Goal: Task Accomplishment & Management: Complete application form

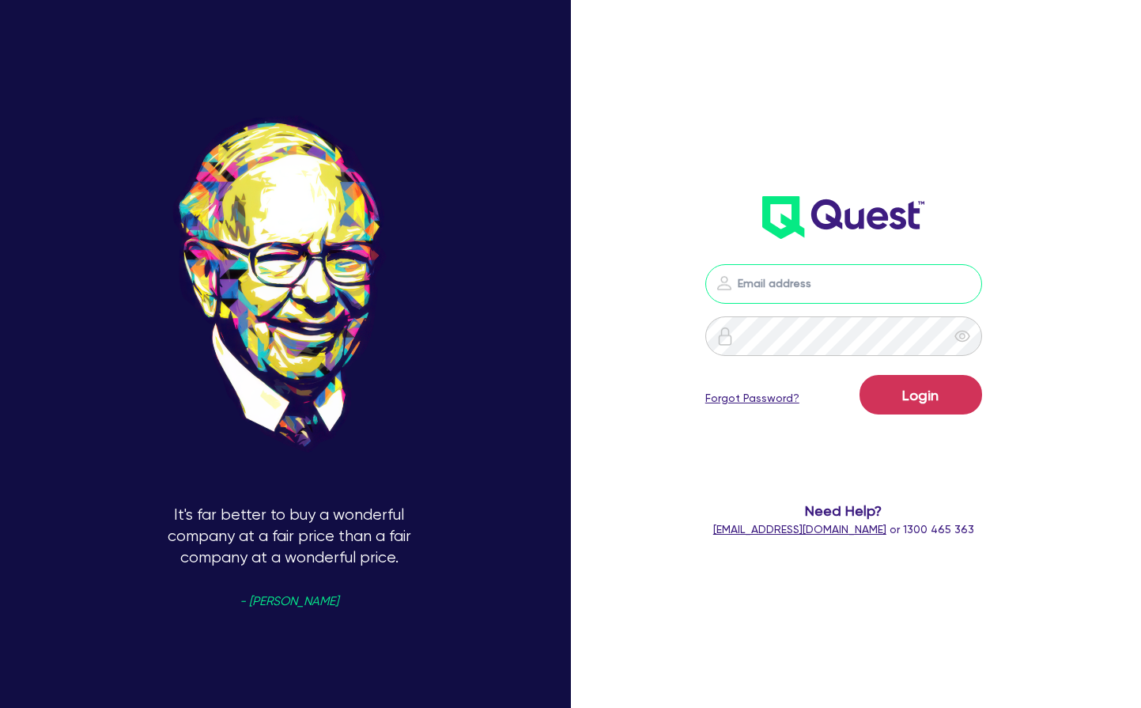
type input "[PERSON_NAME][EMAIL_ADDRESS][PERSON_NAME][DOMAIN_NAME]"
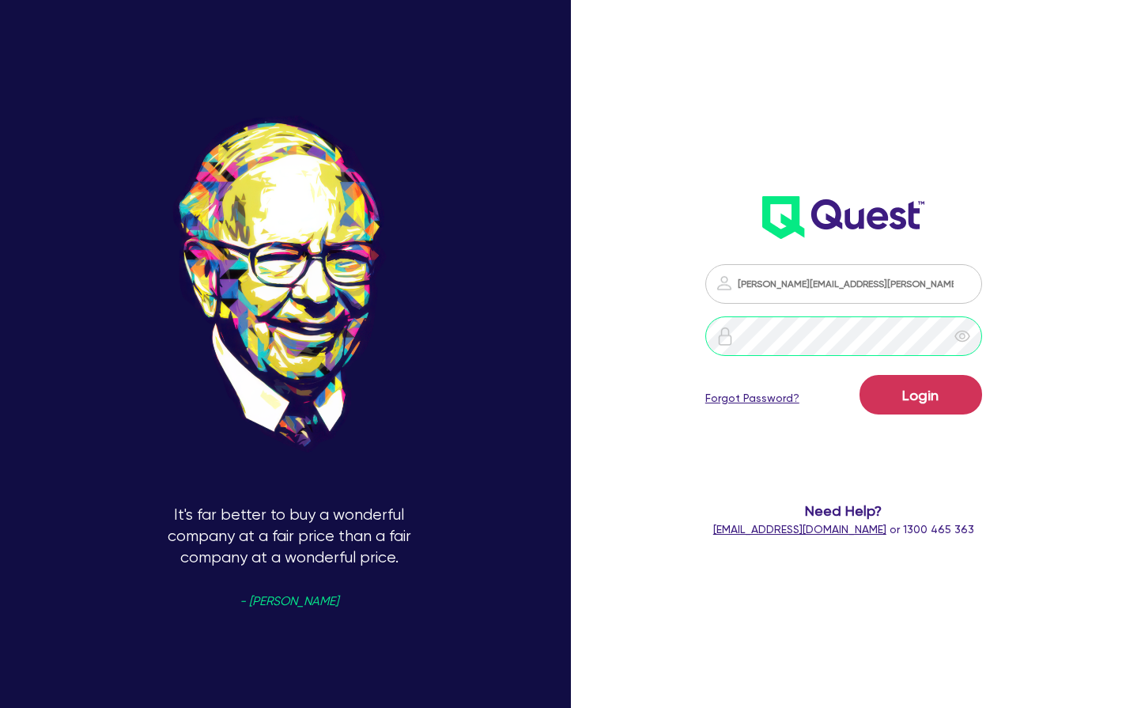
click at [920, 395] on button "Login" at bounding box center [921, 395] width 123 height 40
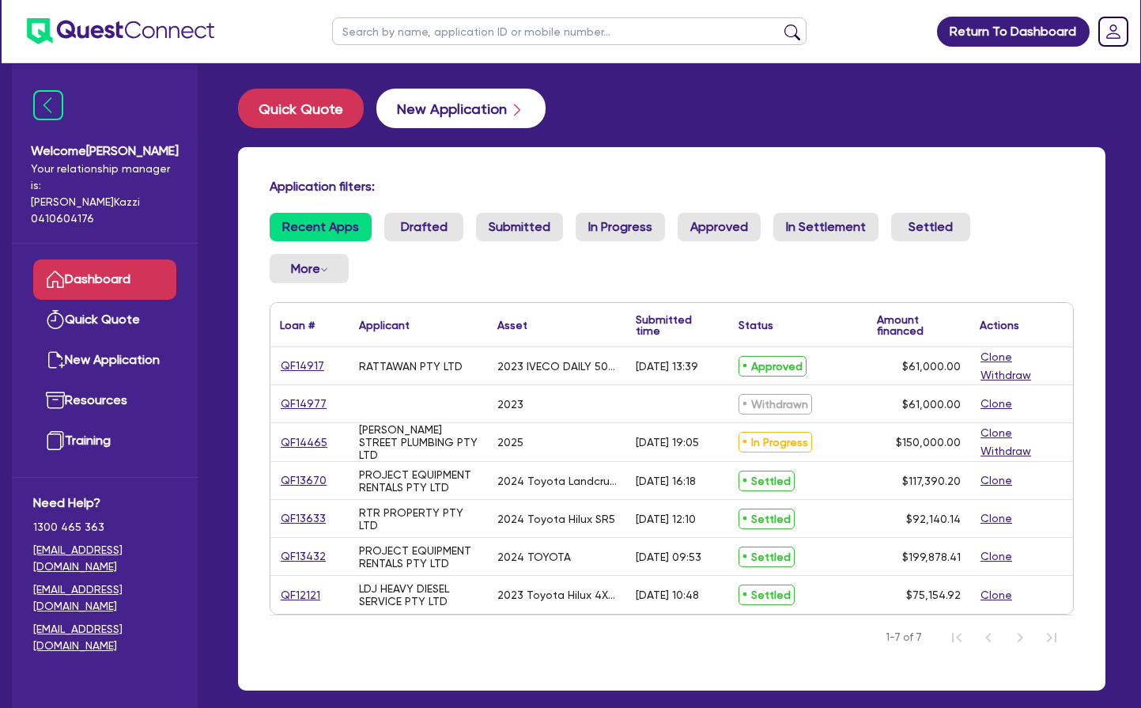
click at [462, 108] on button "New Application" at bounding box center [460, 109] width 169 height 40
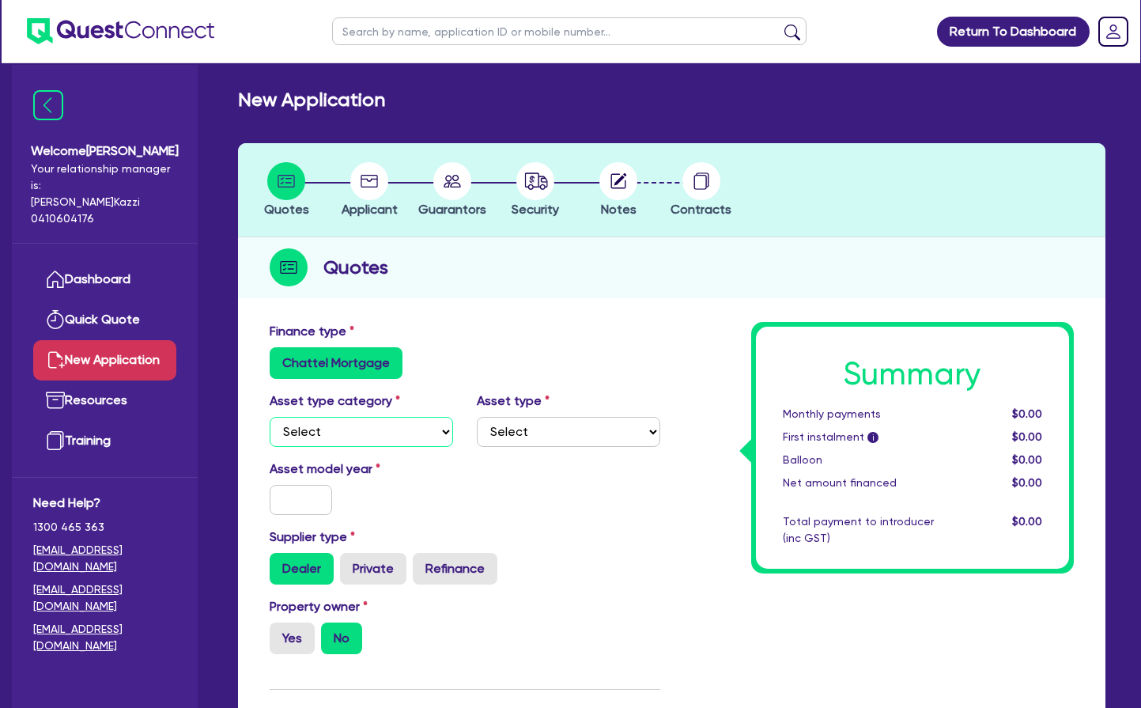
select select "PRIMARY_ASSETS"
select select "TRAILERS"
click at [306, 494] on input "text" at bounding box center [301, 500] width 62 height 30
type input "2025"
click at [289, 633] on label "Yes" at bounding box center [292, 638] width 45 height 32
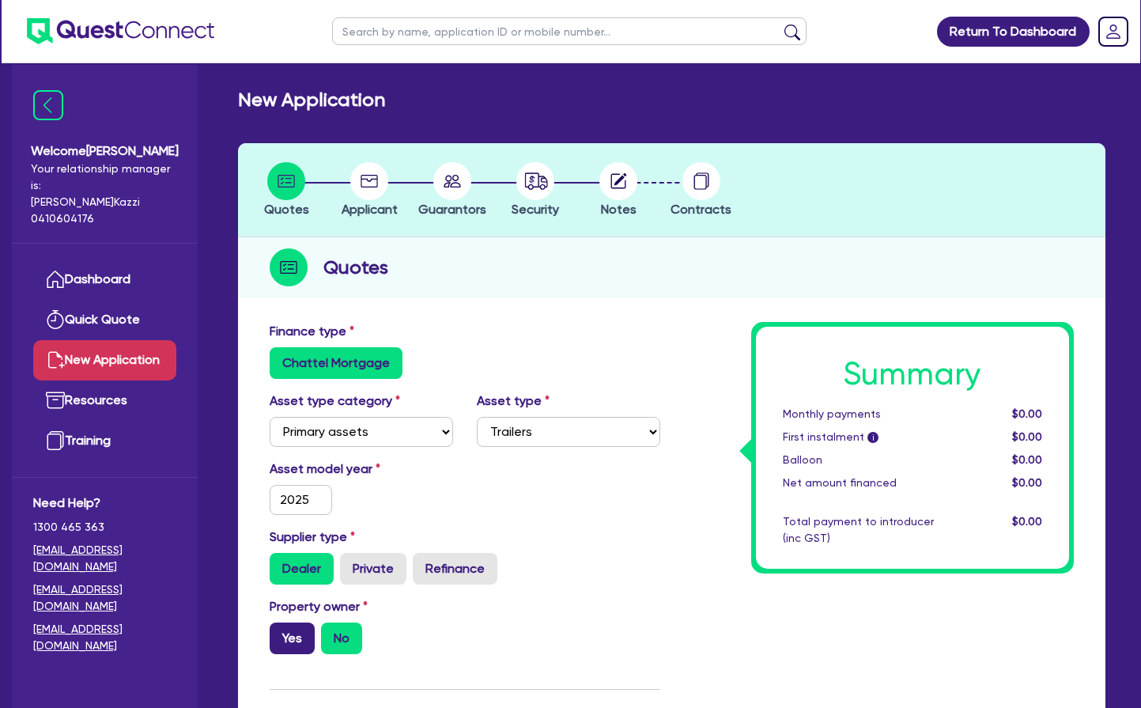
click at [280, 633] on input "Yes" at bounding box center [275, 627] width 10 height 10
radio input "true"
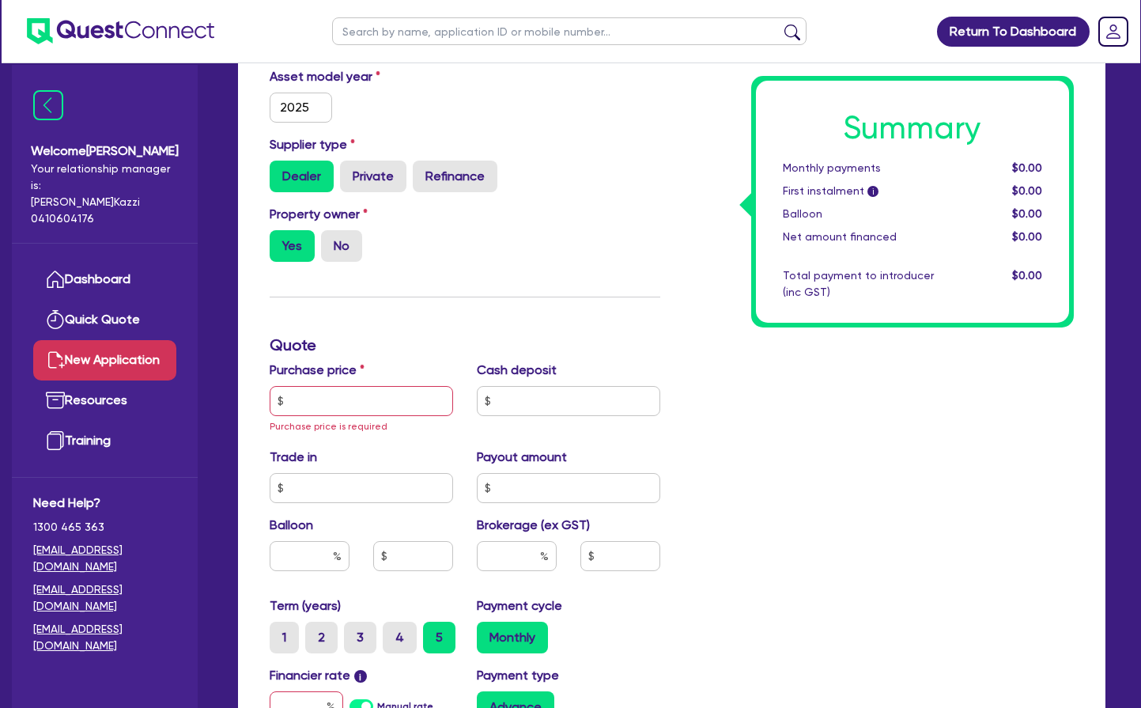
scroll to position [395, 0]
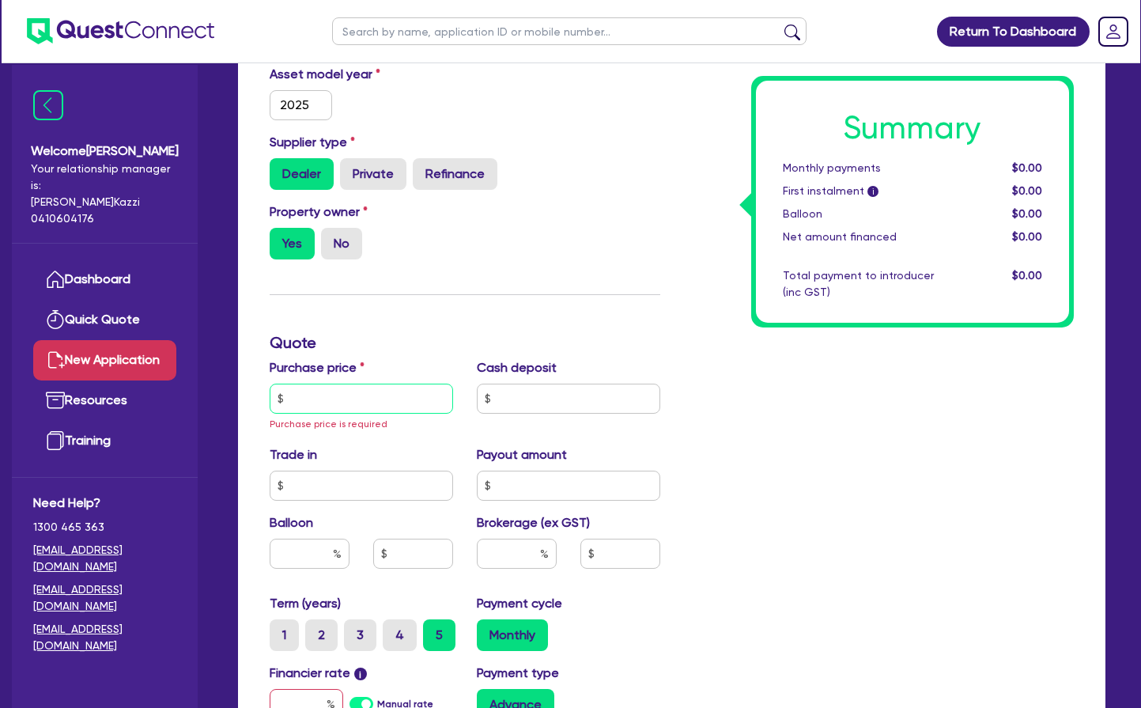
click at [326, 397] on input "text" at bounding box center [361, 399] width 183 height 30
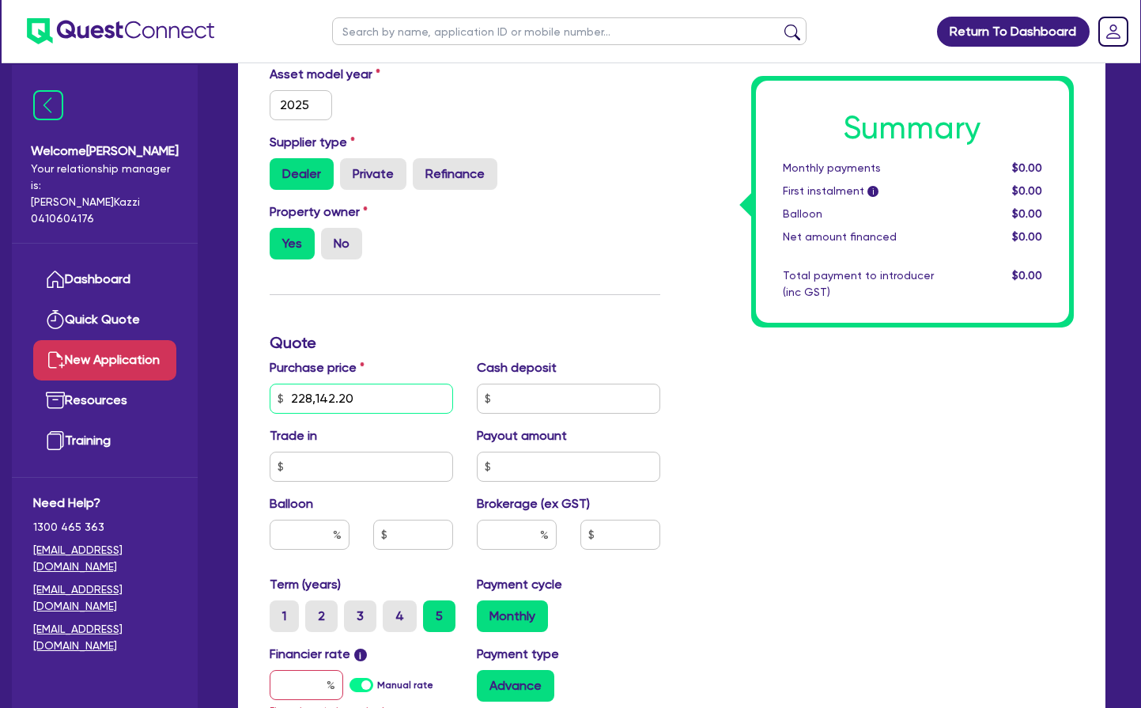
type input "228,142.20"
type input "7,000"
click at [319, 467] on input "text" at bounding box center [361, 467] width 183 height 30
type input "0"
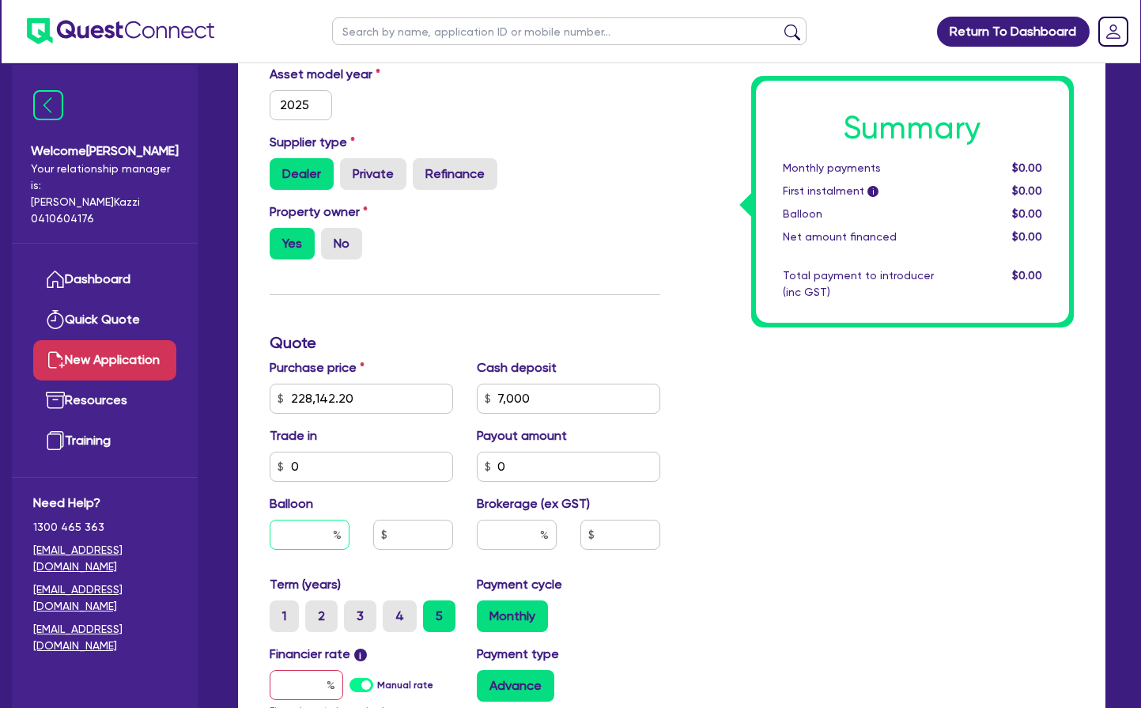
click at [316, 533] on input "text" at bounding box center [310, 535] width 80 height 30
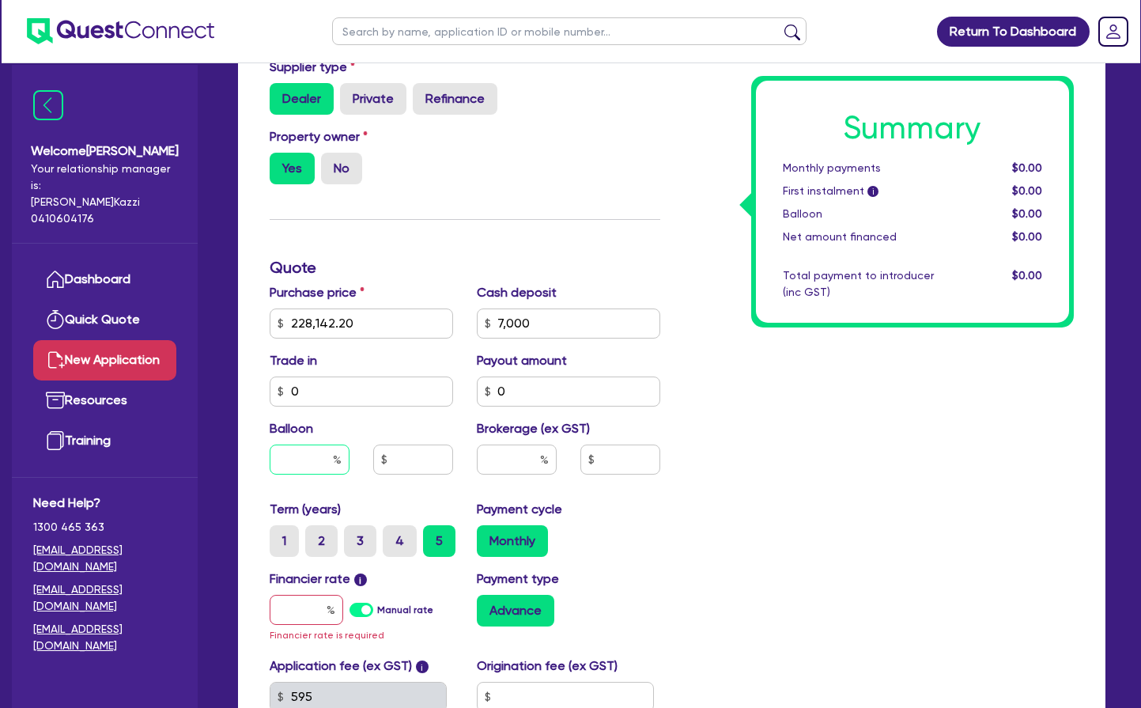
scroll to position [472, 0]
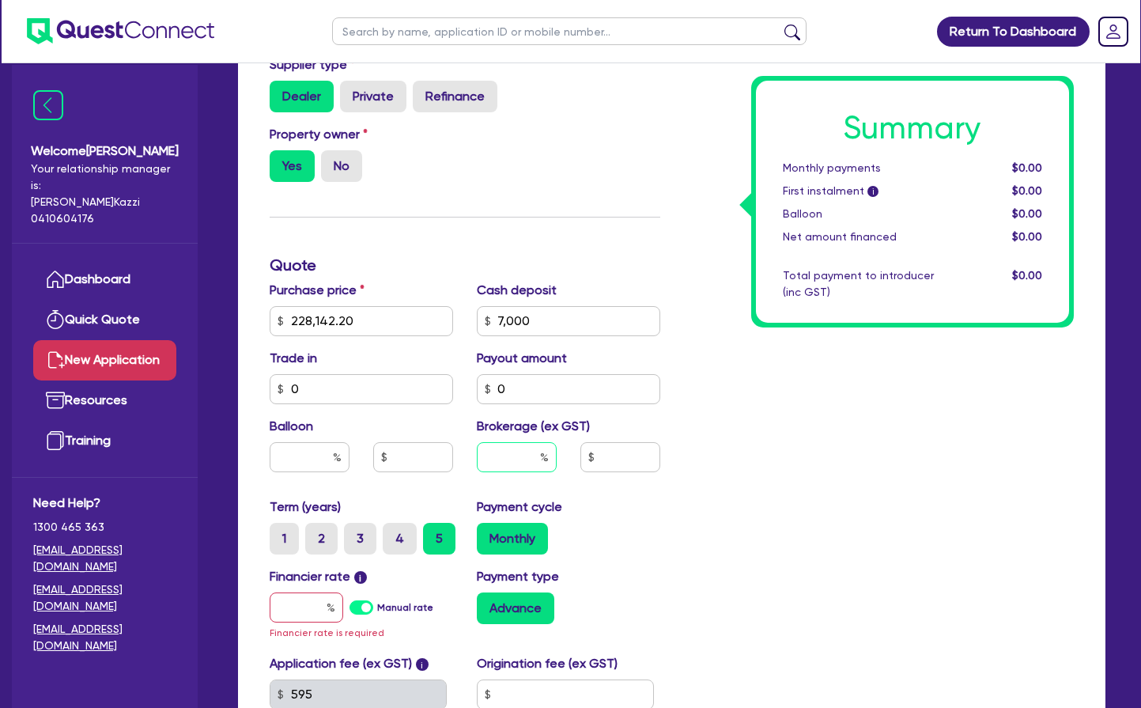
click at [520, 456] on input "text" at bounding box center [517, 457] width 80 height 30
type input "3"
click at [300, 604] on input "text" at bounding box center [307, 607] width 74 height 30
type input "6"
type input "6,634.27"
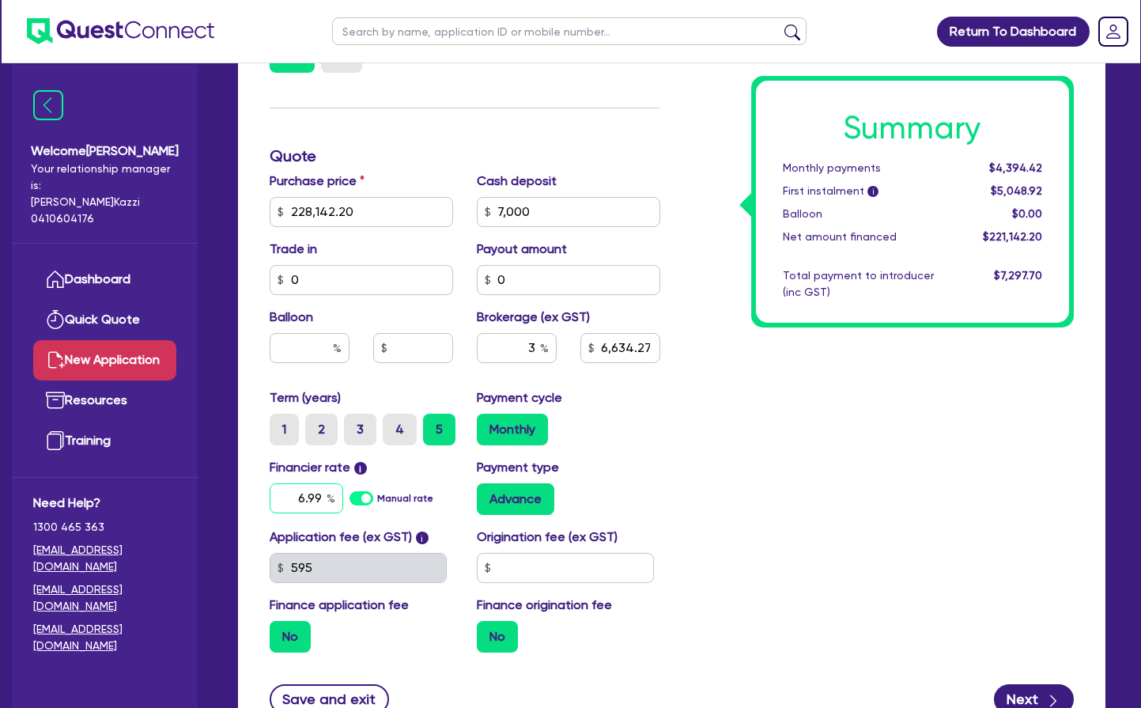
scroll to position [584, 0]
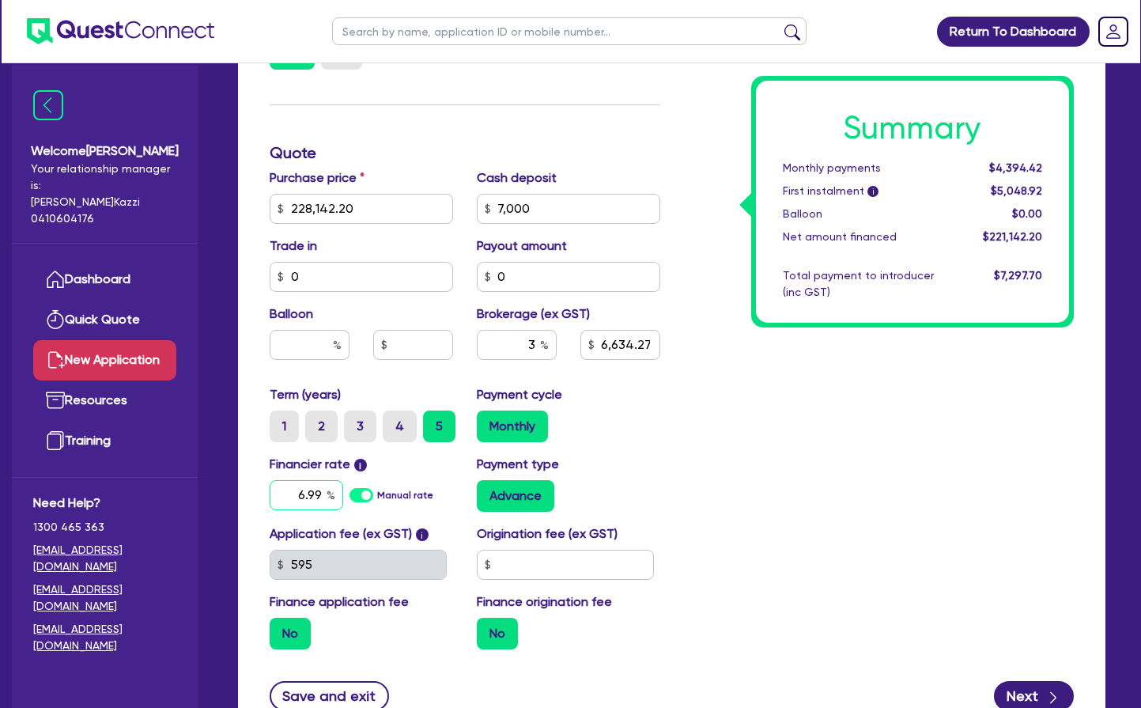
type input "6.99"
type input "6,634.27"
click at [427, 533] on span "i" at bounding box center [422, 534] width 13 height 13
click at [291, 633] on label "No" at bounding box center [290, 634] width 41 height 32
click at [280, 628] on input "No" at bounding box center [275, 623] width 10 height 10
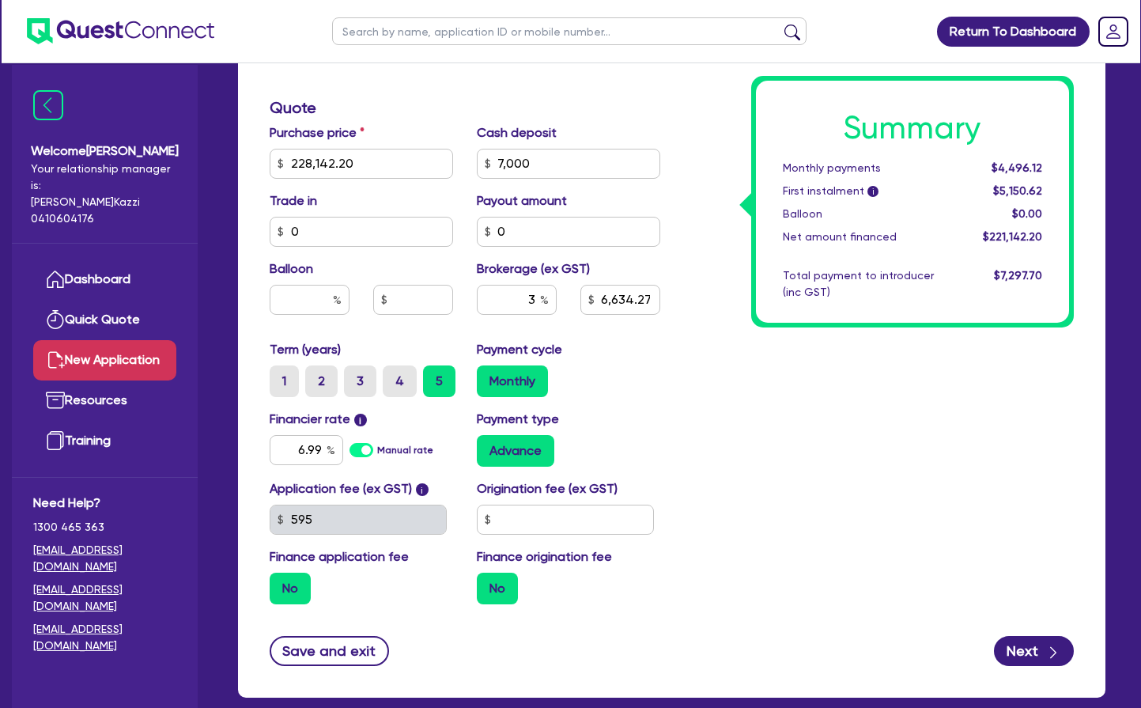
scroll to position [628, 0]
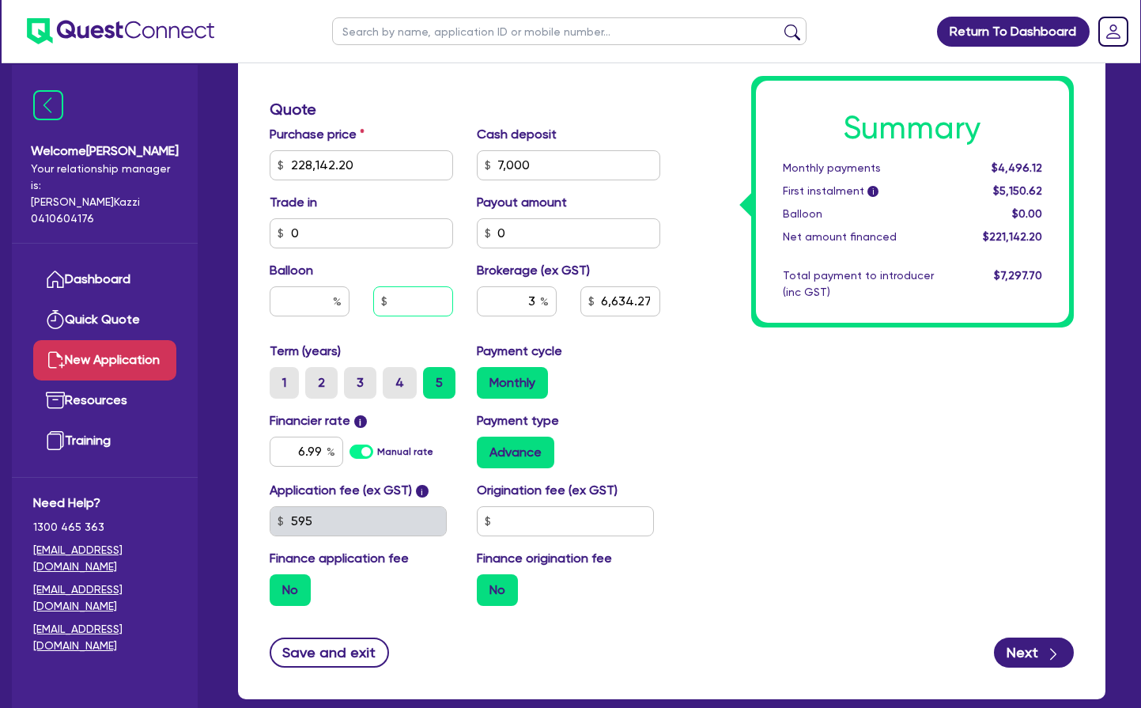
click at [430, 299] on input "text" at bounding box center [413, 301] width 80 height 30
click at [313, 301] on input "text" at bounding box center [310, 301] width 80 height 30
type input "2"
type input "6,634.27"
type input "2"
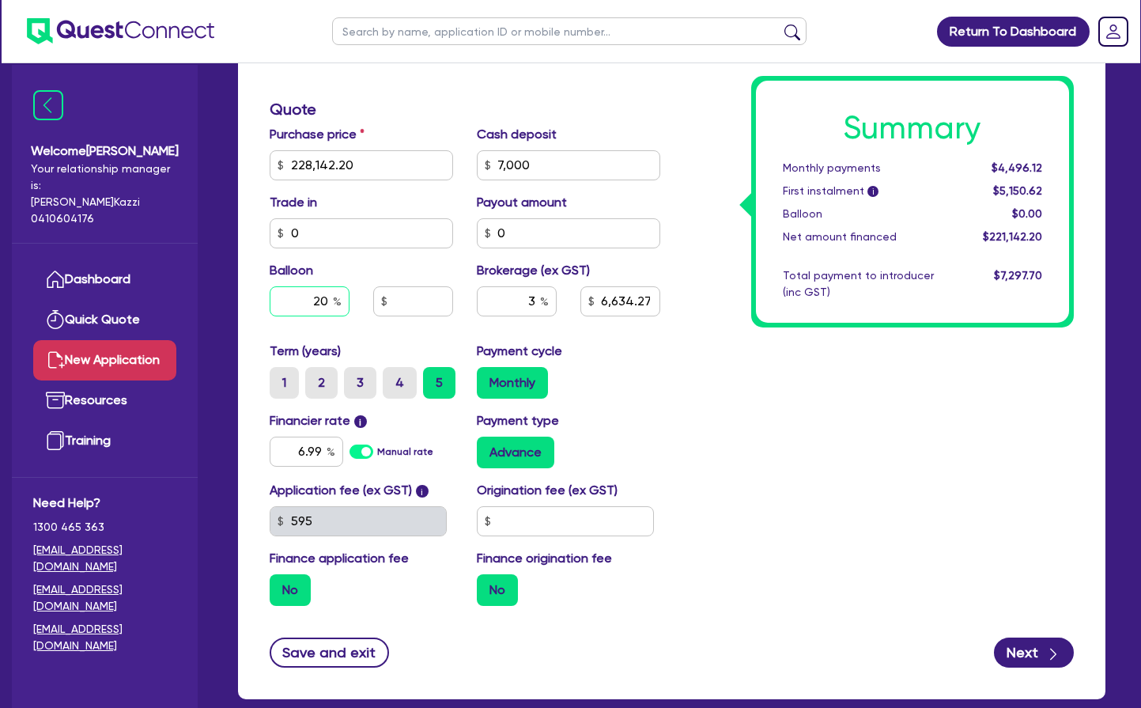
type input "4,562.84"
type input "6,634.27"
type input "20"
type input "4,562.84"
type input "6,634.27"
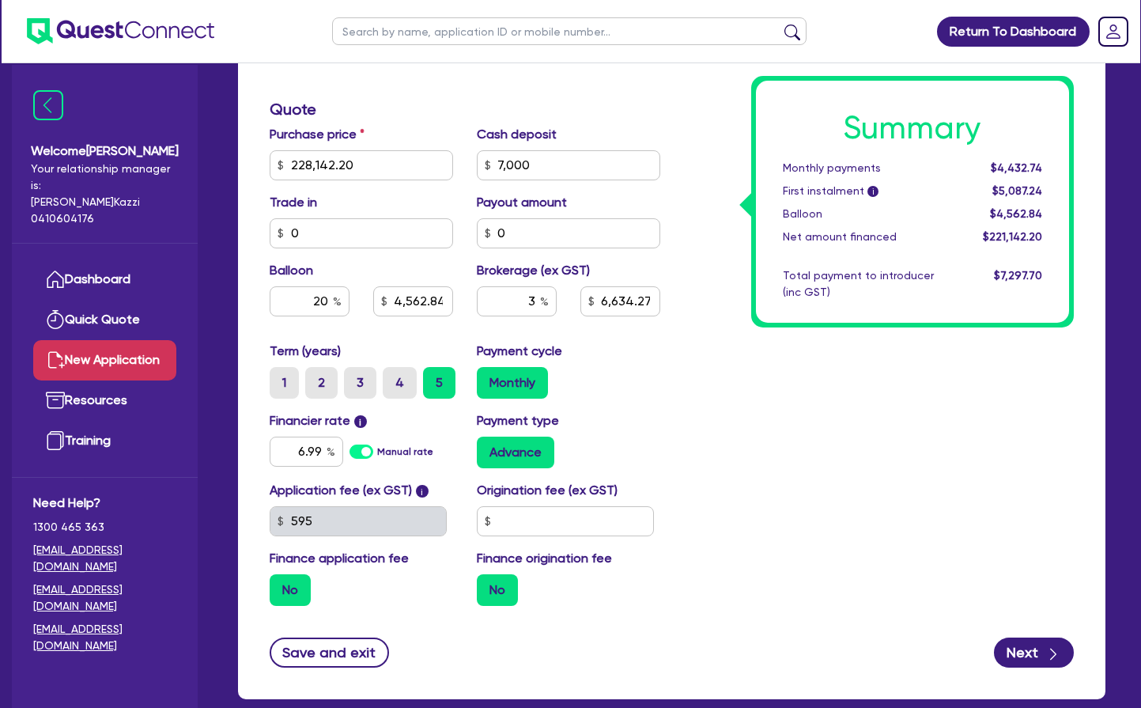
click at [753, 415] on div "Summary Monthly payments $4,432.74 First instalment i $5,087.24 Balloon $4,562.…" at bounding box center [879, 156] width 414 height 924
type input "45,628.44"
type input "6,634.27"
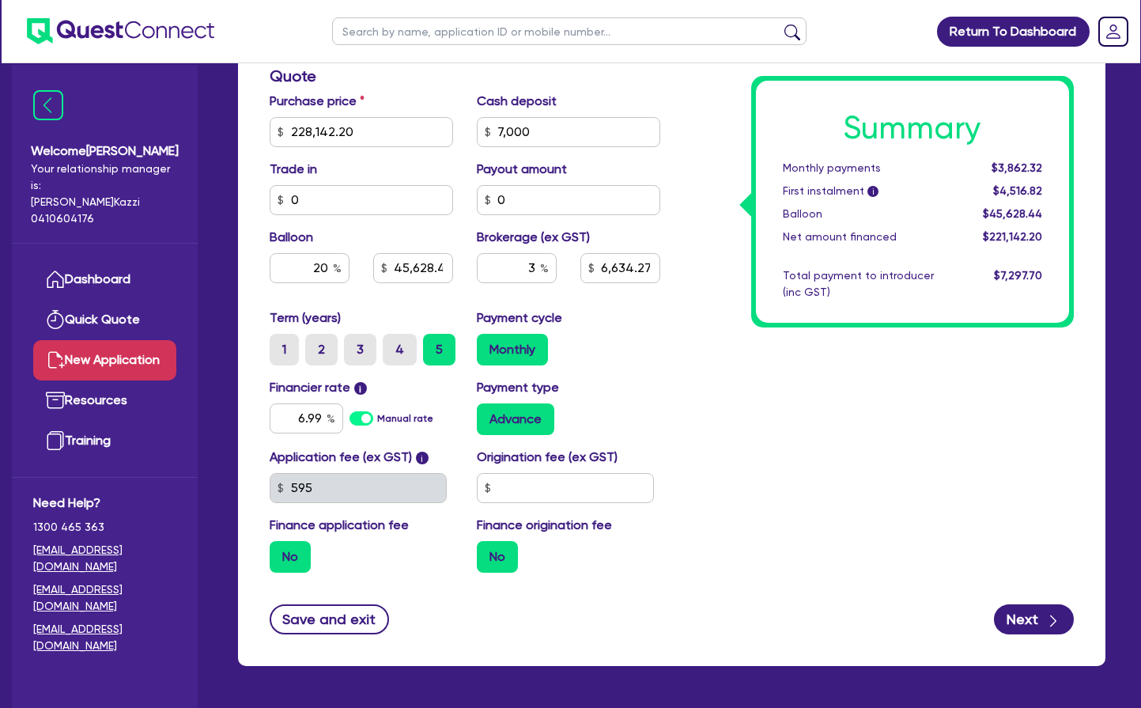
scroll to position [659, 0]
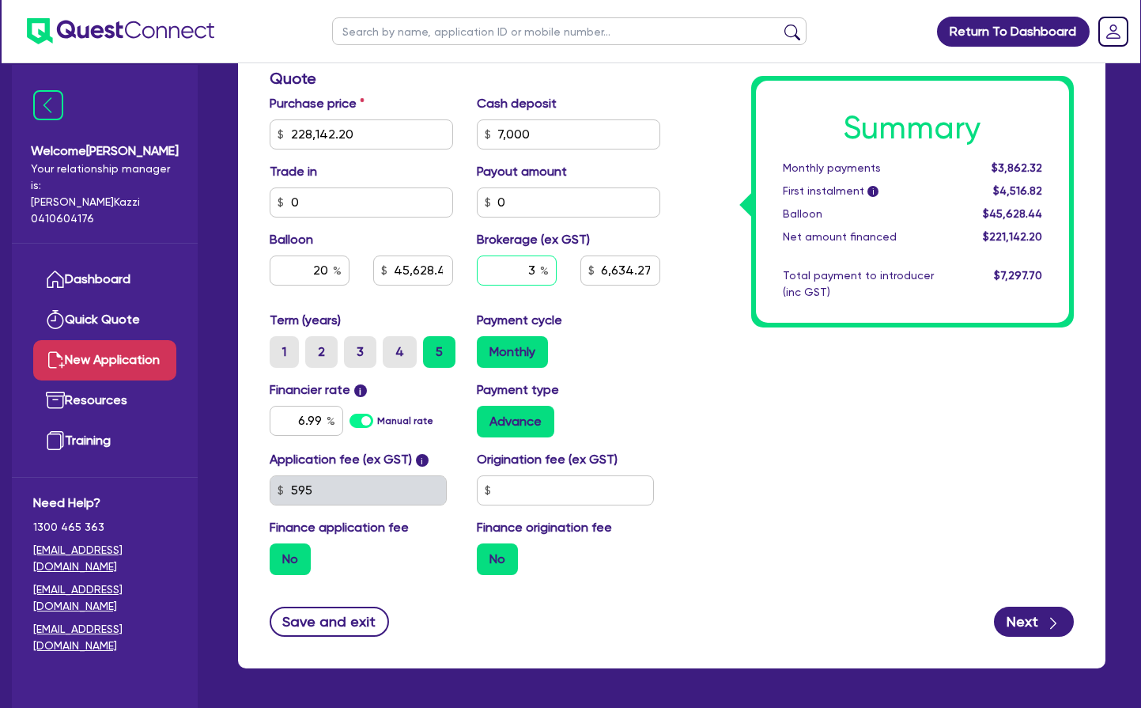
click at [536, 269] on input "3" at bounding box center [517, 270] width 80 height 30
type input "2"
type input "45,628.44"
type input "6,634.27"
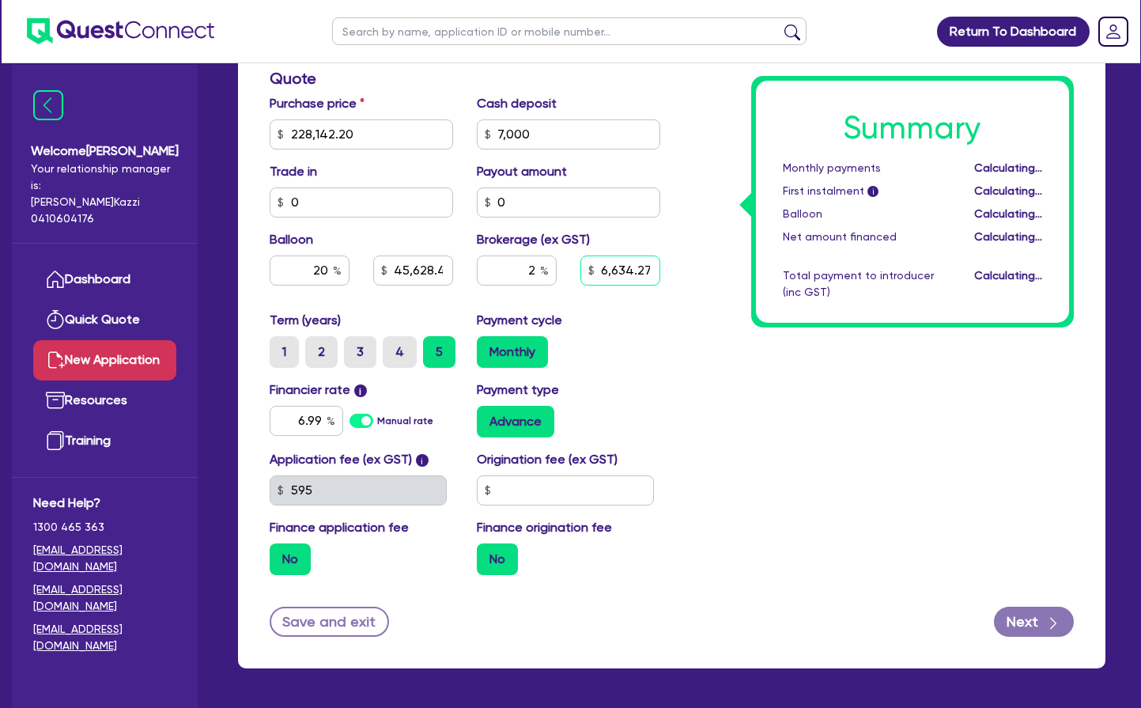
type input "45,628.44"
type input "4,422.84"
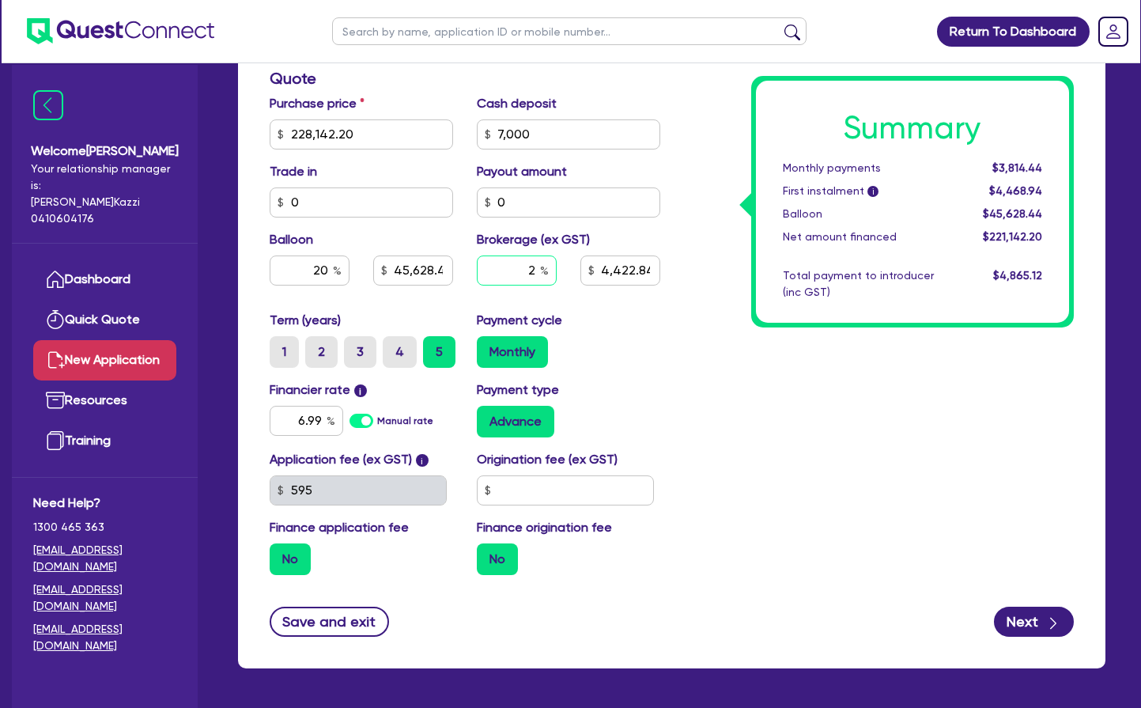
type input "45,628.44"
type input "4,422.84"
type input "45,628.44"
type input "4,422.84"
click at [535, 270] on input "2" at bounding box center [517, 270] width 80 height 30
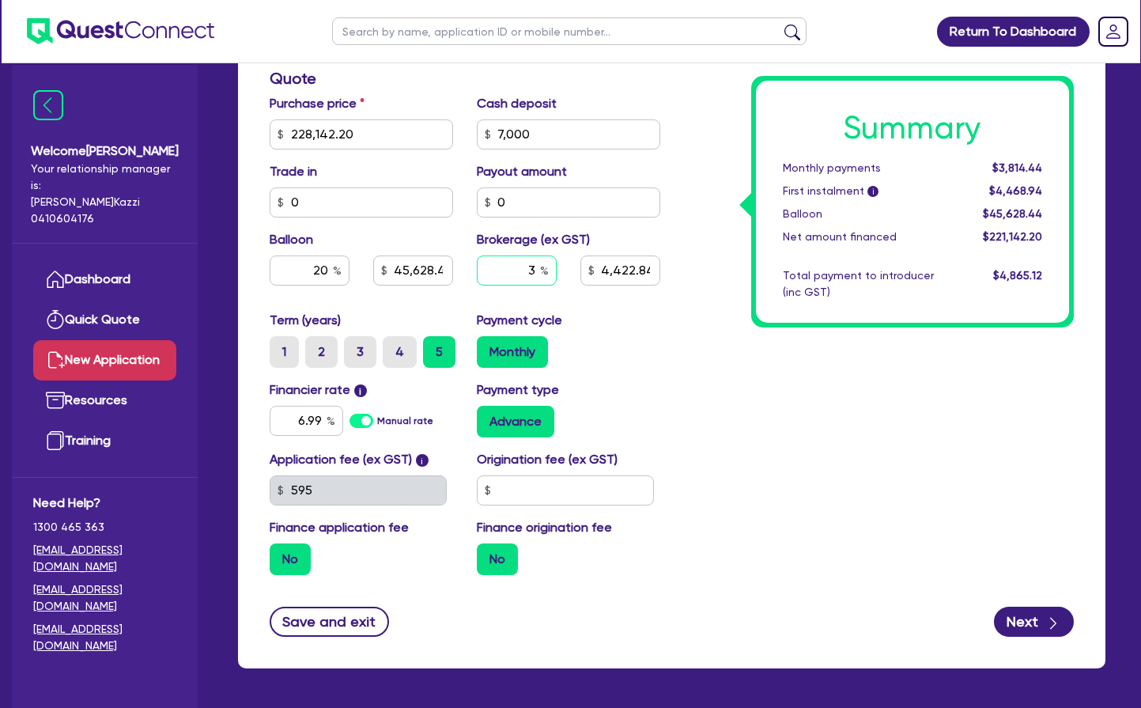
type input "3"
type input "45,628.44"
type input "4,422.84"
type input "45,628.44"
type input "6,634.27"
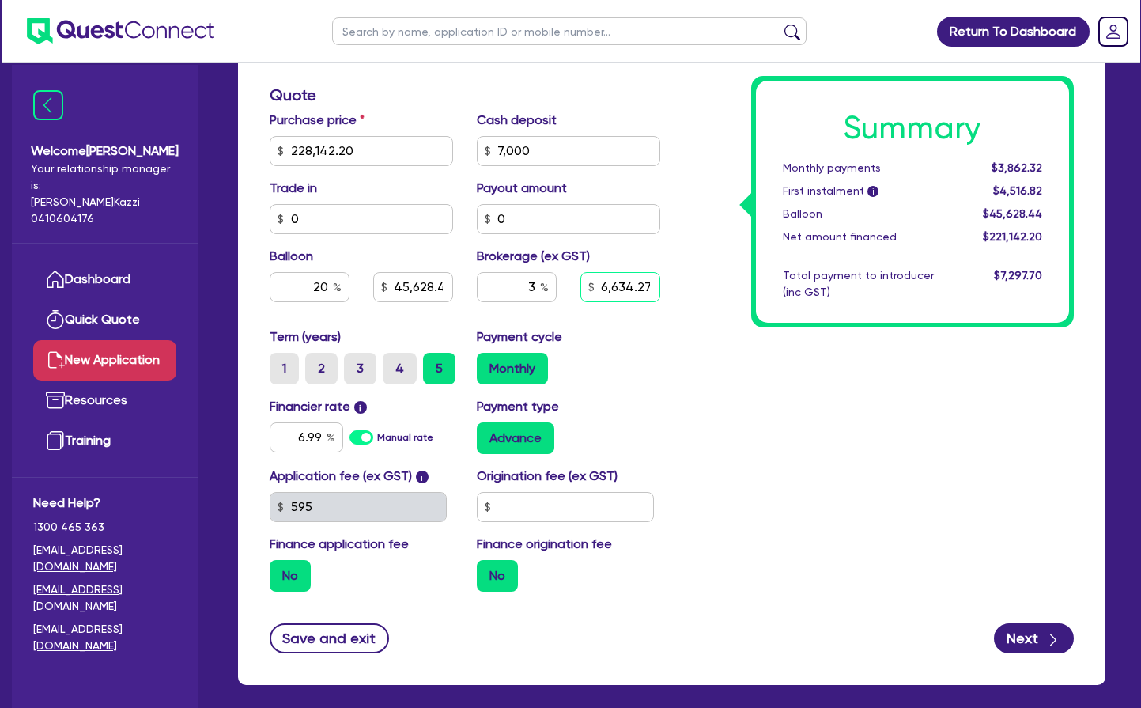
scroll to position [640, 0]
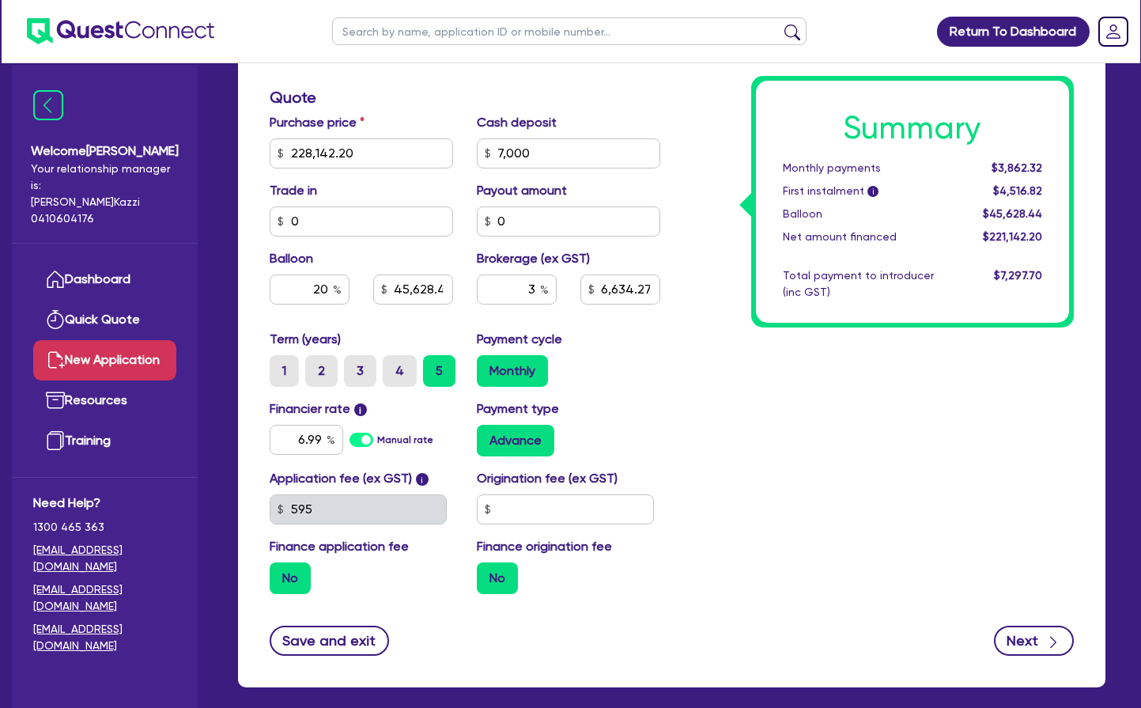
type input "45,628.44"
type input "6,634.27"
type input "45,628.44"
type input "6,634.27"
click at [1022, 637] on button "Next" at bounding box center [1034, 641] width 80 height 30
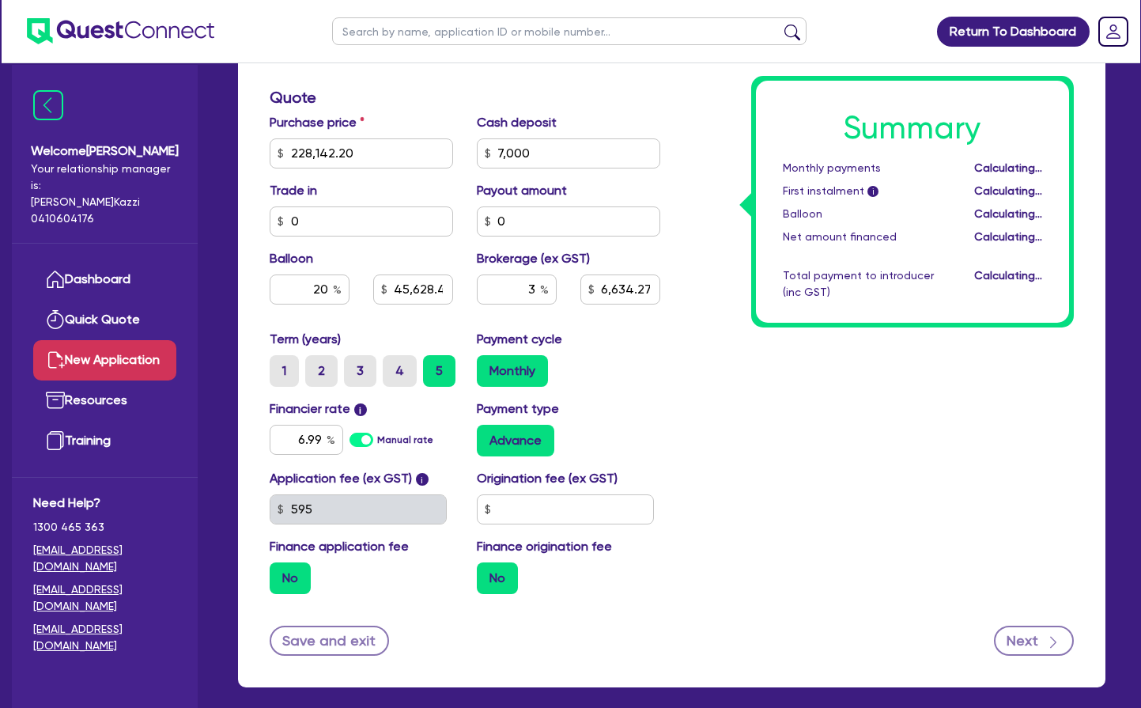
type input "45,628.44"
type input "6,634.27"
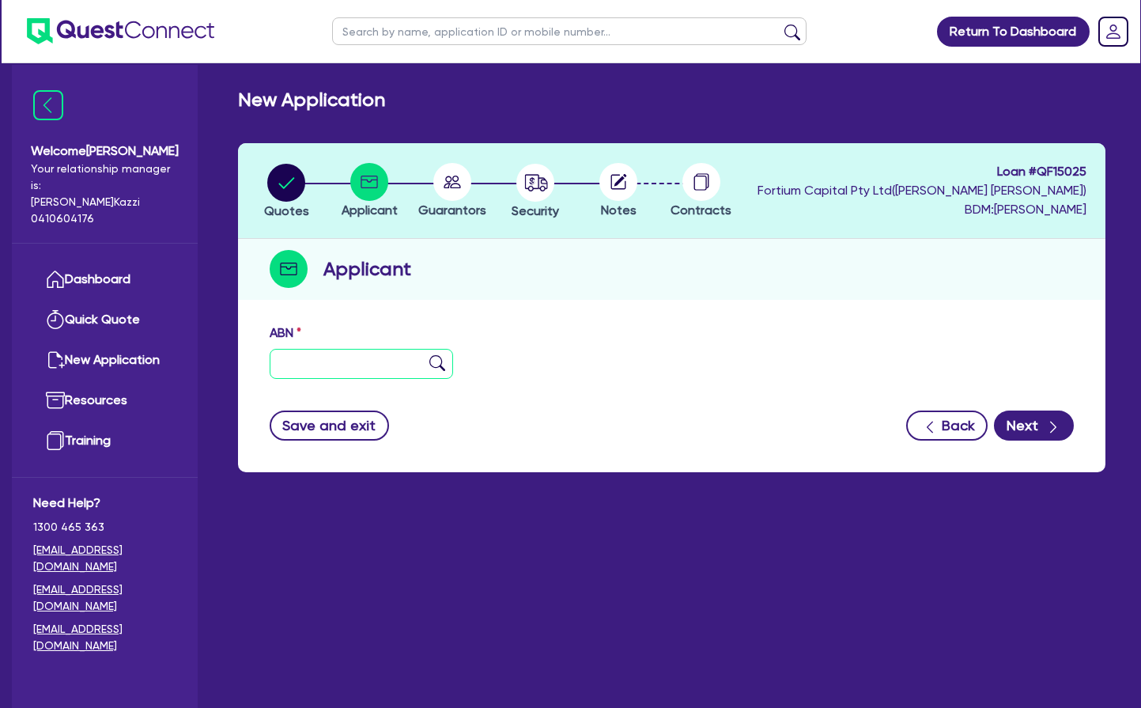
click at [357, 365] on input "text" at bounding box center [361, 364] width 183 height 30
type input "88 673 719 303"
click at [435, 360] on img at bounding box center [437, 363] width 16 height 16
type input "TEAL TRANSPORT PTY LTD"
select select "COMPANY"
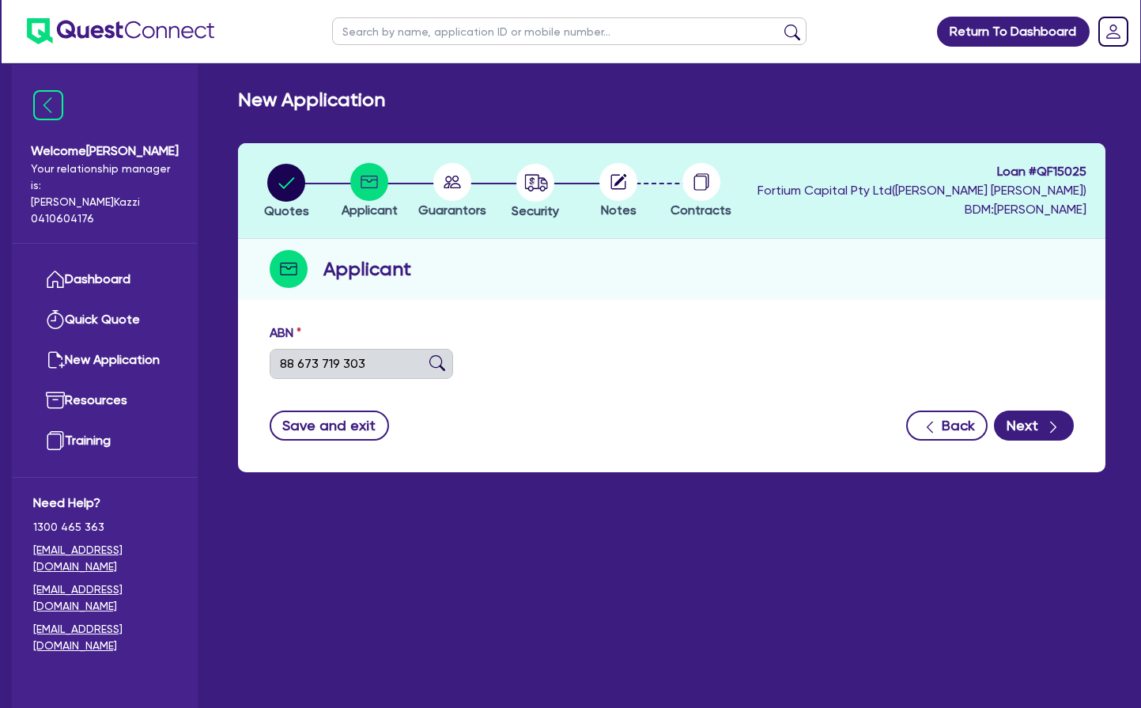
type input "[DATE]"
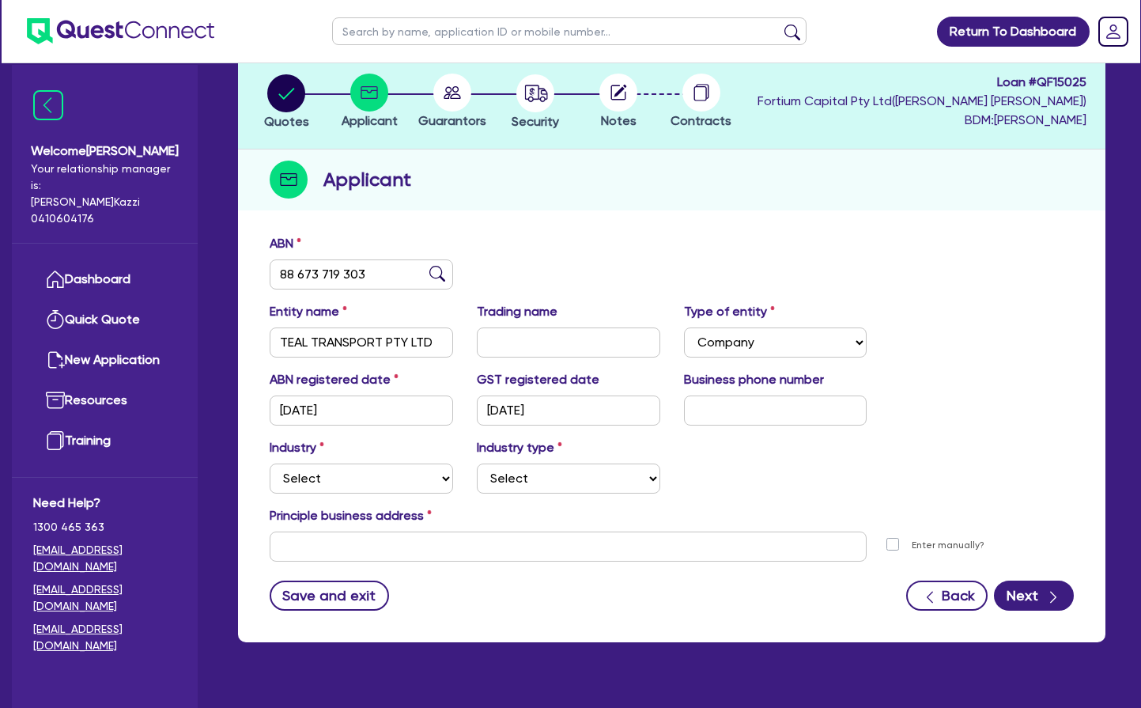
scroll to position [96, 0]
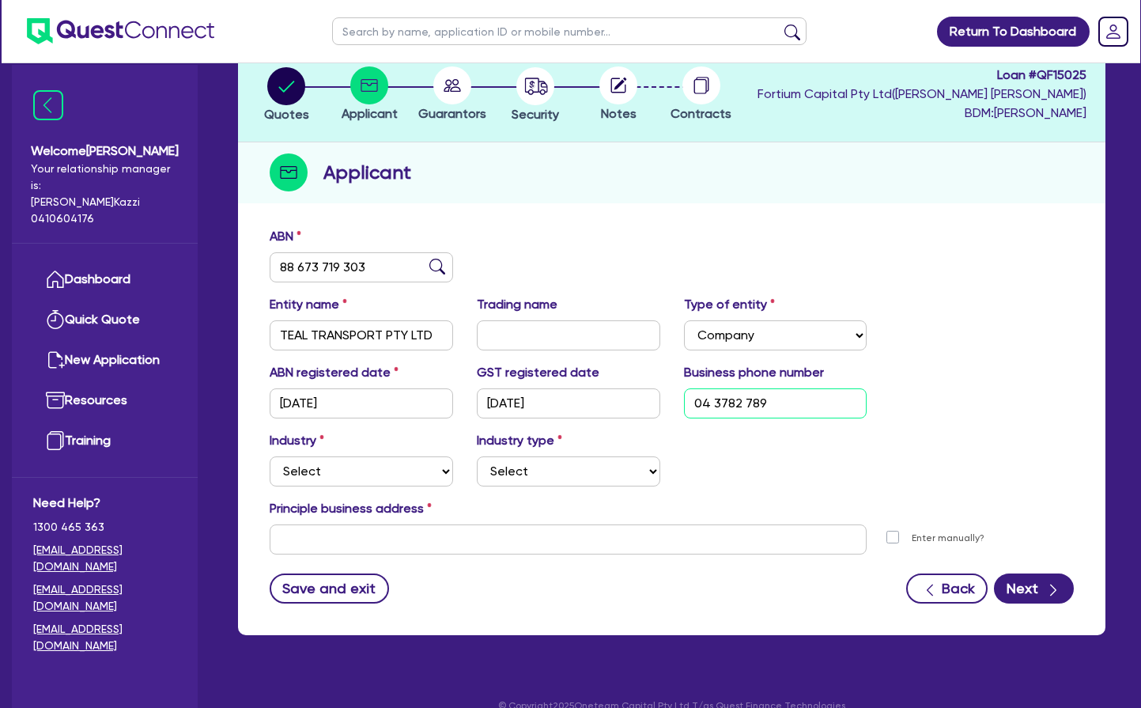
type input "04 3782 7899"
select select "TRANSPORT_WAREHOUSING"
select select "PASSENGERS_FREIGHT_TRANSPORT"
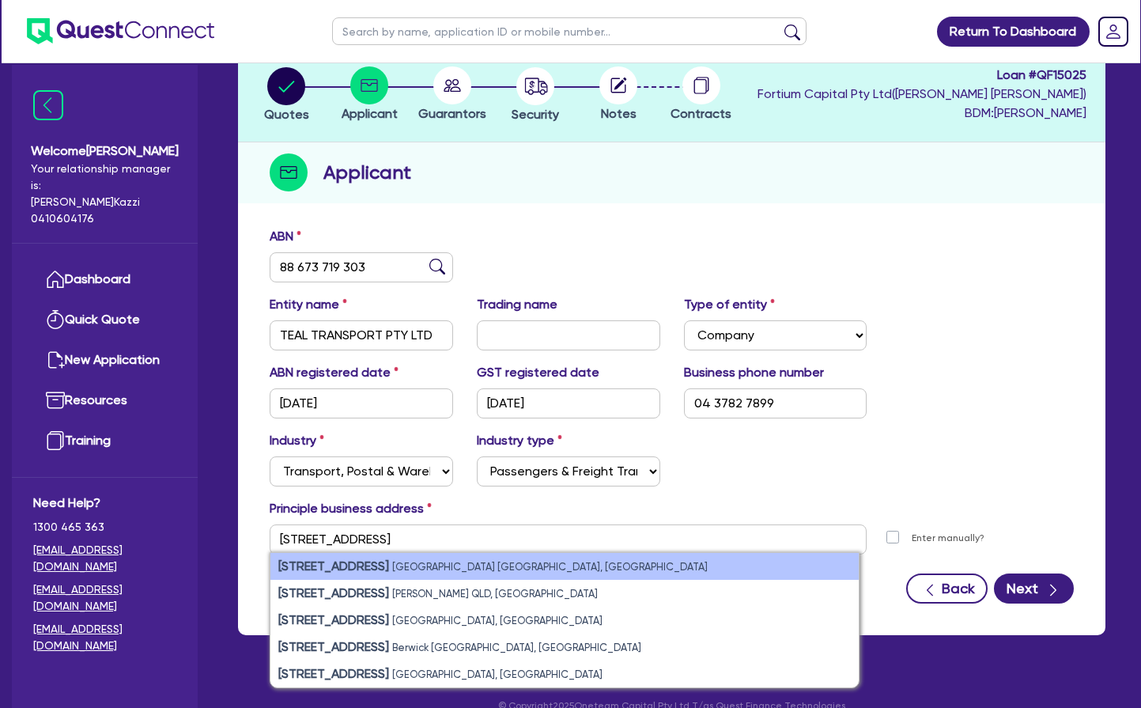
click at [406, 564] on small "[GEOGRAPHIC_DATA] [GEOGRAPHIC_DATA], [GEOGRAPHIC_DATA]" at bounding box center [550, 567] width 316 height 12
type input "[STREET_ADDRESS]"
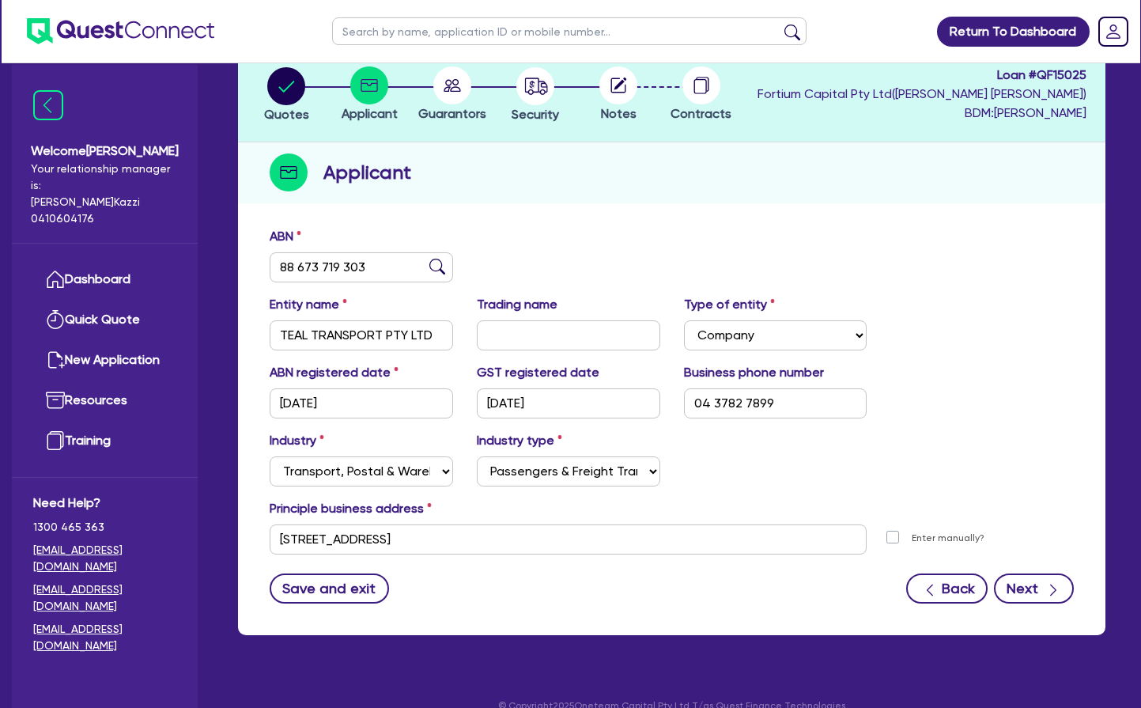
click at [1020, 588] on button "Next" at bounding box center [1034, 588] width 80 height 30
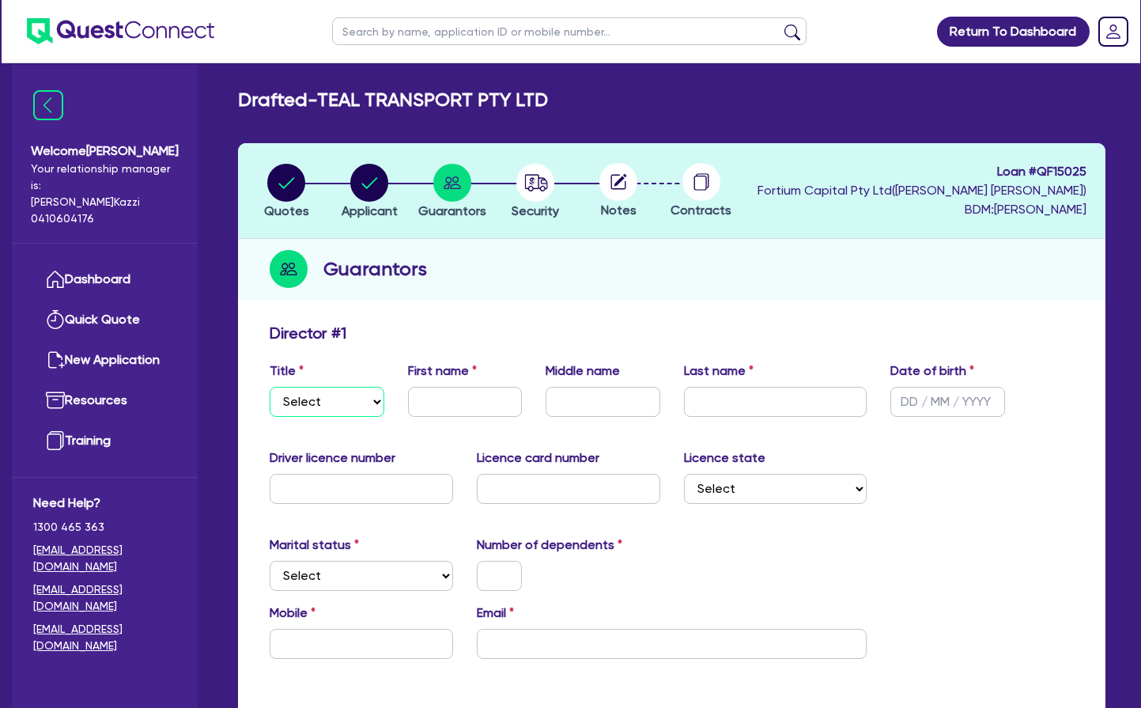
select select "MR"
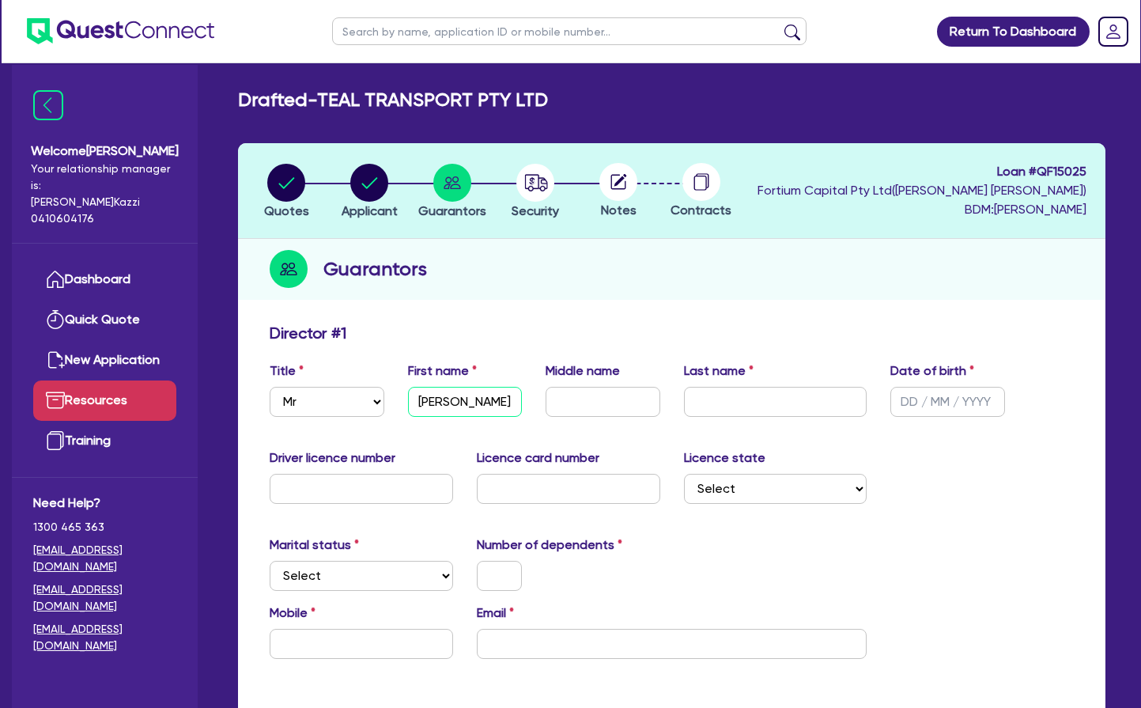
type input "[PERSON_NAME]"
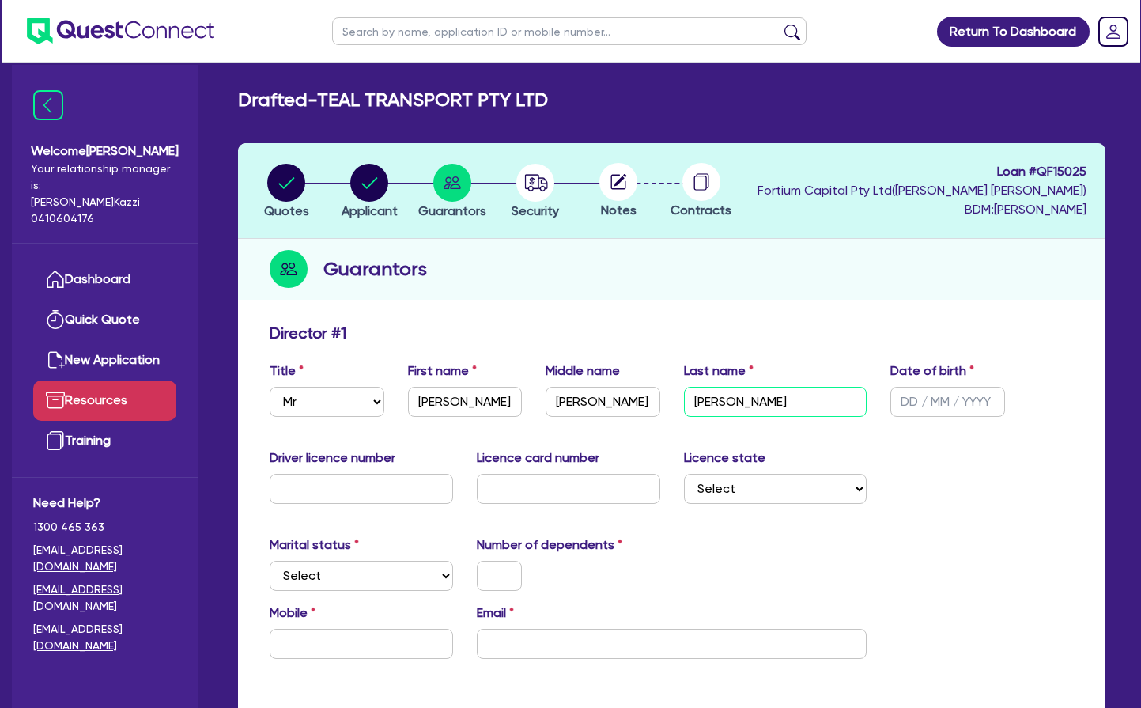
type input "[PERSON_NAME]"
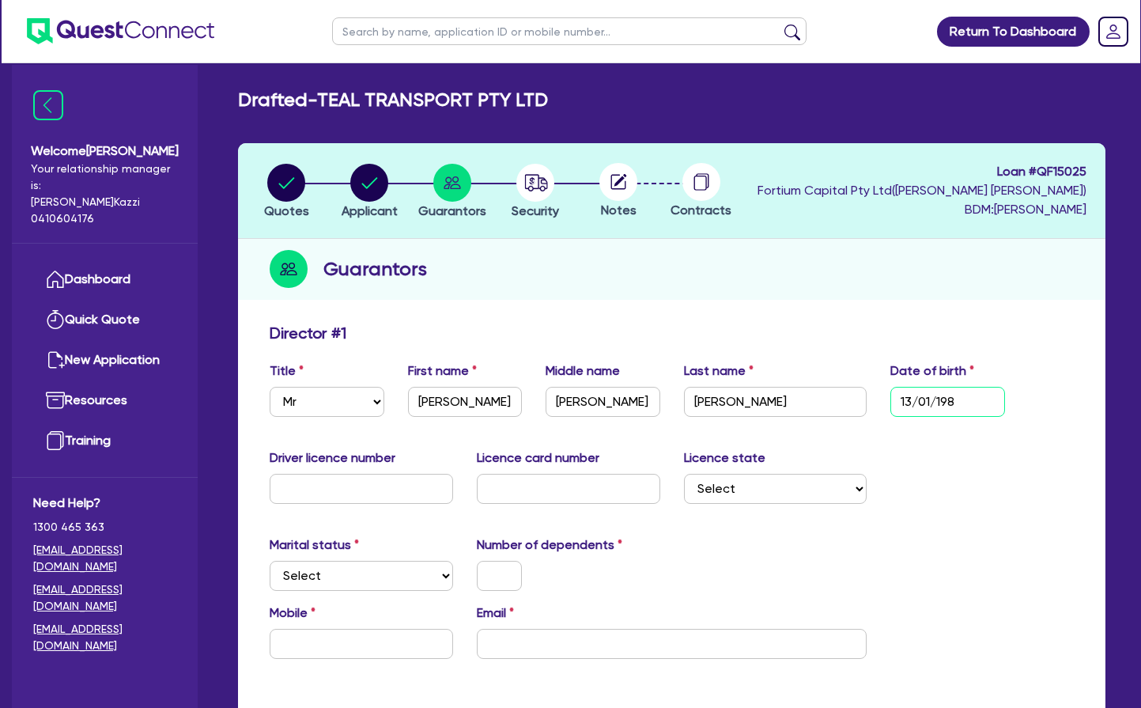
type input "[DATE]"
type input "086084711"
click at [513, 489] on input "text" at bounding box center [568, 489] width 183 height 30
type input "BA614D90F6"
select select "QLD"
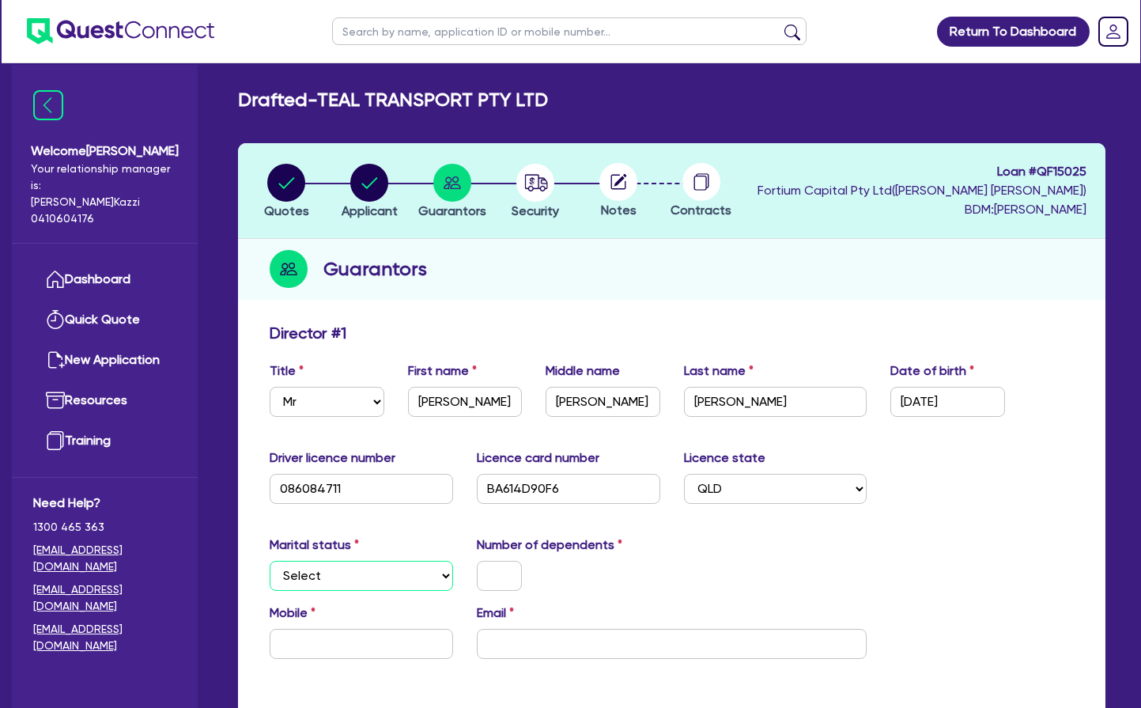
select select "DE_FACTO"
click at [492, 576] on input "text" at bounding box center [499, 576] width 45 height 30
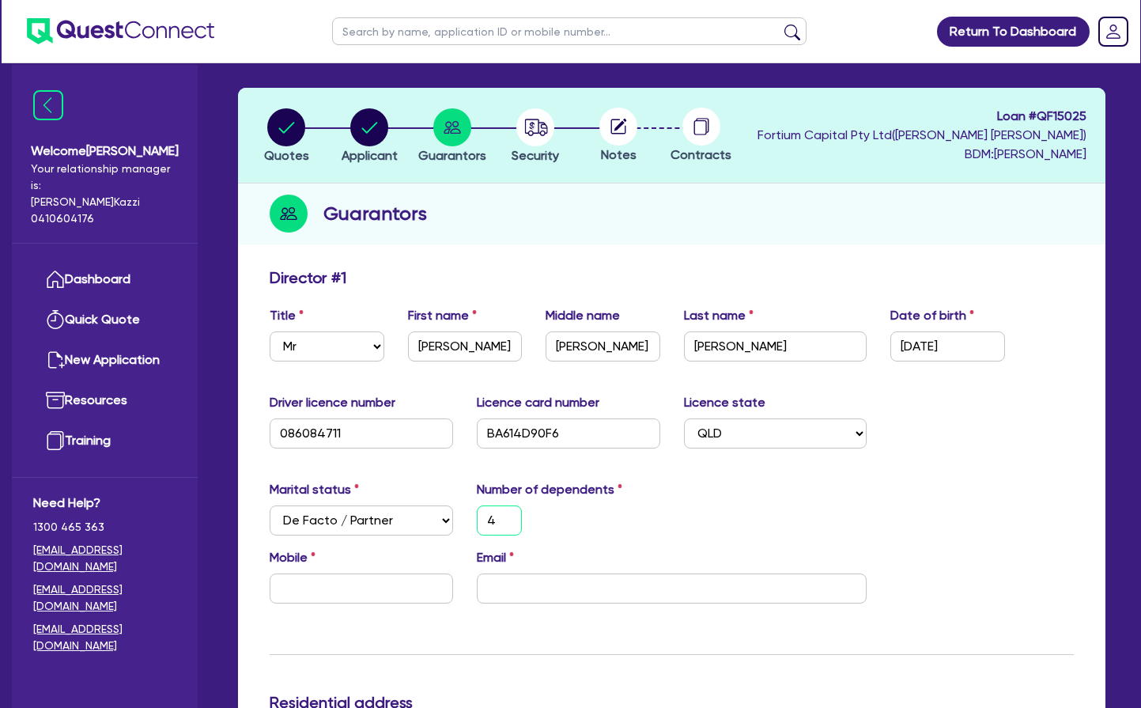
scroll to position [83, 0]
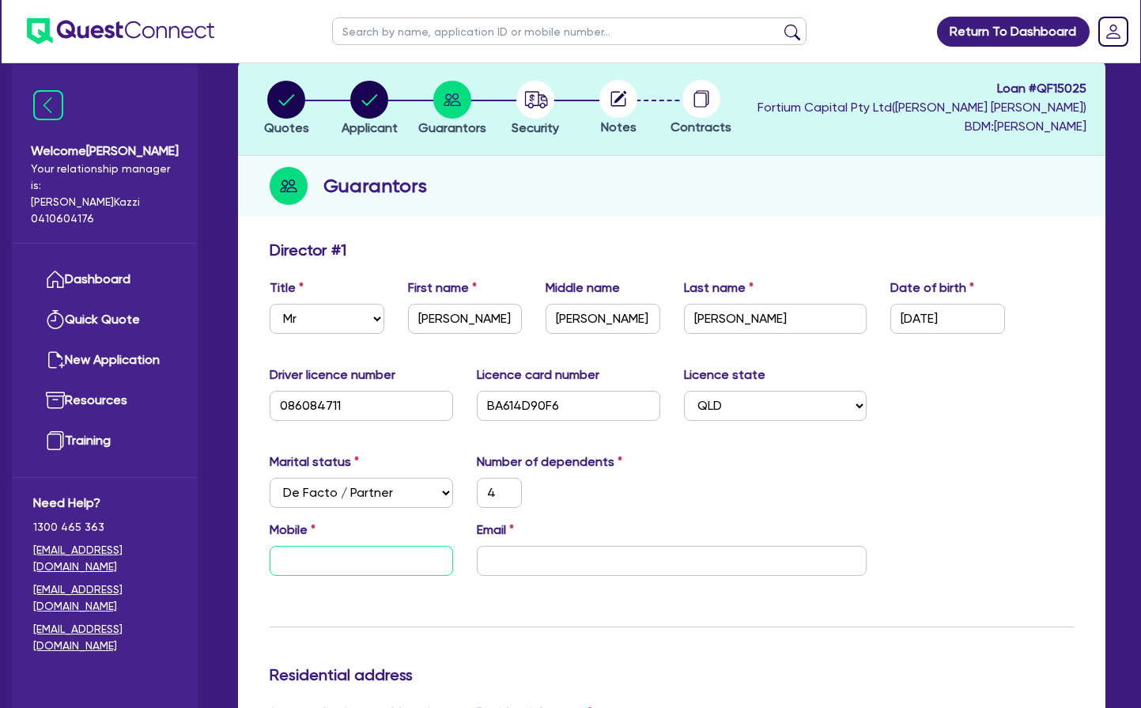
click at [349, 565] on input "text" at bounding box center [361, 561] width 183 height 30
type input "4"
type input "0"
type input "4"
type input "04"
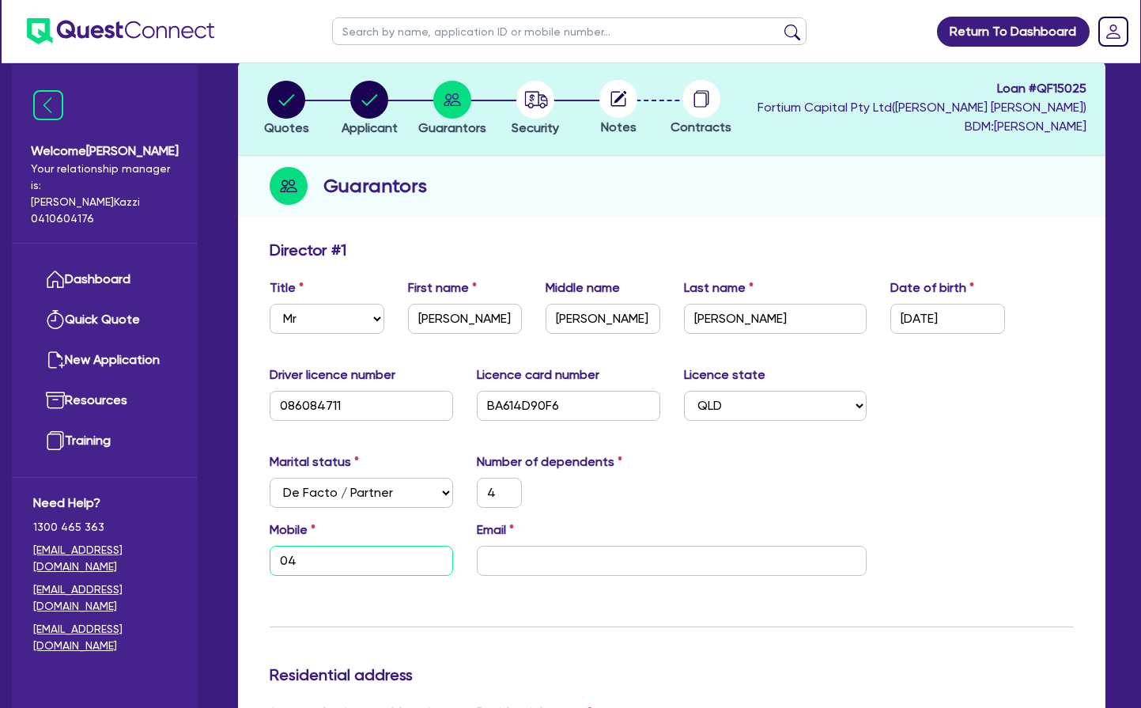
type input "4"
type input "043"
type input "4"
type input "0437"
type input "4"
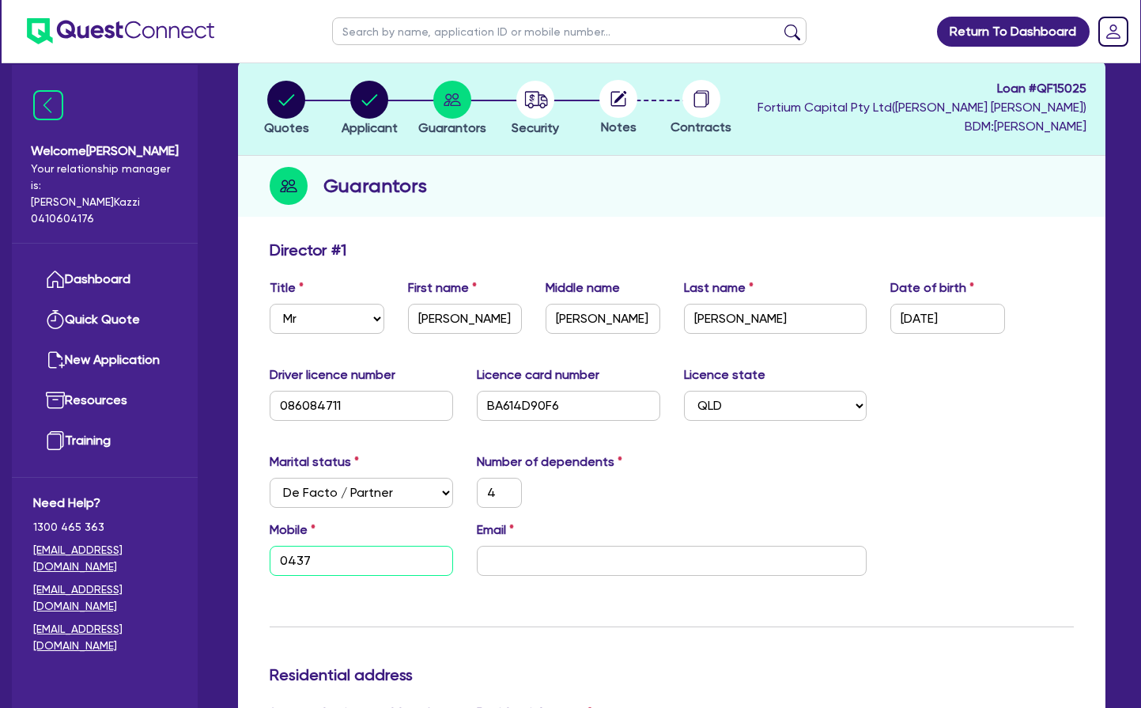
type input "0437 8"
type input "4"
type input "0437 82"
type input "4"
type input "0437 827"
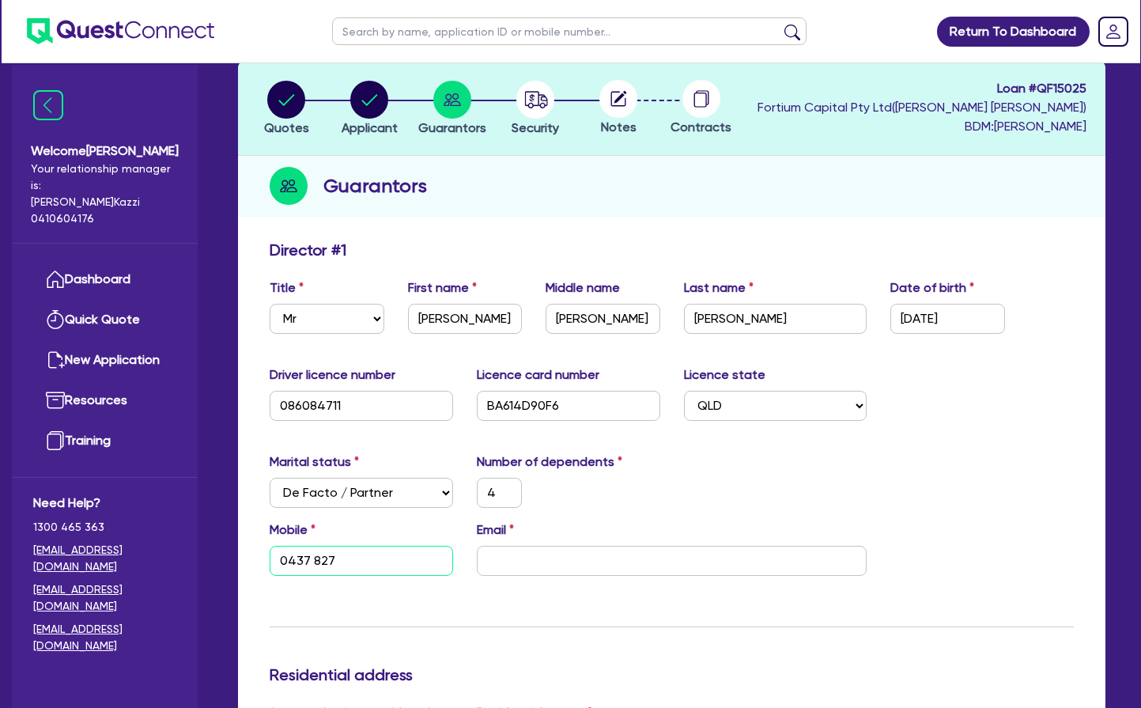
type input "4"
type input "0437 827 8"
type input "4"
type input "0437 827 89"
type input "4"
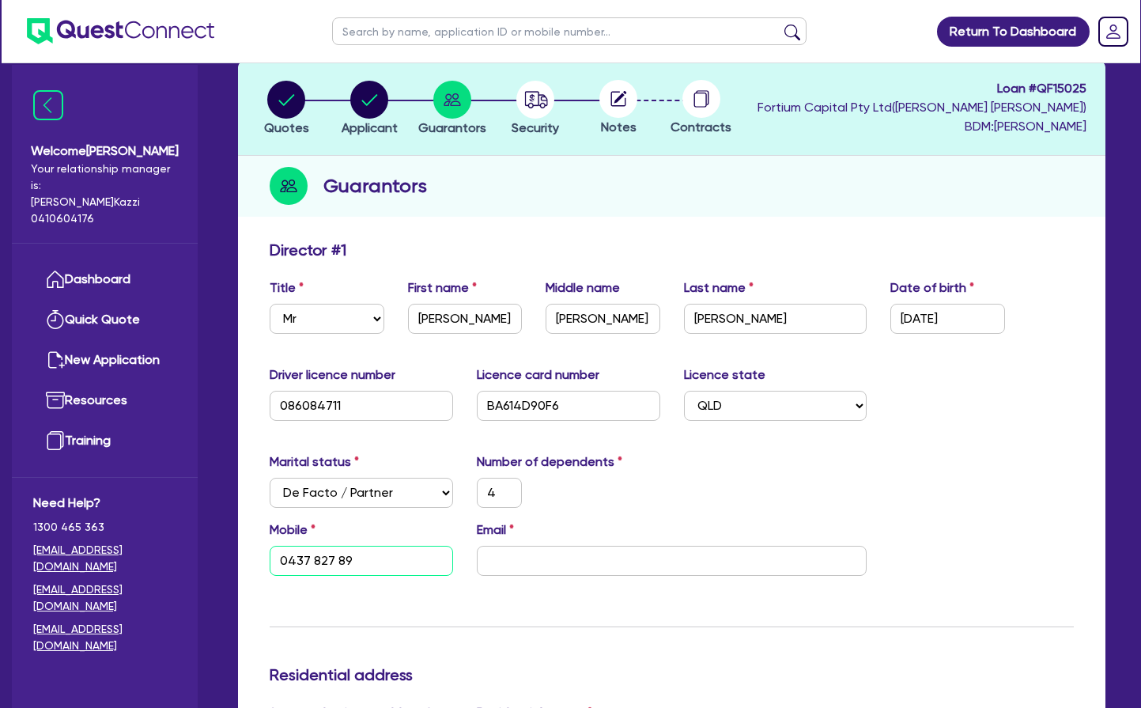
type input "0437 827 899"
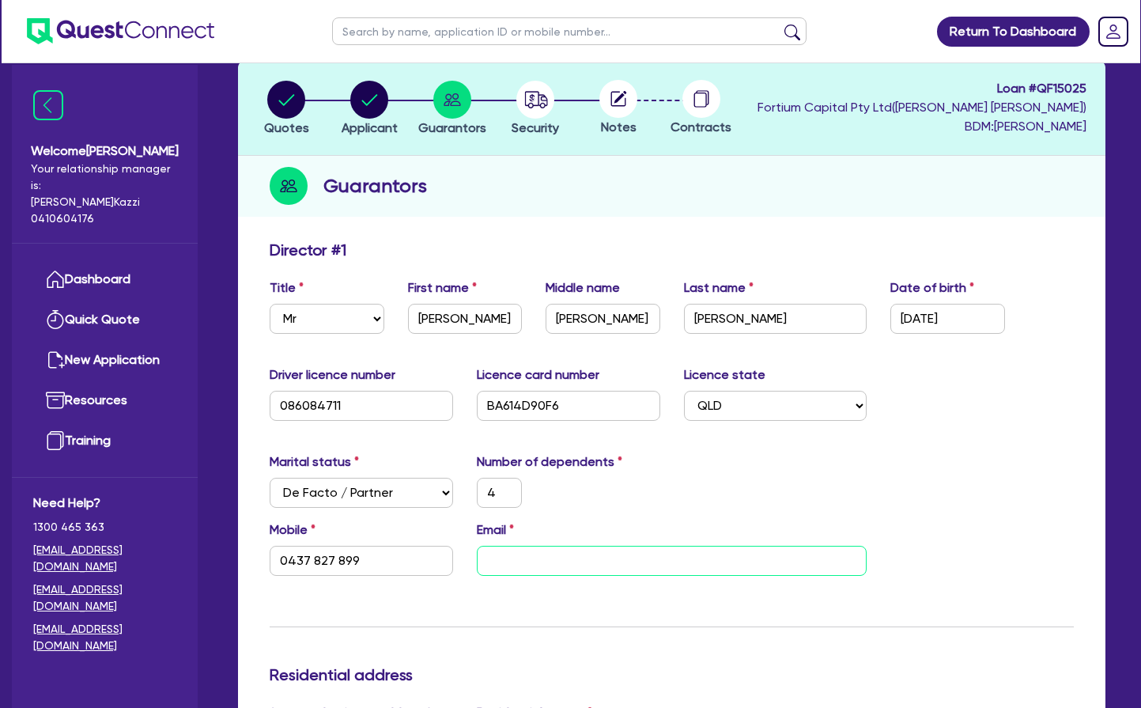
paste input "[EMAIL_ADDRESS][DOMAIN_NAME]"
type input "4"
type input "0437 827 899"
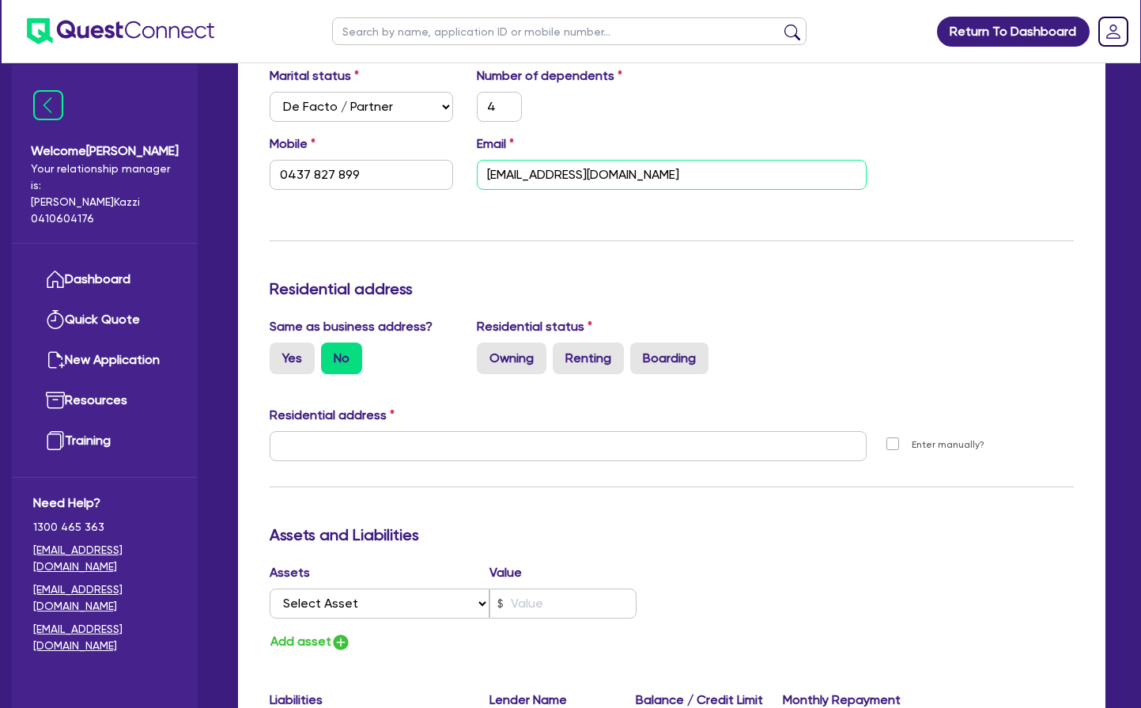
scroll to position [471, 0]
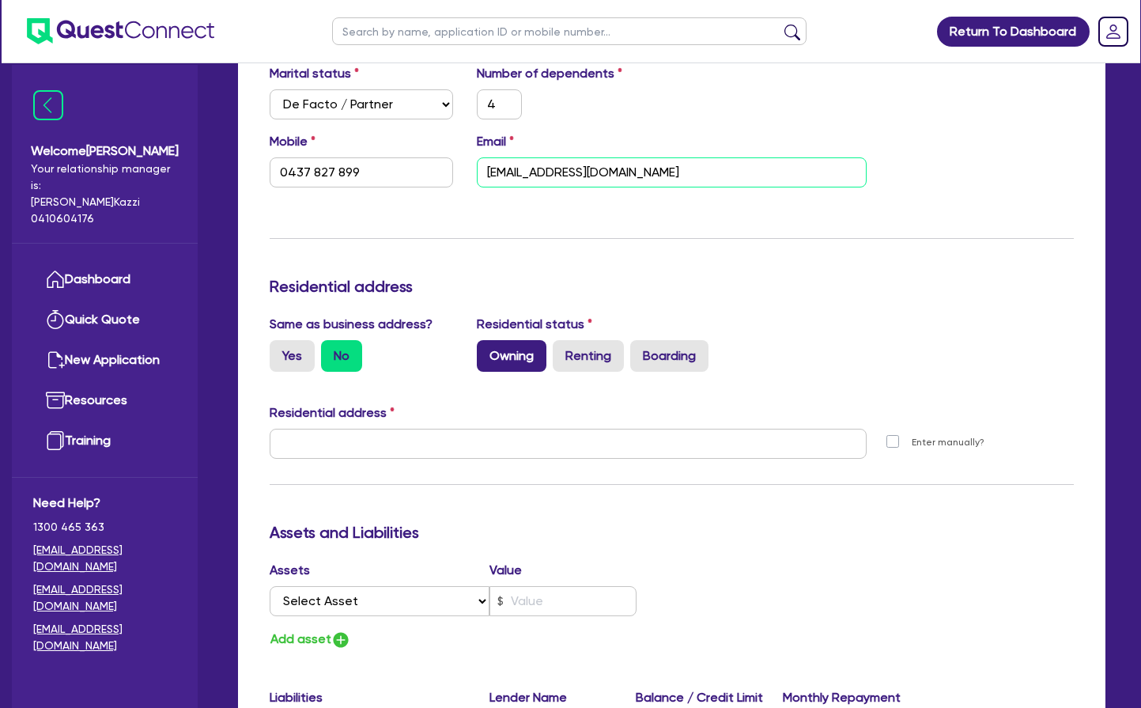
type input "[EMAIL_ADDRESS][DOMAIN_NAME]"
click at [505, 353] on label "Owning" at bounding box center [512, 356] width 70 height 32
click at [487, 350] on input "Owning" at bounding box center [482, 345] width 10 height 10
radio input "true"
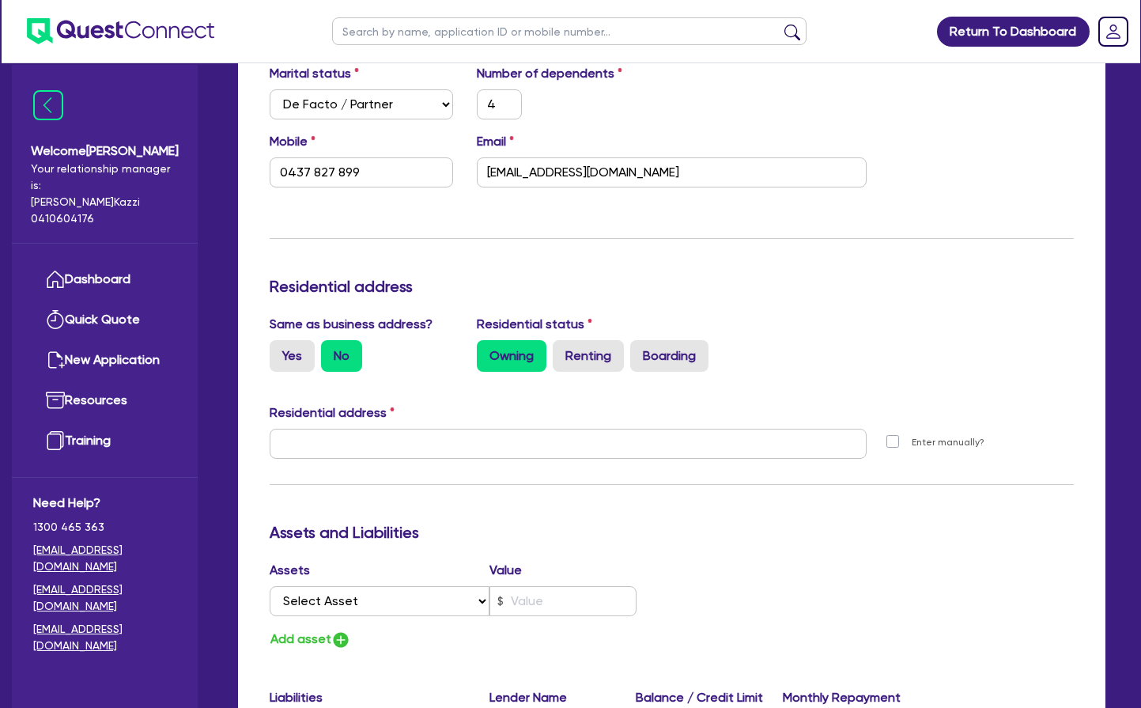
type input "4"
type input "0437 827 899"
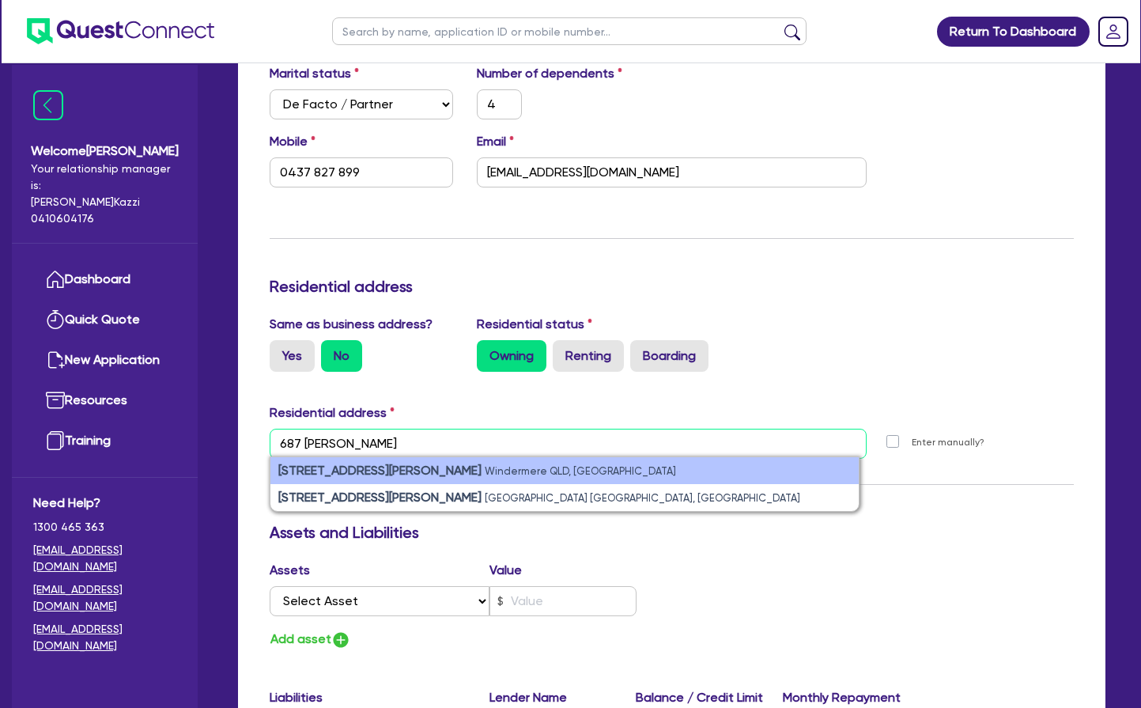
type input "687 [PERSON_NAME]"
click at [485, 470] on small "Windermere QLD, [GEOGRAPHIC_DATA]" at bounding box center [580, 471] width 191 height 12
type input "4"
type input "0437 827 899"
type input "[STREET_ADDRESS][PERSON_NAME]"
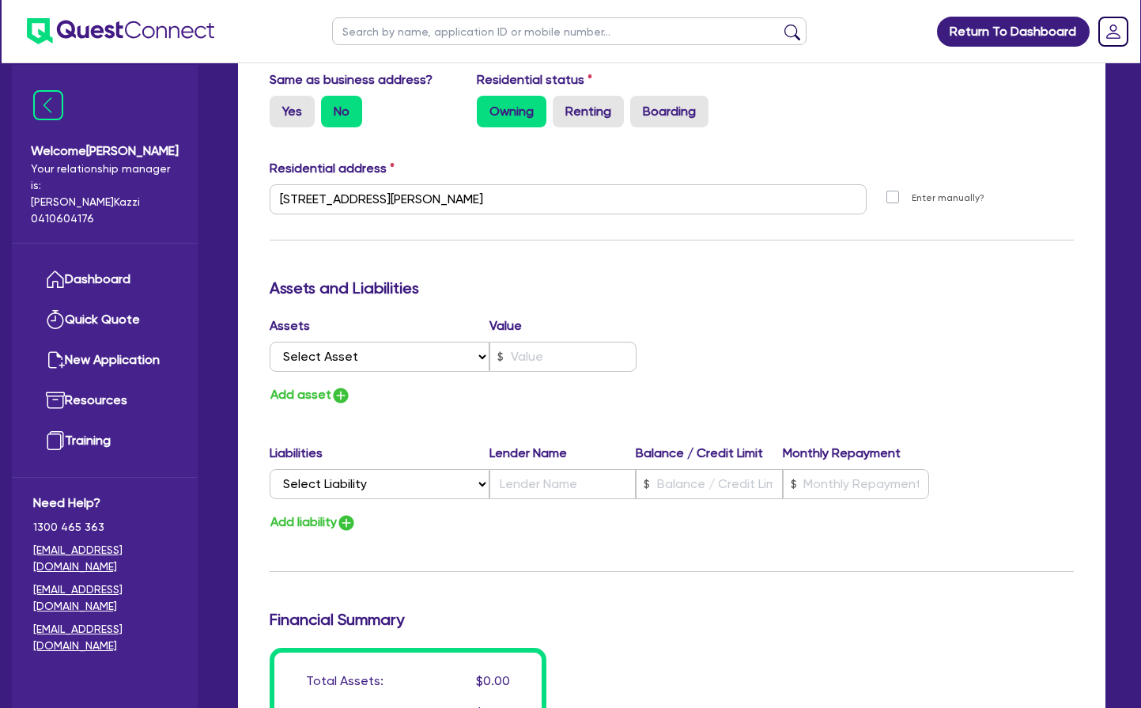
scroll to position [732, 0]
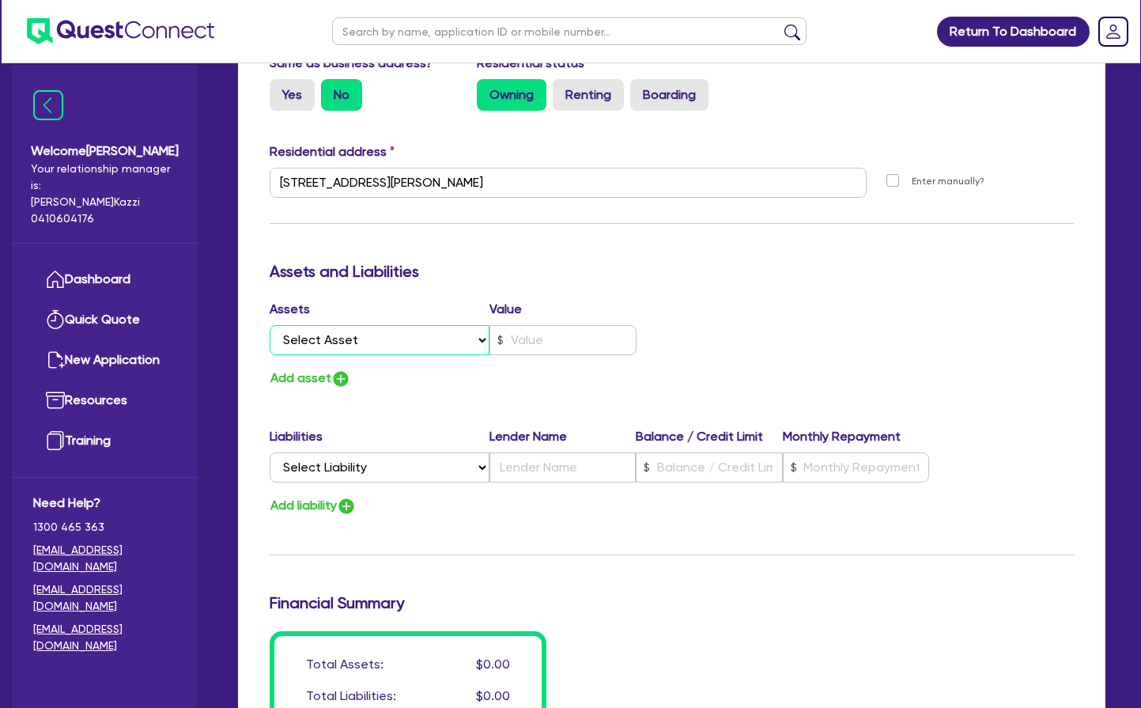
select select "PROPERTY"
type input "4"
type input "0437 827 899"
click at [532, 338] on input "text" at bounding box center [562, 340] width 147 height 30
type input "4"
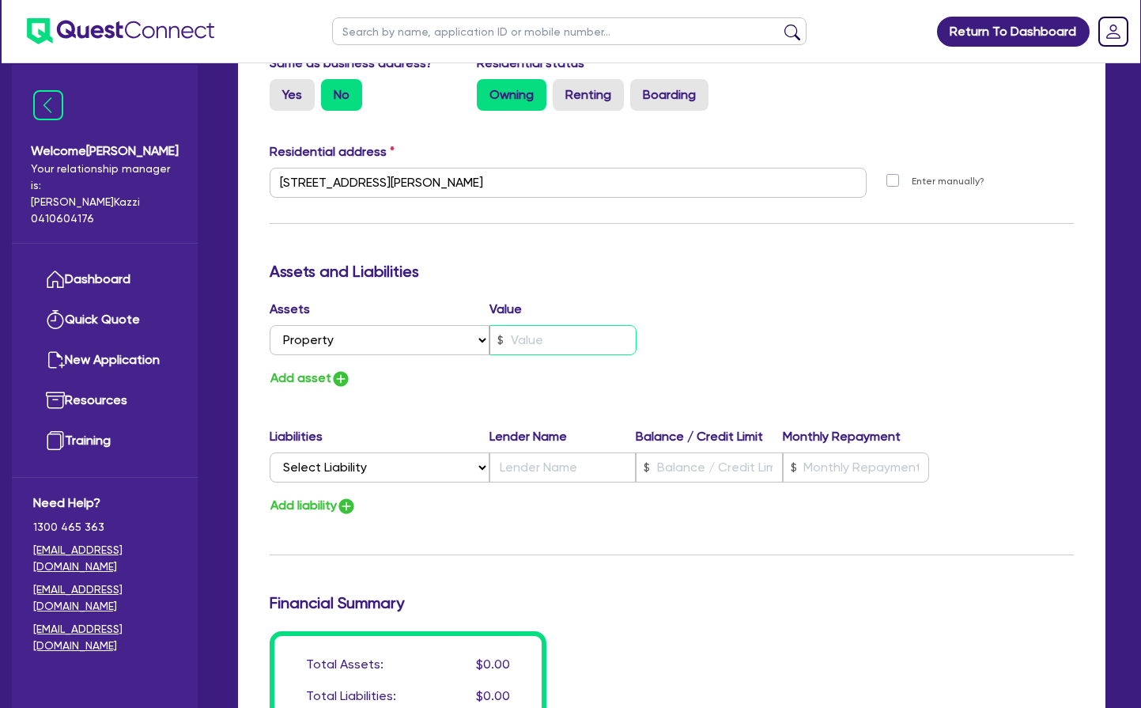
type input "0437 827 899"
type input "4"
type input "0437 827 899"
type input "48"
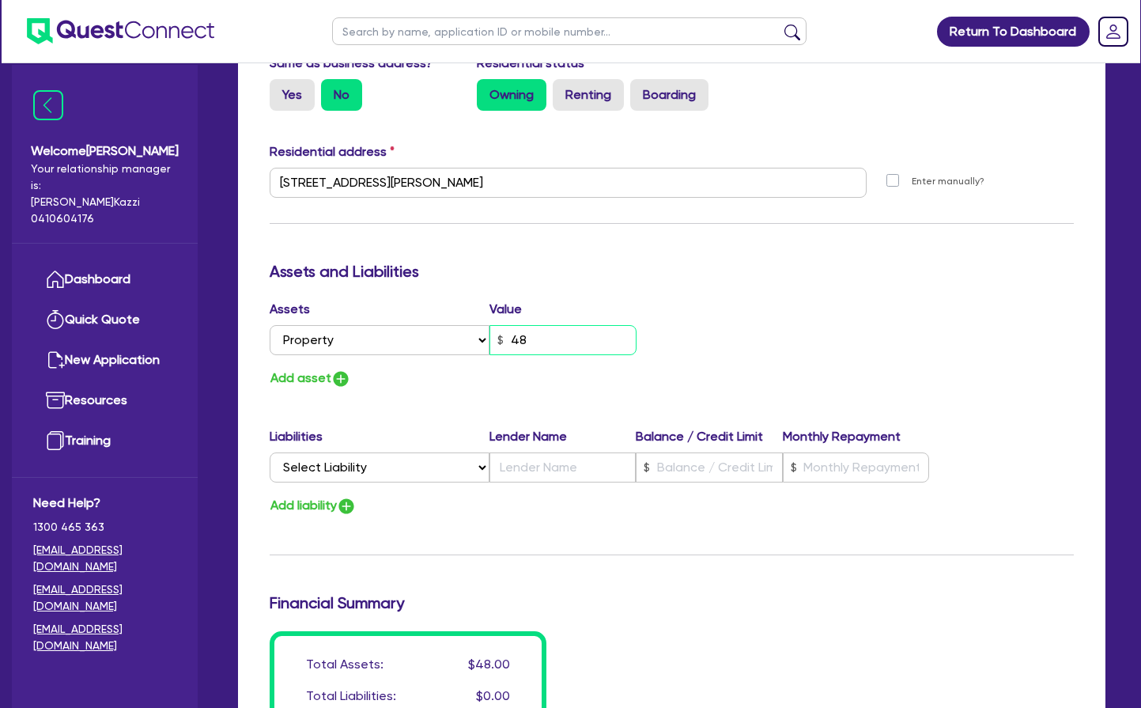
type input "4"
type input "0437 827 899"
type input "480"
type input "4"
type input "0437 827 899"
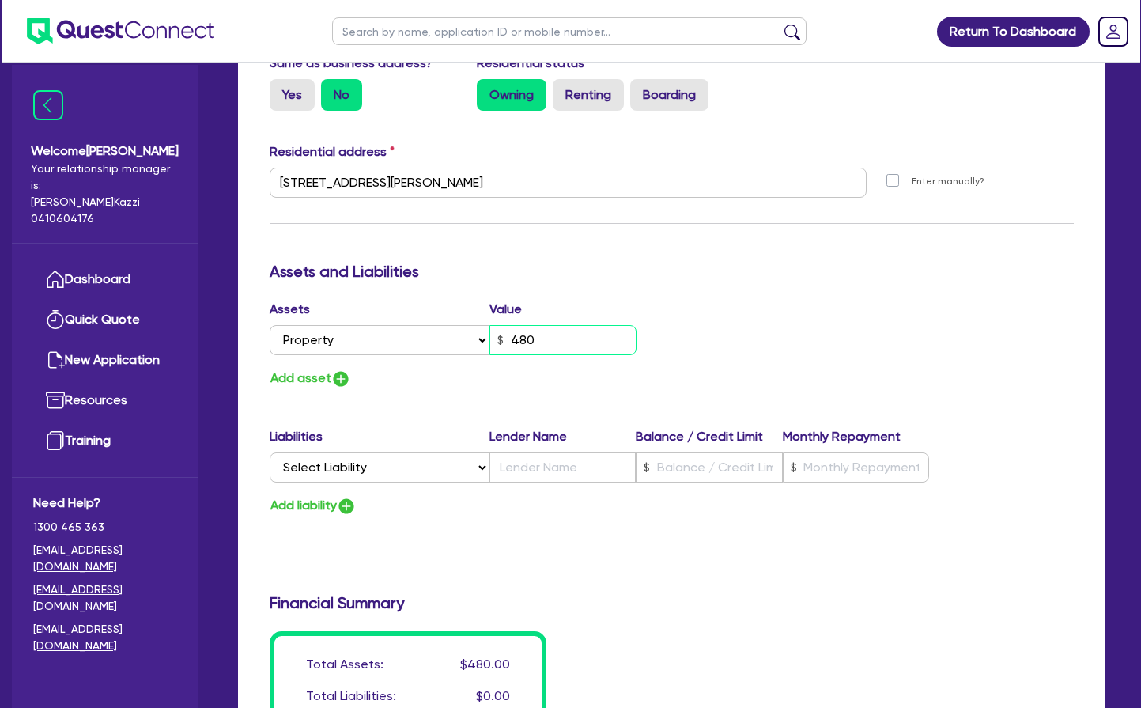
type input "4,800"
type input "4"
type input "0437 827 899"
type input "48,000"
type input "4"
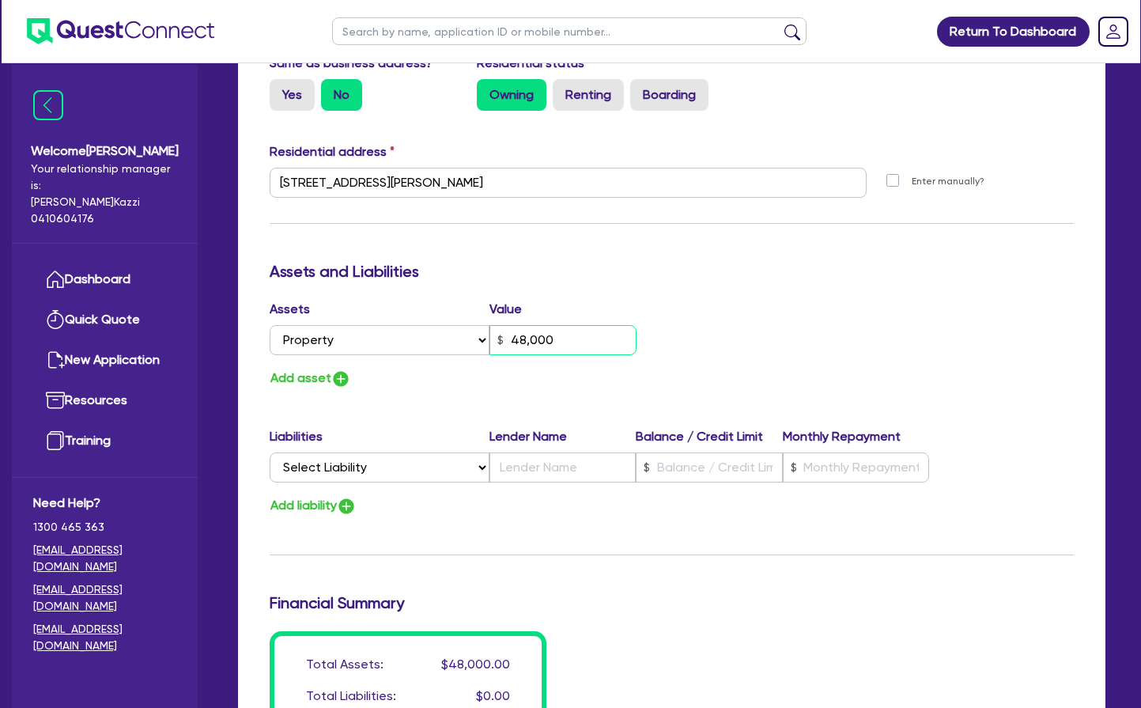
type input "0437 827 899"
type input "480,000"
click at [313, 375] on button "Add asset" at bounding box center [310, 378] width 81 height 21
type input "4"
type input "0437 827 899"
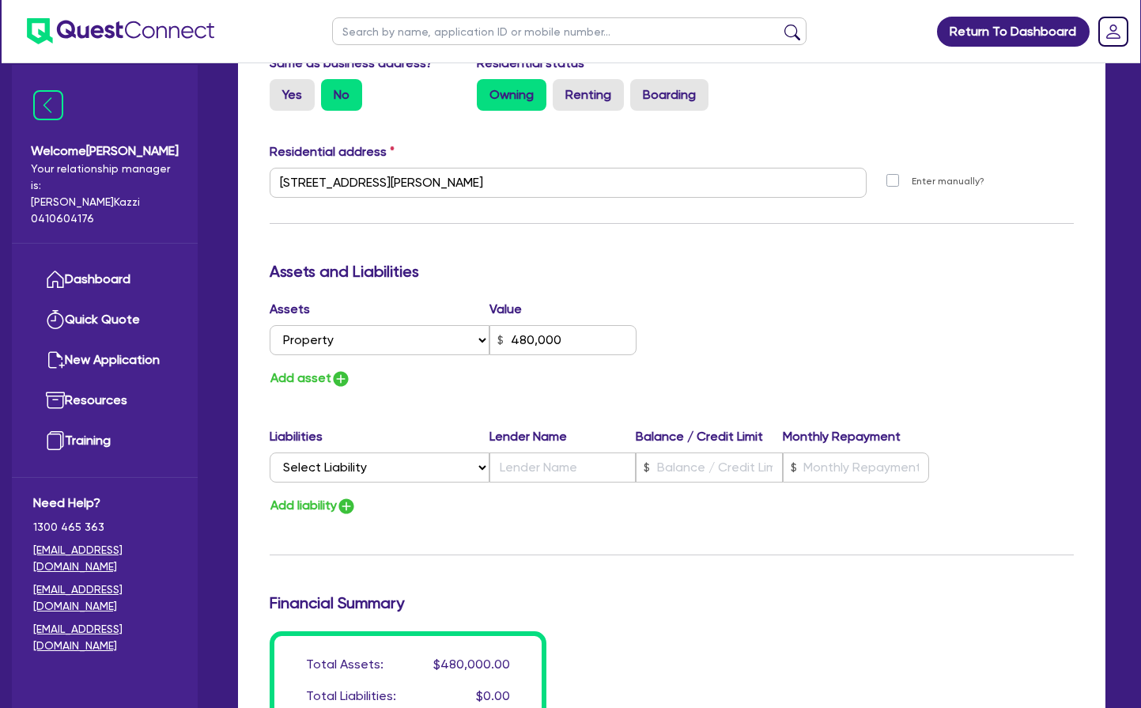
type input "480,000"
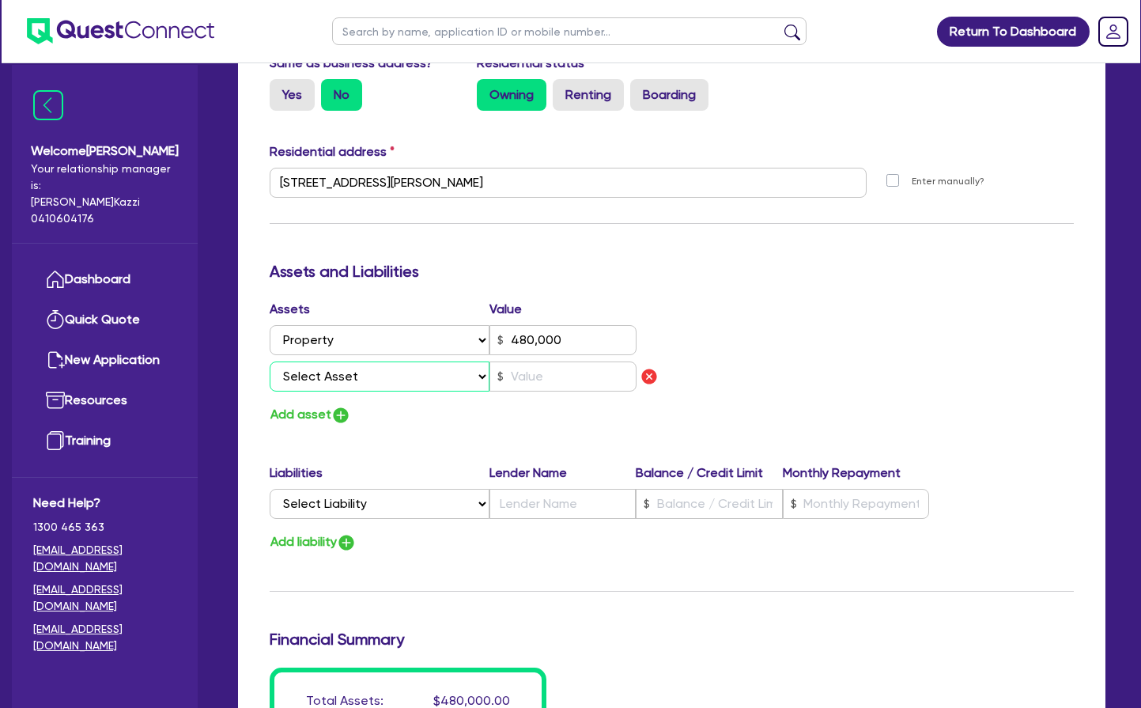
select select "CASH"
type input "4"
type input "0437 827 899"
type input "480,000"
click at [523, 374] on input "text" at bounding box center [562, 376] width 147 height 30
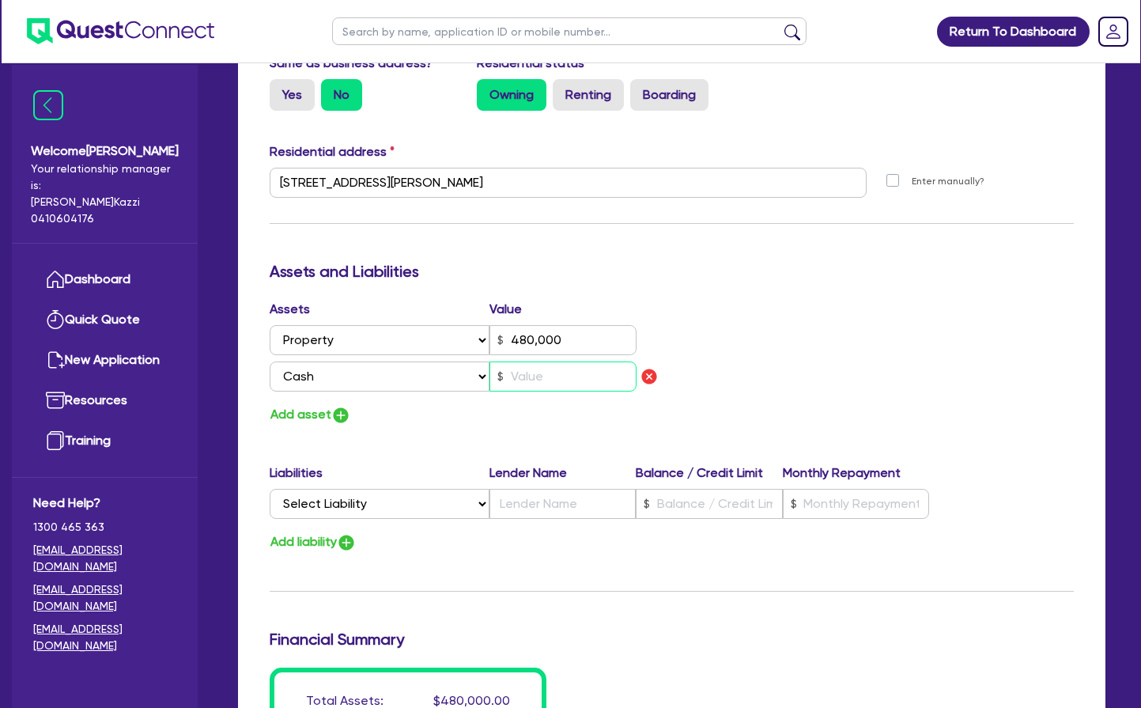
type input "4"
type input "0437 827 899"
type input "480,000"
type input "1"
type input "4"
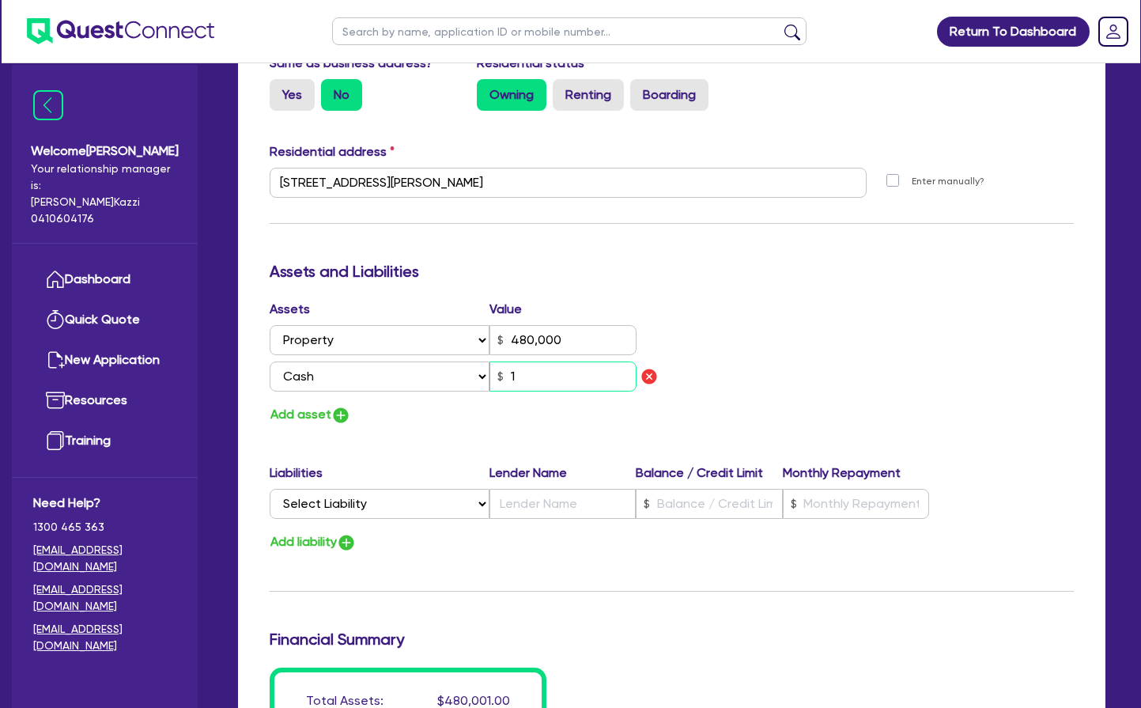
type input "0437 827 899"
type input "480,000"
type input "16"
type input "4"
type input "0437 827 899"
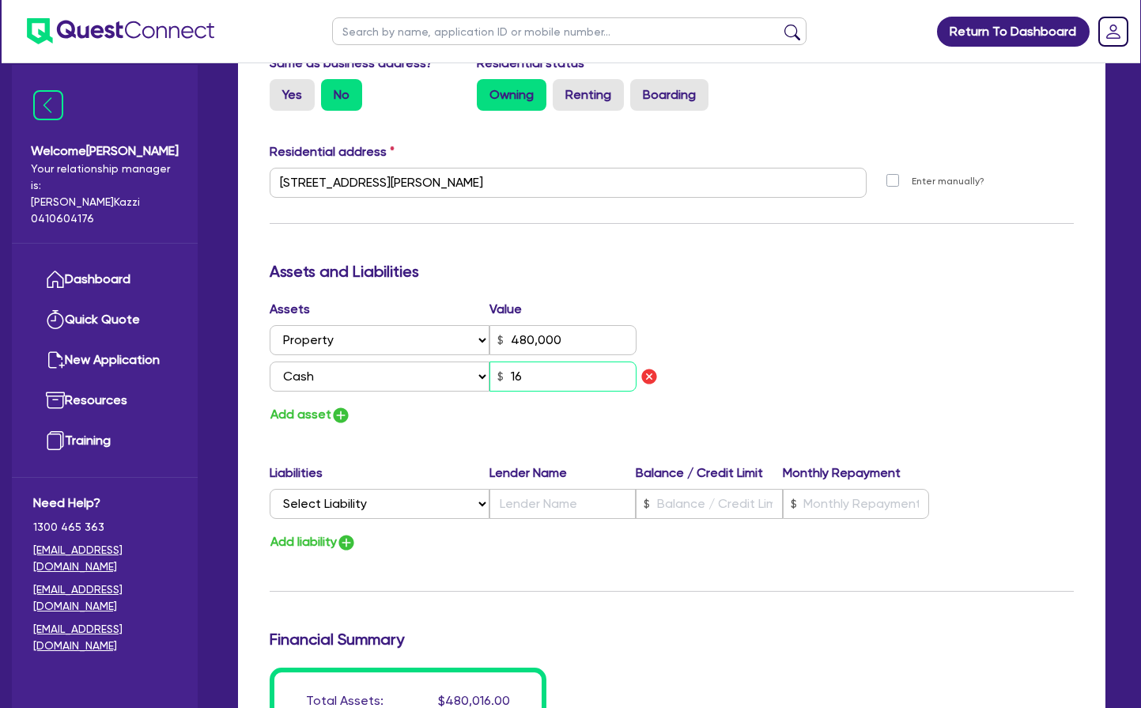
type input "480,000"
type input "160"
type input "4"
type input "0437 827 899"
type input "480,000"
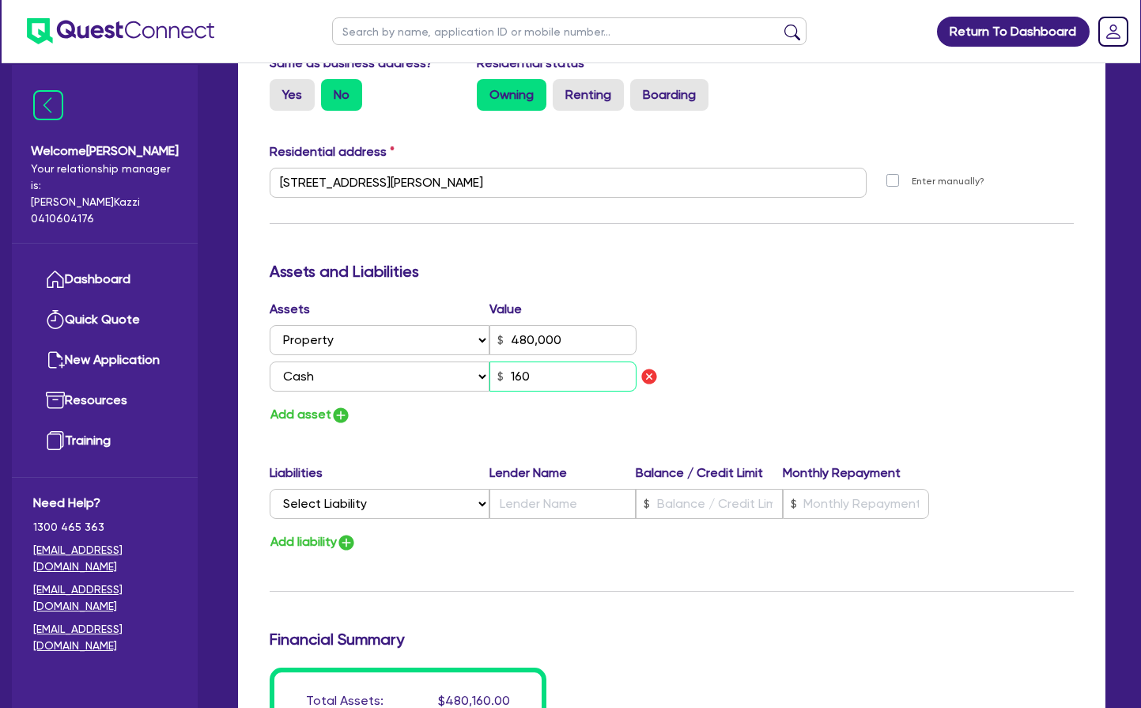
type input "1,600"
type input "4"
type input "0437 827 899"
type input "480,000"
type input "16,000"
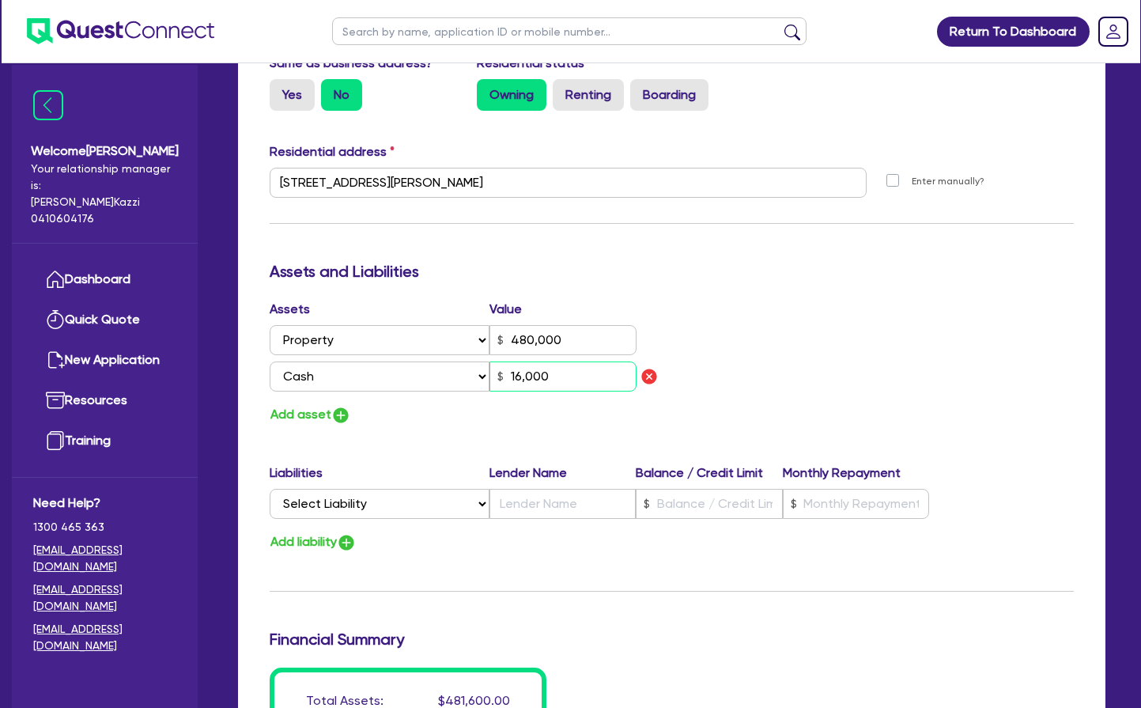
type input "4"
type input "0437 827 899"
type input "480,000"
type input "160,000"
click at [346, 412] on img "button" at bounding box center [340, 415] width 19 height 19
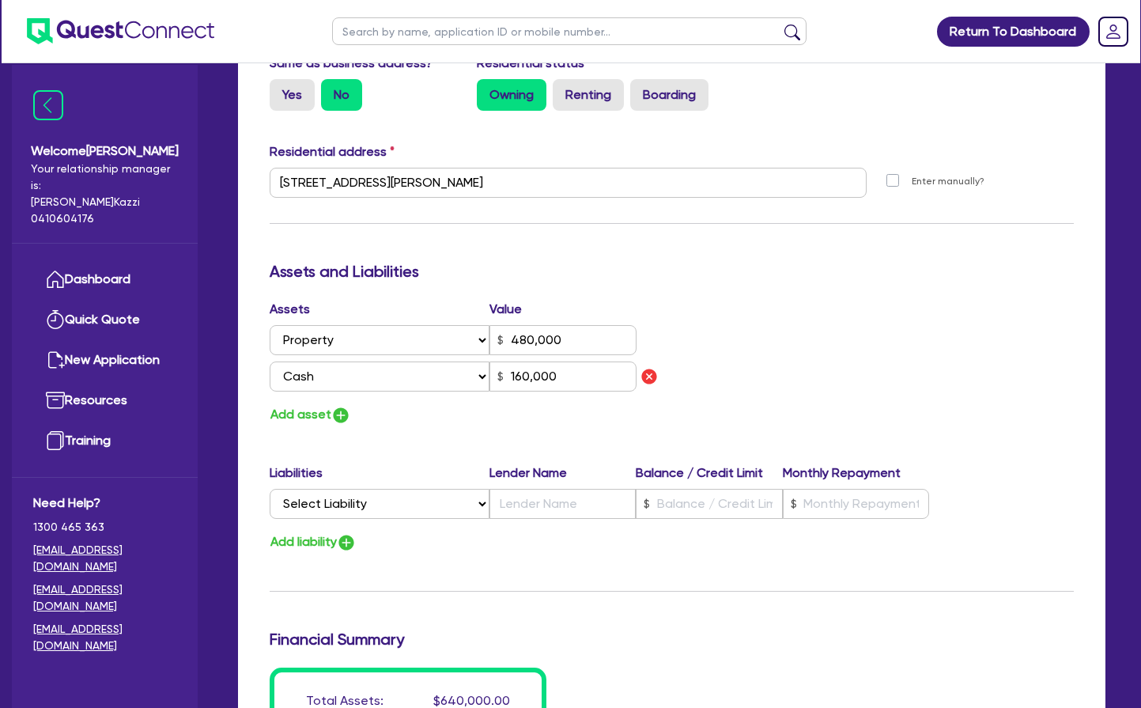
type input "4"
type input "0437 827 899"
type input "480,000"
type input "160,000"
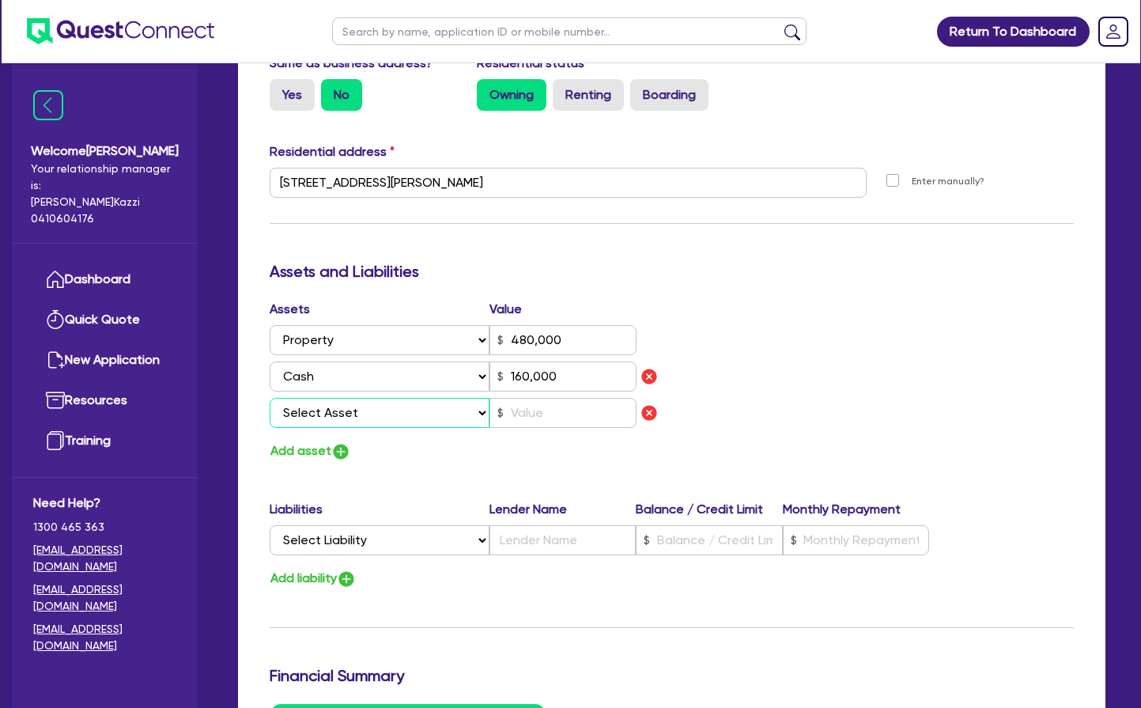
select select "VEHICLE"
type input "4"
type input "0437 827 899"
type input "480,000"
type input "160,000"
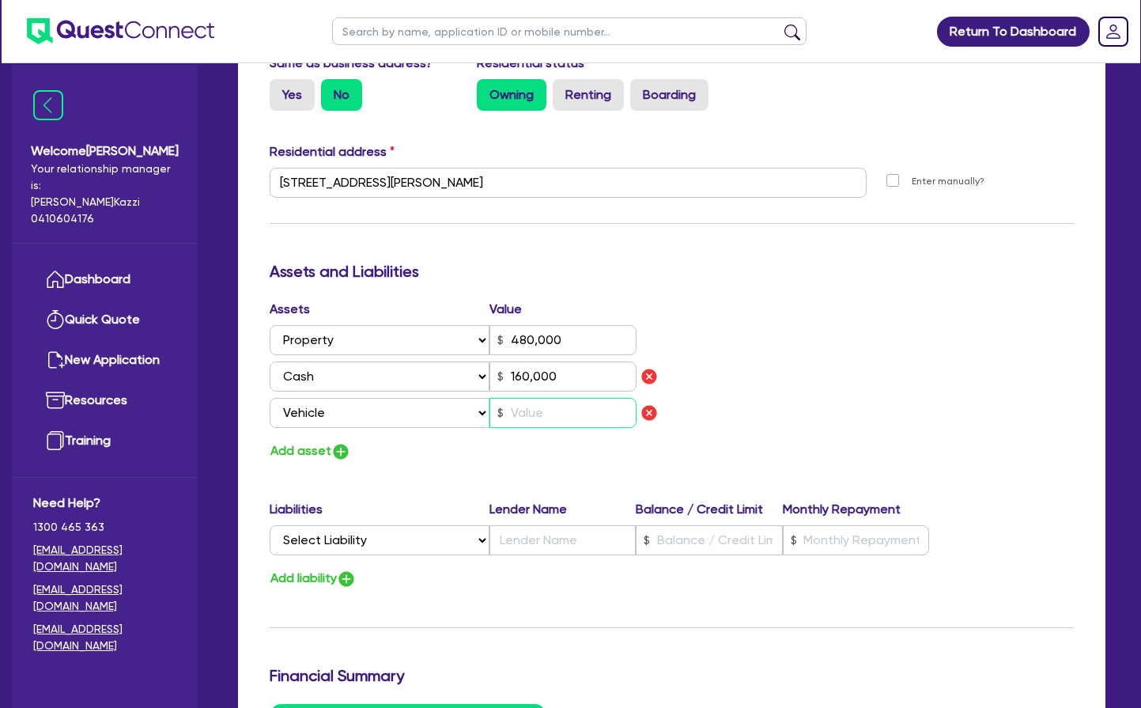
click at [525, 413] on input "text" at bounding box center [562, 413] width 147 height 30
type input "4"
type input "0437 827 899"
type input "480,000"
type input "160,000"
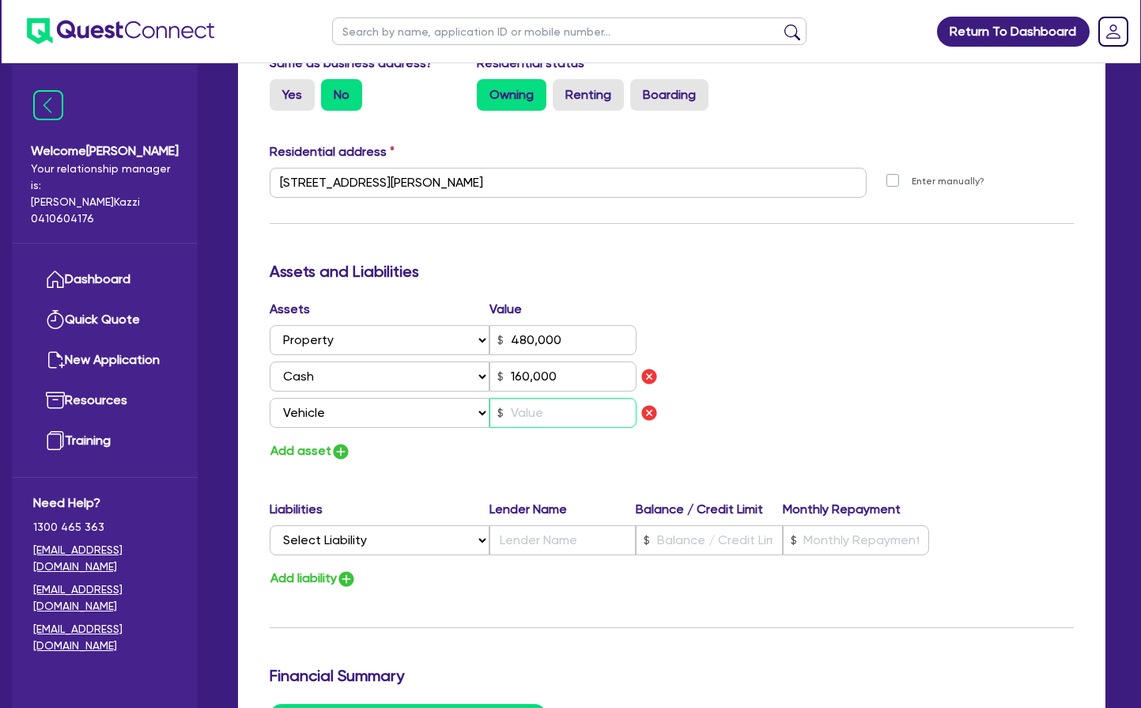
type input "4"
type input "0437 827 899"
type input "480,000"
type input "160,000"
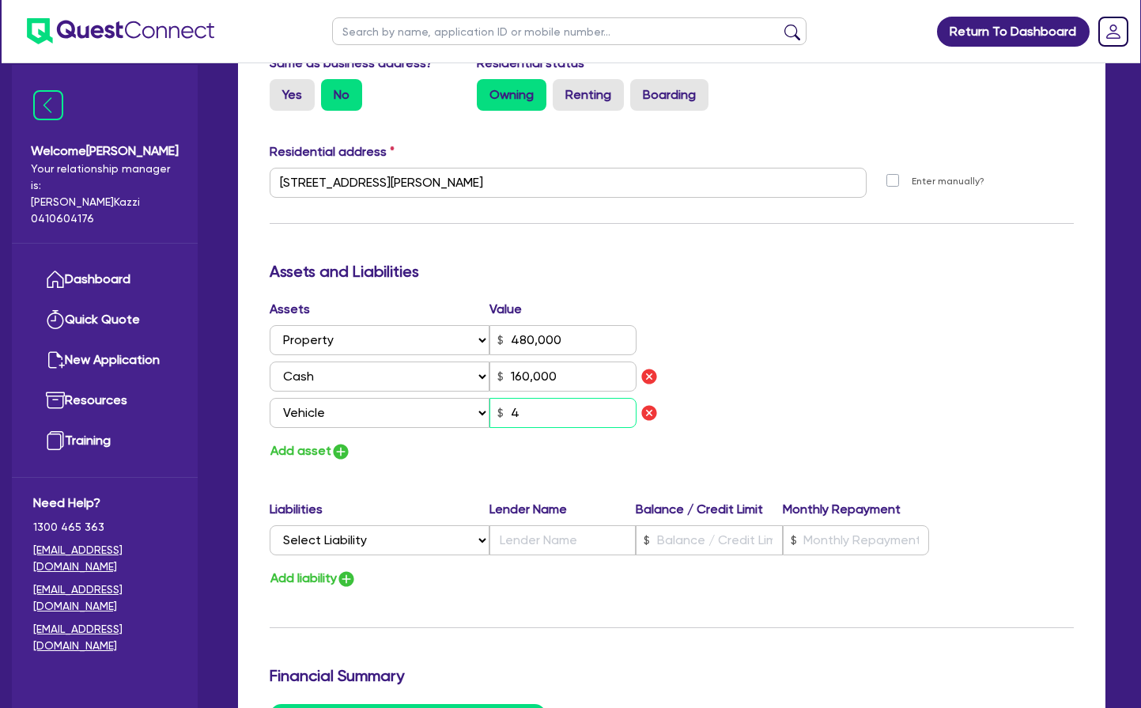
type input "40"
type input "4"
type input "0437 827 899"
type input "480,000"
type input "160,000"
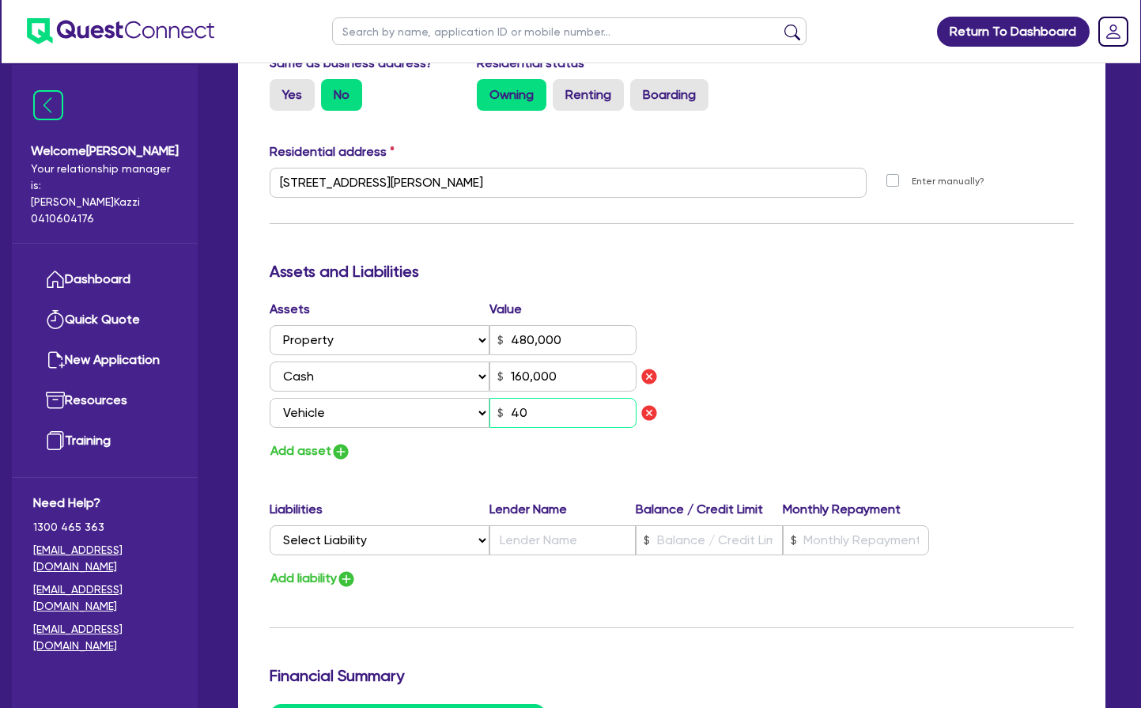
type input "400"
type input "4"
type input "0437 827 899"
type input "480,000"
type input "160,000"
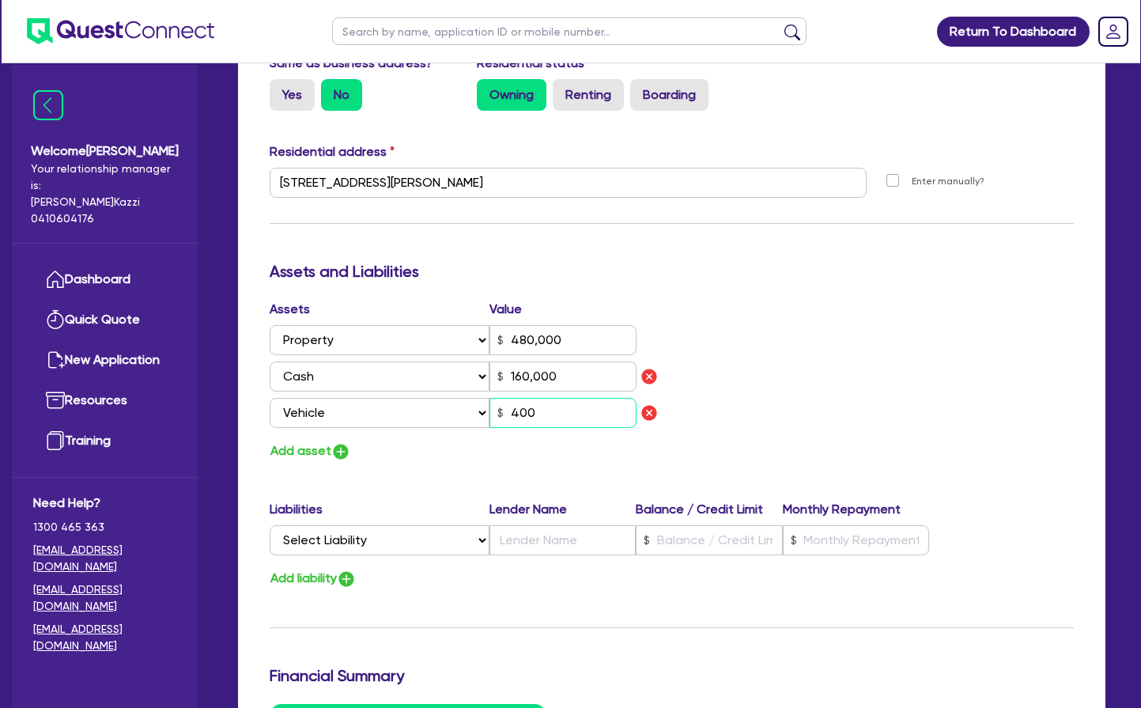
type input "4,000"
type input "4"
type input "0437 827 899"
type input "480,000"
type input "160,000"
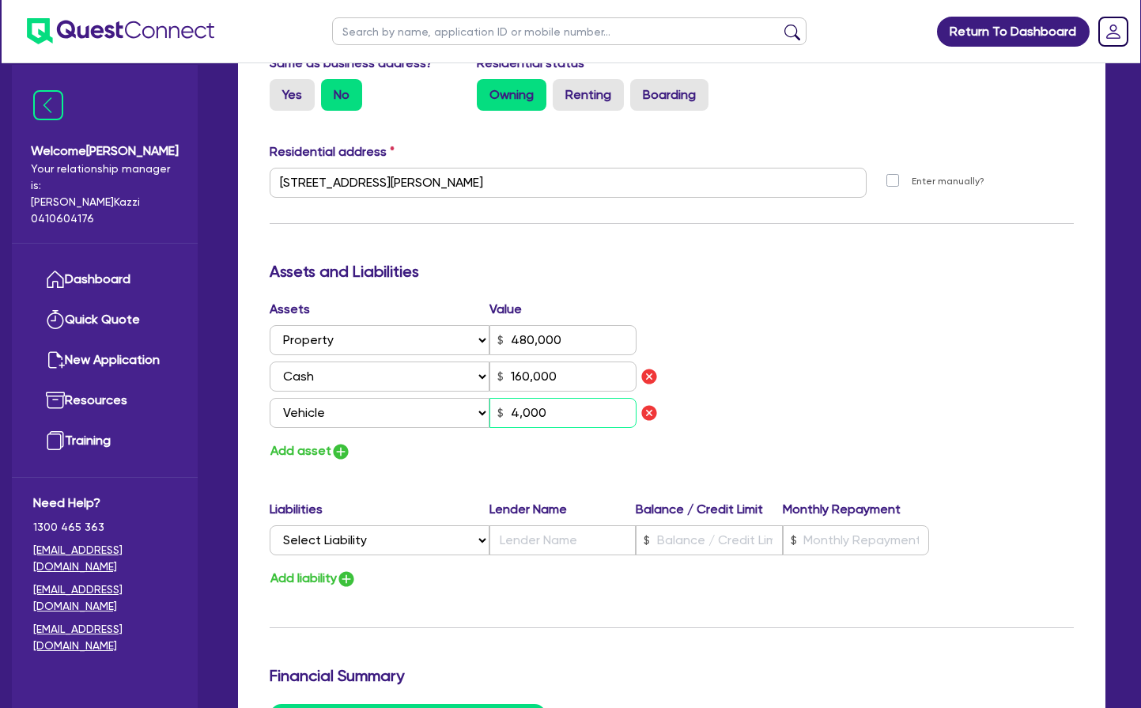
type input "40,000"
click at [343, 446] on img "button" at bounding box center [340, 451] width 19 height 19
type input "4"
type input "0437 827 899"
type input "480,000"
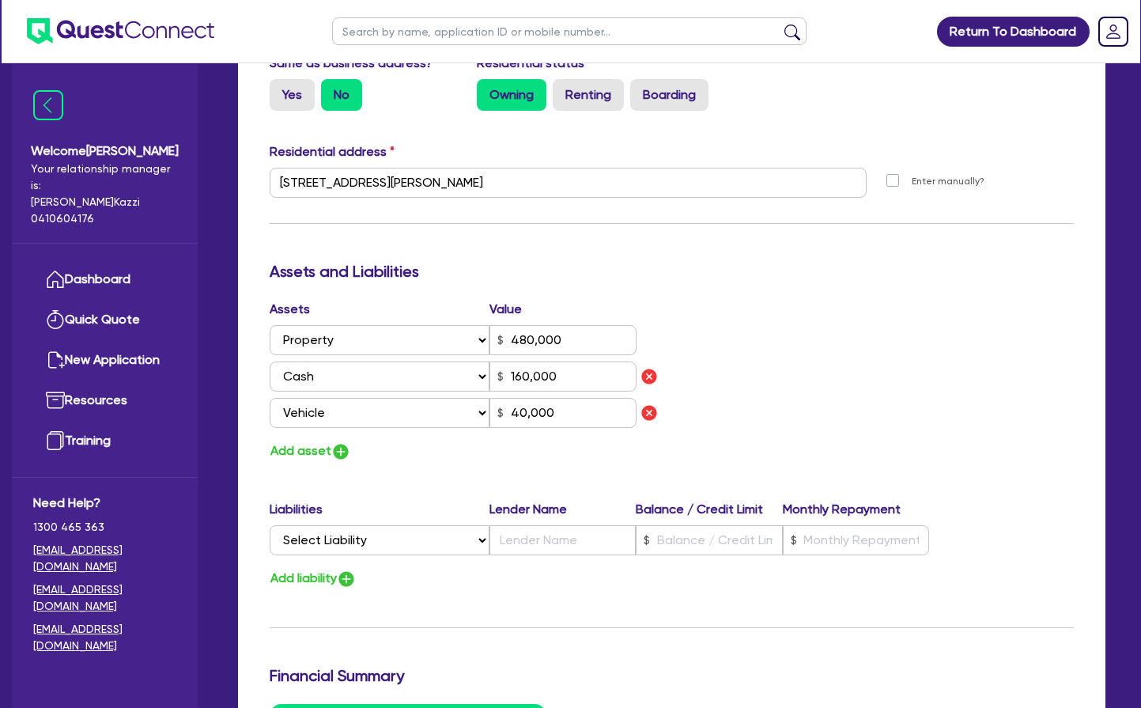
type input "160,000"
type input "40,000"
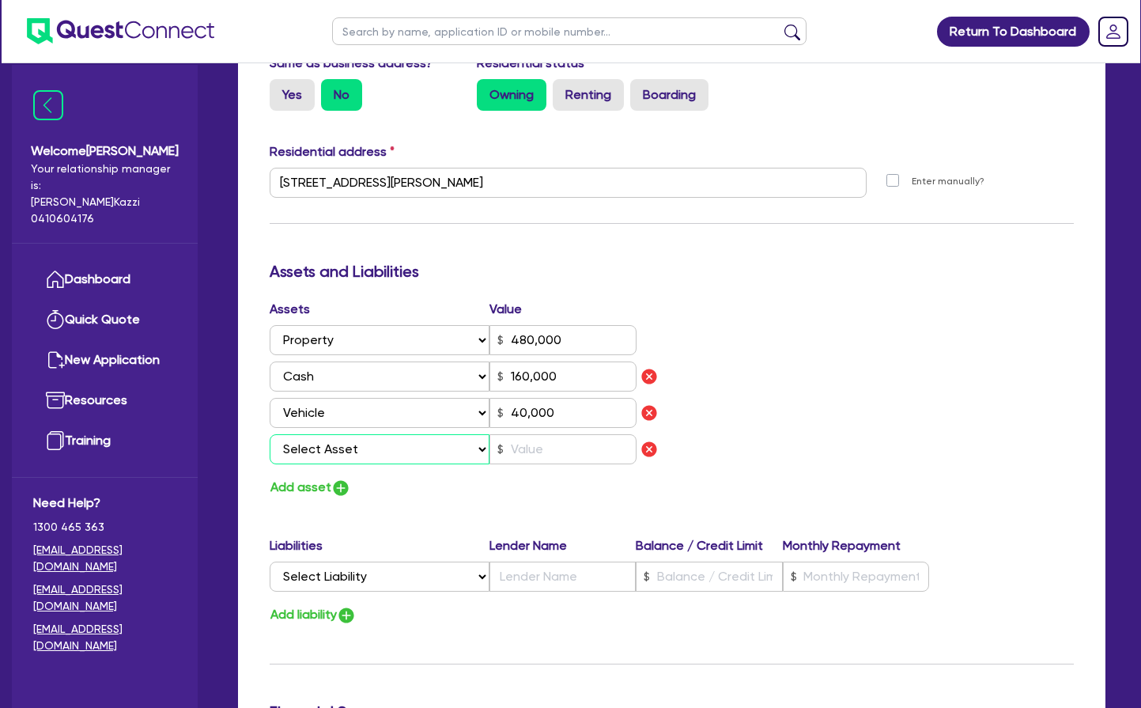
select select "VEHICLE"
type input "4"
type input "0437 827 899"
type input "480,000"
type input "160,000"
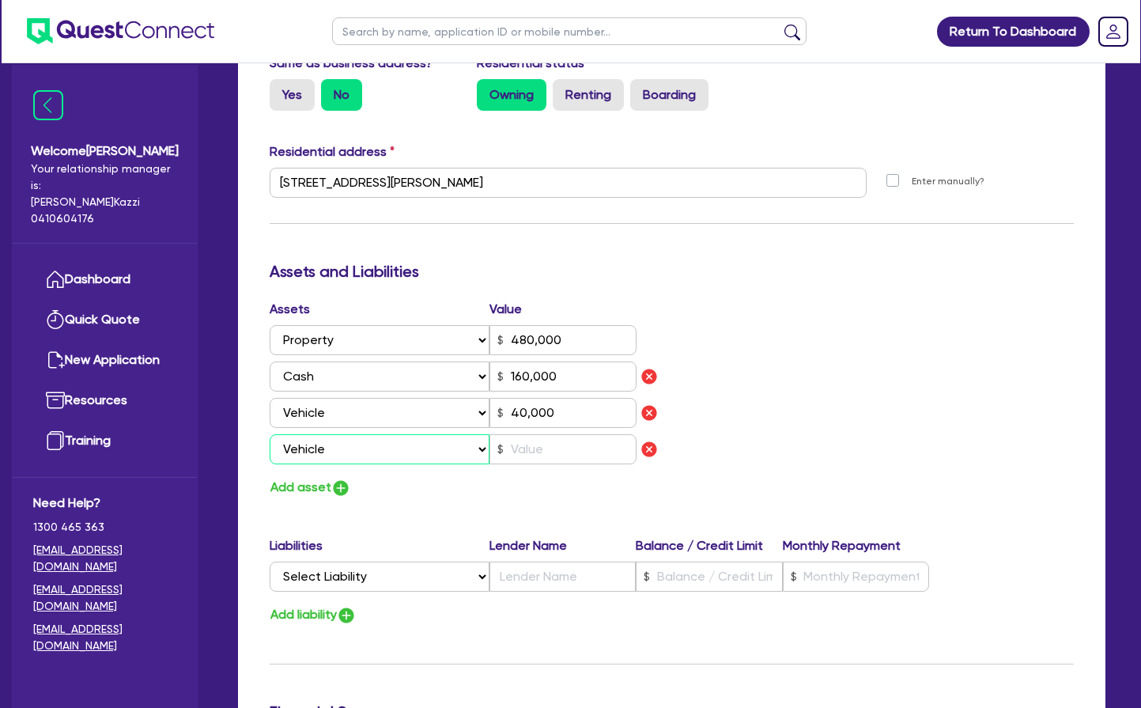
type input "40,000"
click at [521, 445] on input "text" at bounding box center [562, 449] width 147 height 30
type input "4"
type input "0437 827 899"
type input "480,000"
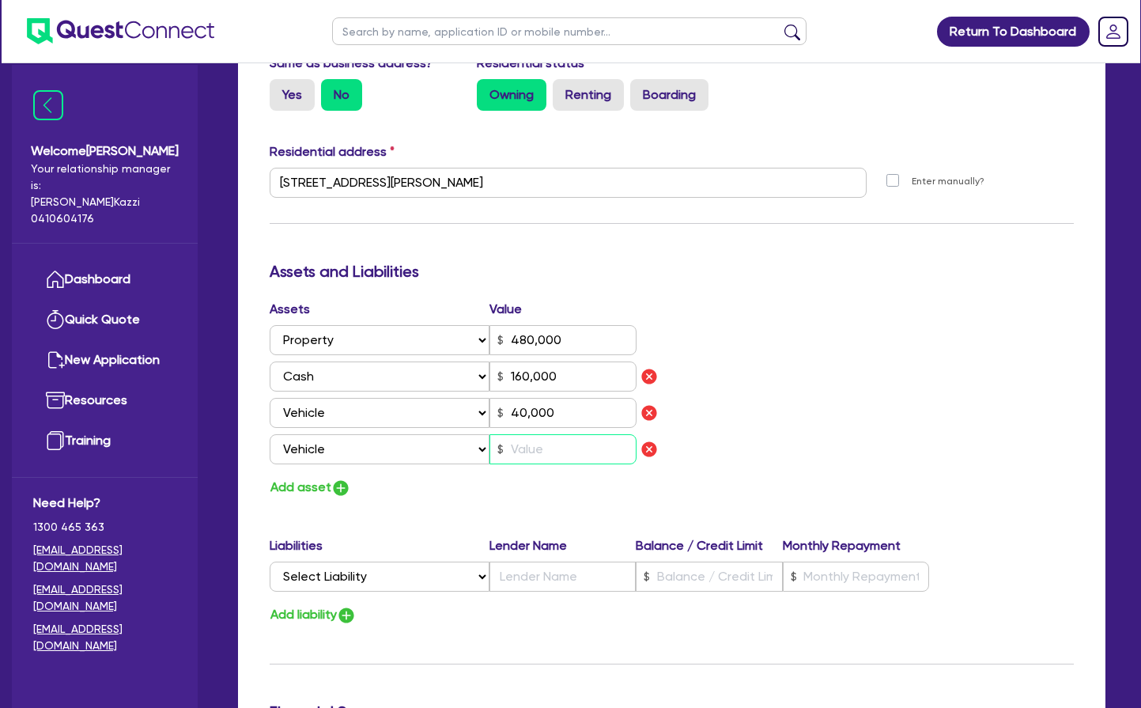
type input "160,000"
type input "40,000"
type input "5"
type input "4"
type input "0437 827 899"
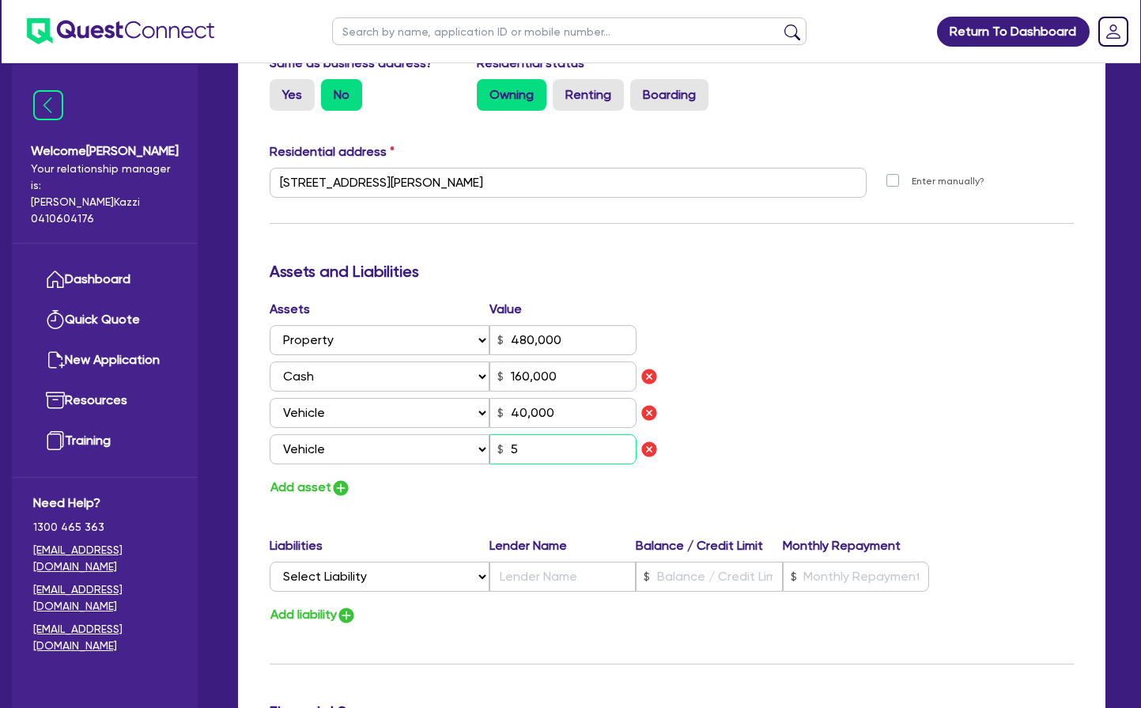
type input "480,000"
type input "160,000"
click at [344, 486] on img "button" at bounding box center [340, 487] width 19 height 19
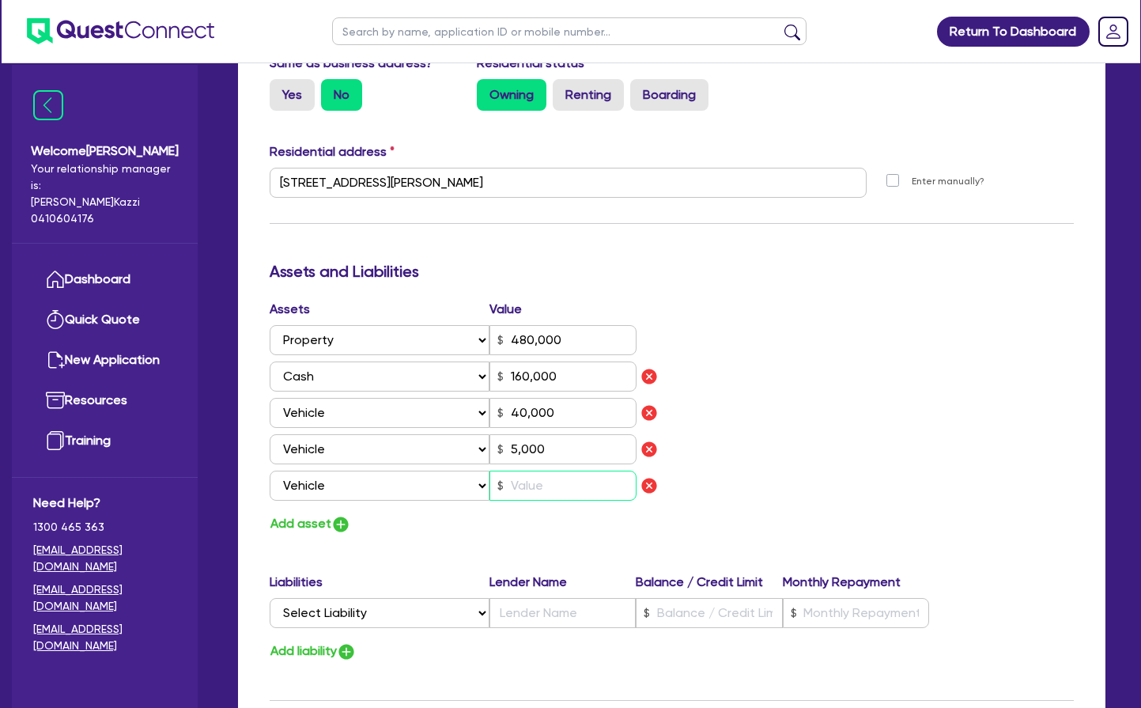
click at [526, 484] on input "text" at bounding box center [562, 486] width 147 height 30
click at [338, 518] on img "button" at bounding box center [340, 524] width 19 height 19
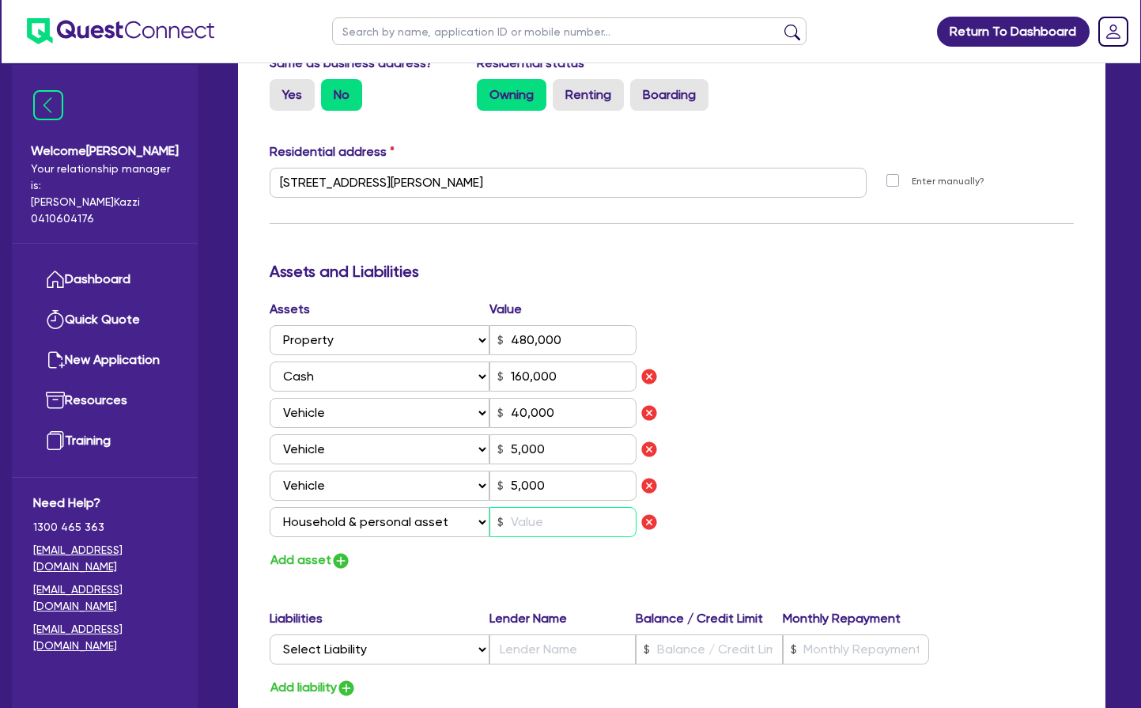
click at [534, 520] on input "text" at bounding box center [562, 522] width 147 height 30
click at [342, 557] on img "button" at bounding box center [340, 560] width 19 height 19
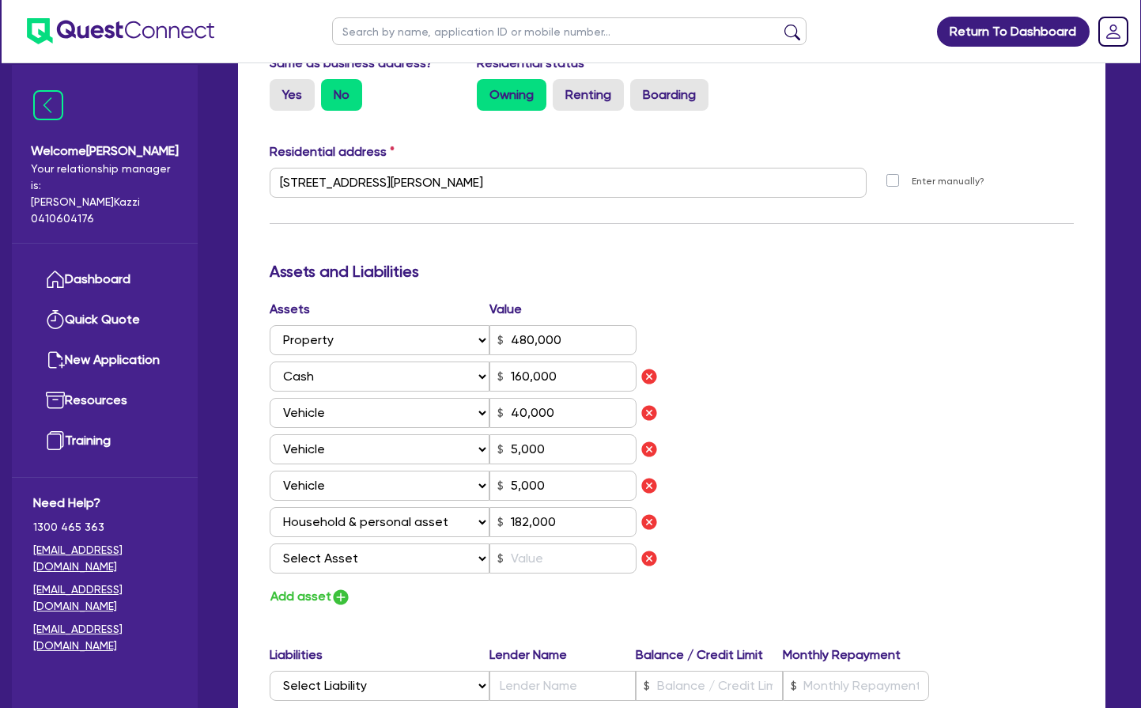
scroll to position [732, 1]
click at [335, 591] on img "button" at bounding box center [340, 597] width 19 height 19
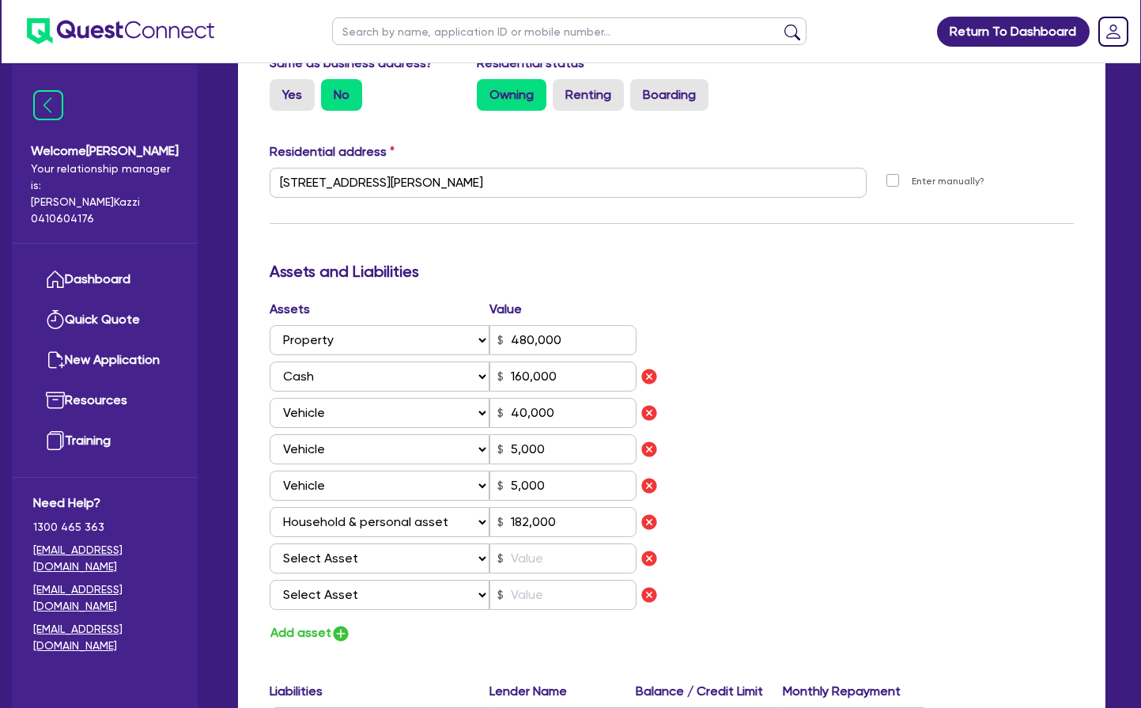
scroll to position [732, 0]
click at [652, 595] on img "button" at bounding box center [649, 594] width 19 height 19
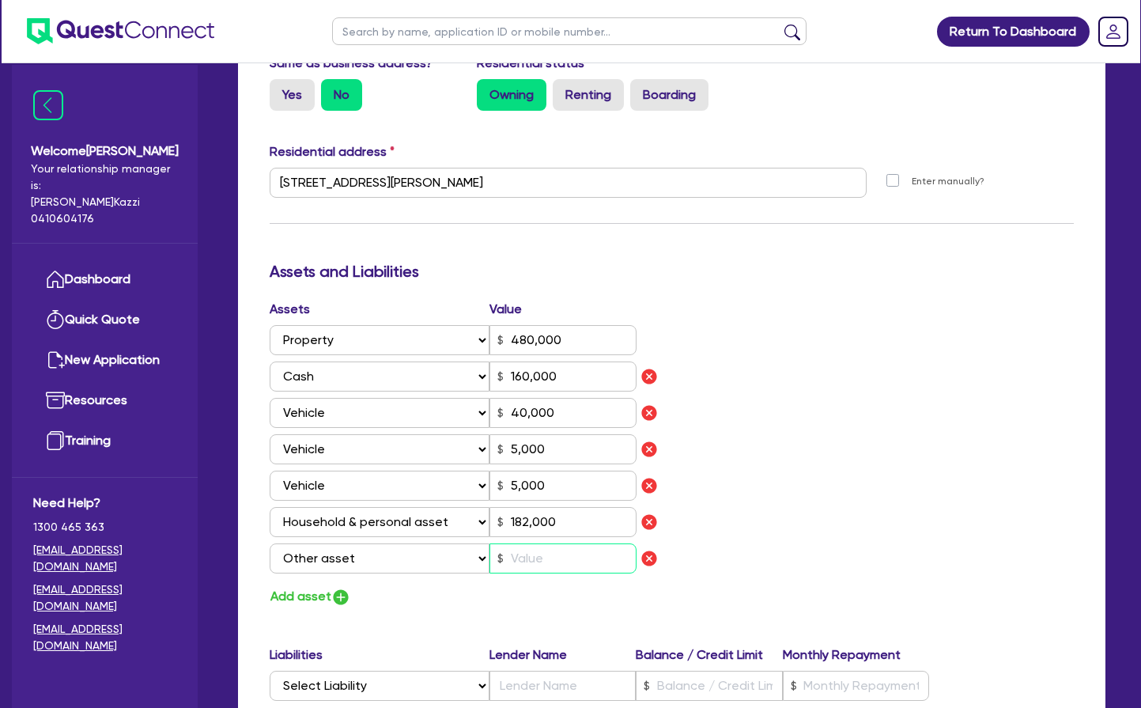
click at [527, 555] on input "text" at bounding box center [562, 558] width 147 height 30
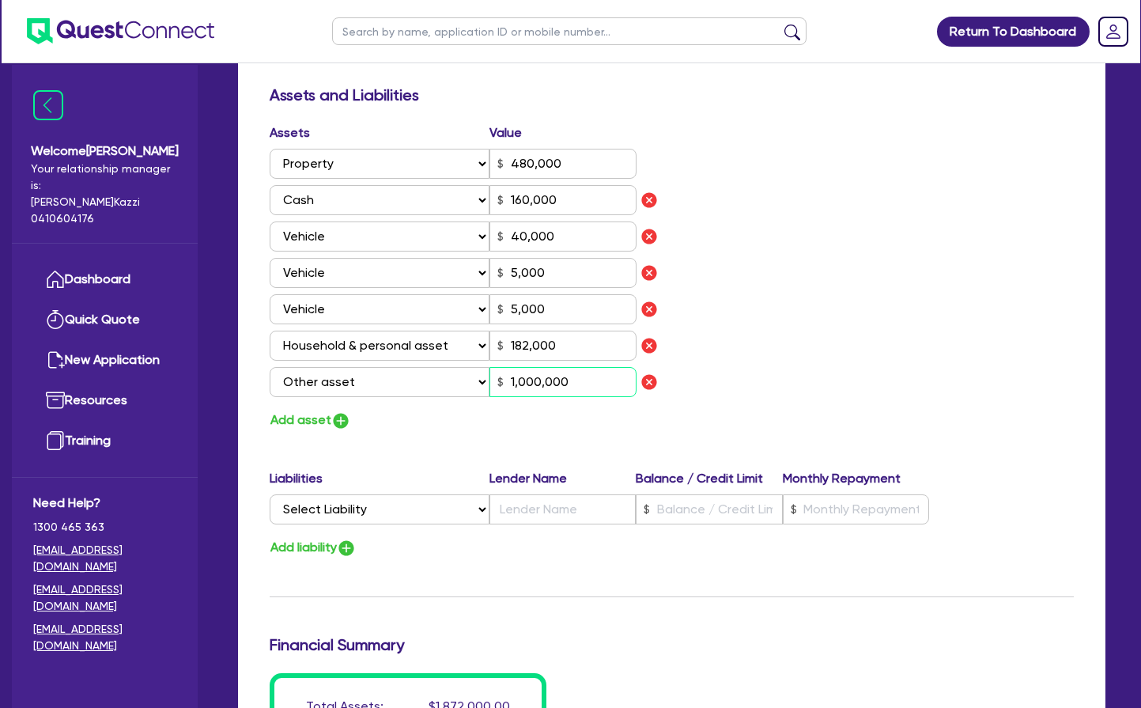
scroll to position [909, 0]
click at [665, 509] on input "text" at bounding box center [709, 508] width 146 height 30
click at [842, 512] on input "text" at bounding box center [856, 508] width 146 height 30
click at [356, 546] on img "button" at bounding box center [346, 547] width 19 height 19
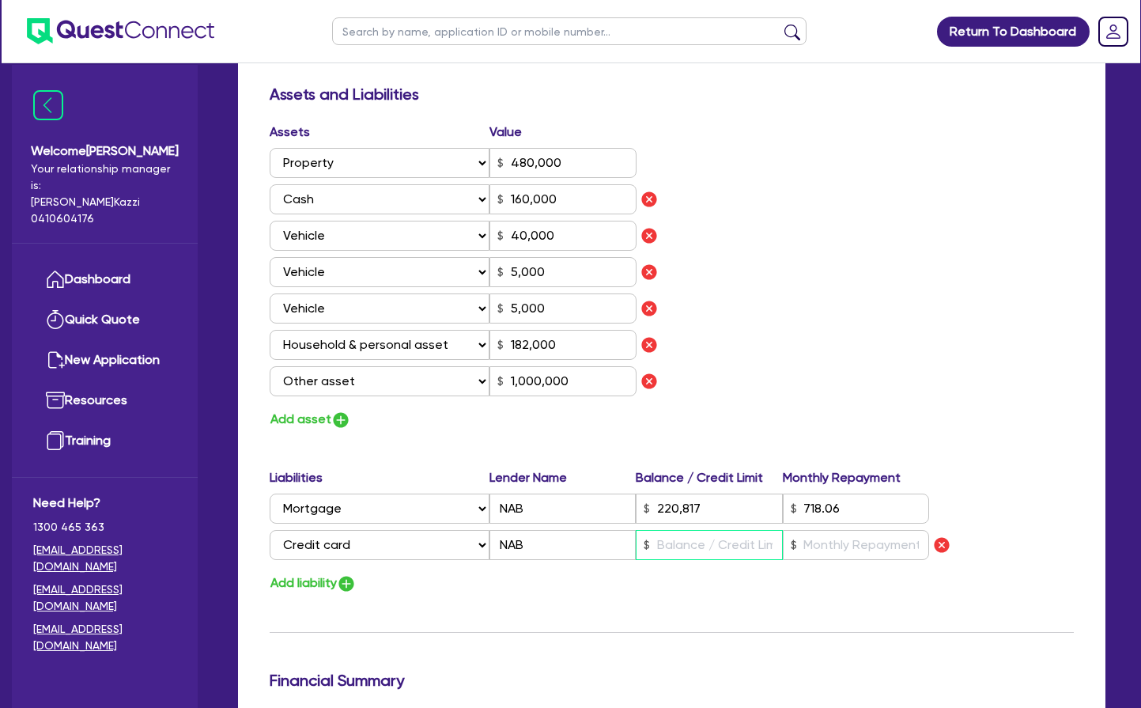
click at [687, 542] on input "text" at bounding box center [709, 545] width 146 height 30
click at [823, 542] on input "text" at bounding box center [856, 545] width 146 height 30
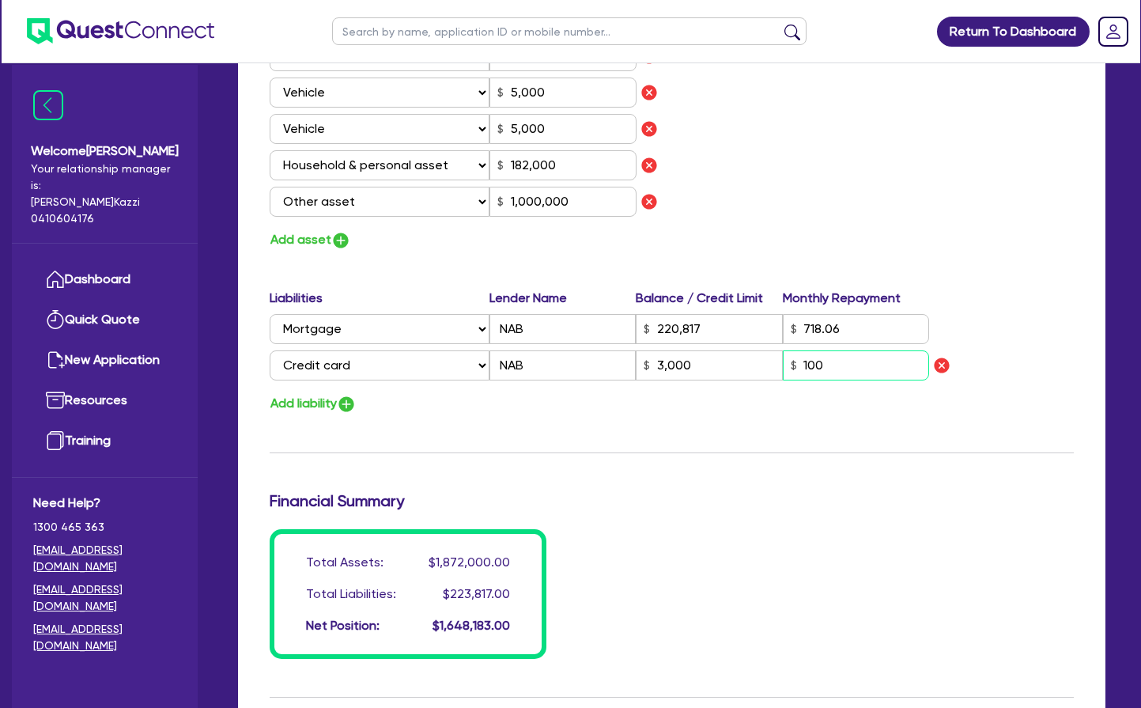
scroll to position [1091, 0]
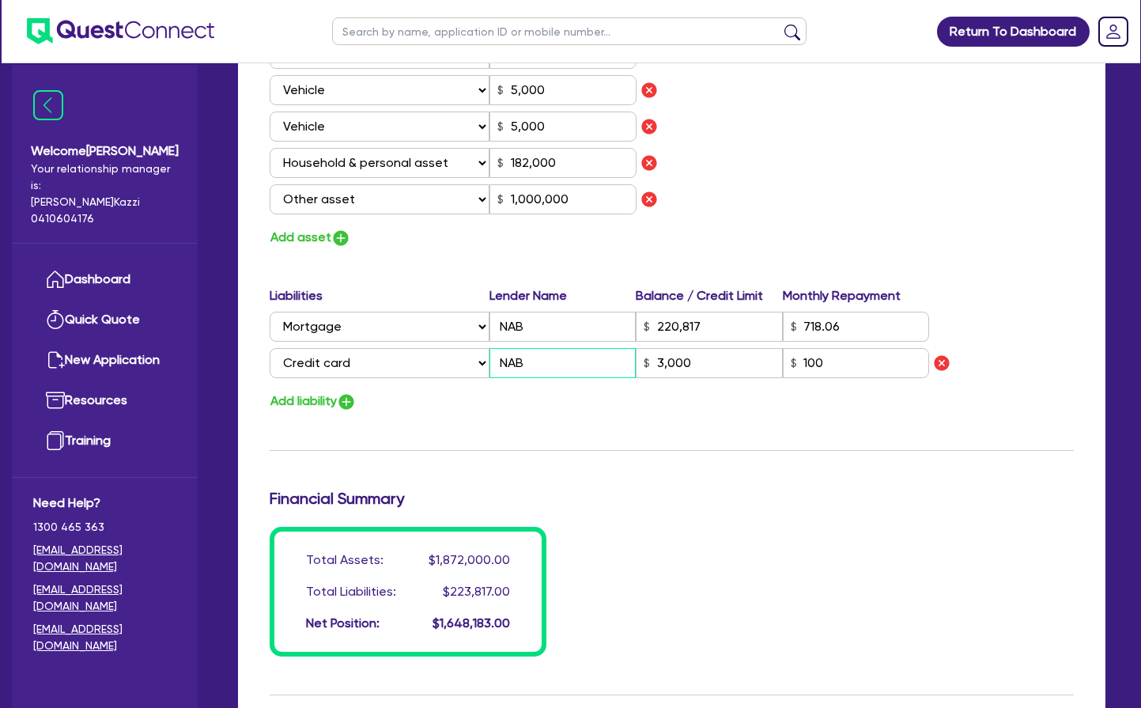
click at [530, 361] on input "NAB" at bounding box center [562, 363] width 146 height 30
click at [667, 358] on input "3,000" at bounding box center [709, 363] width 146 height 30
click at [667, 359] on input "3,000" at bounding box center [709, 363] width 146 height 30
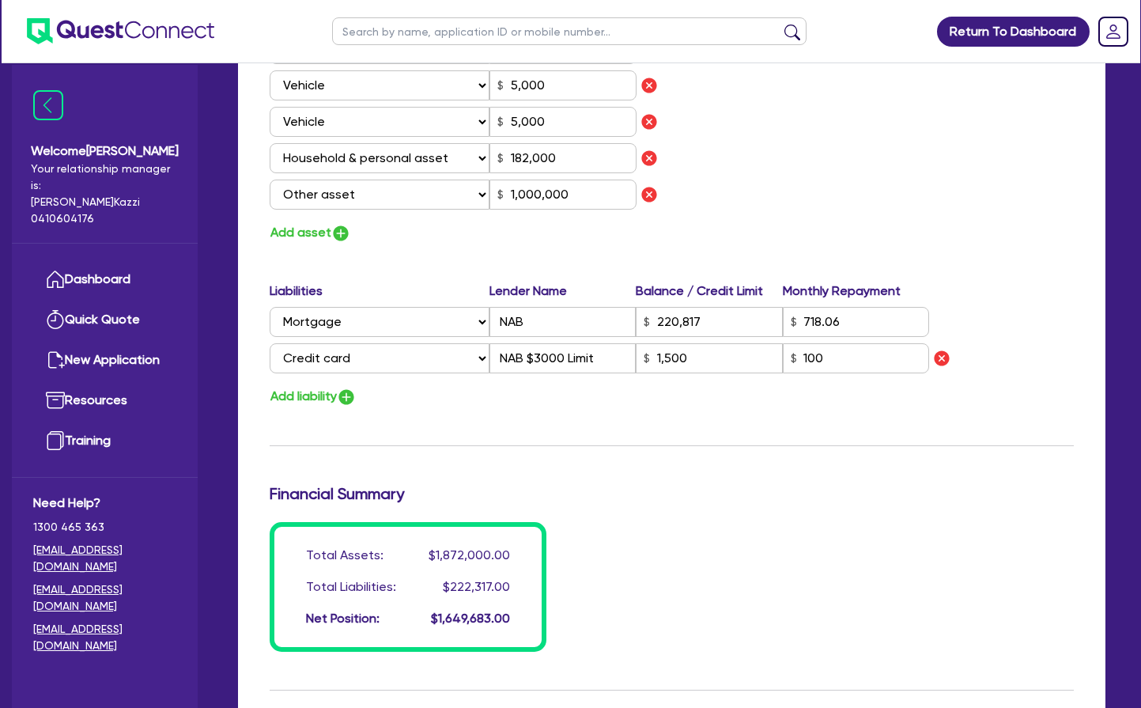
scroll to position [1097, 1]
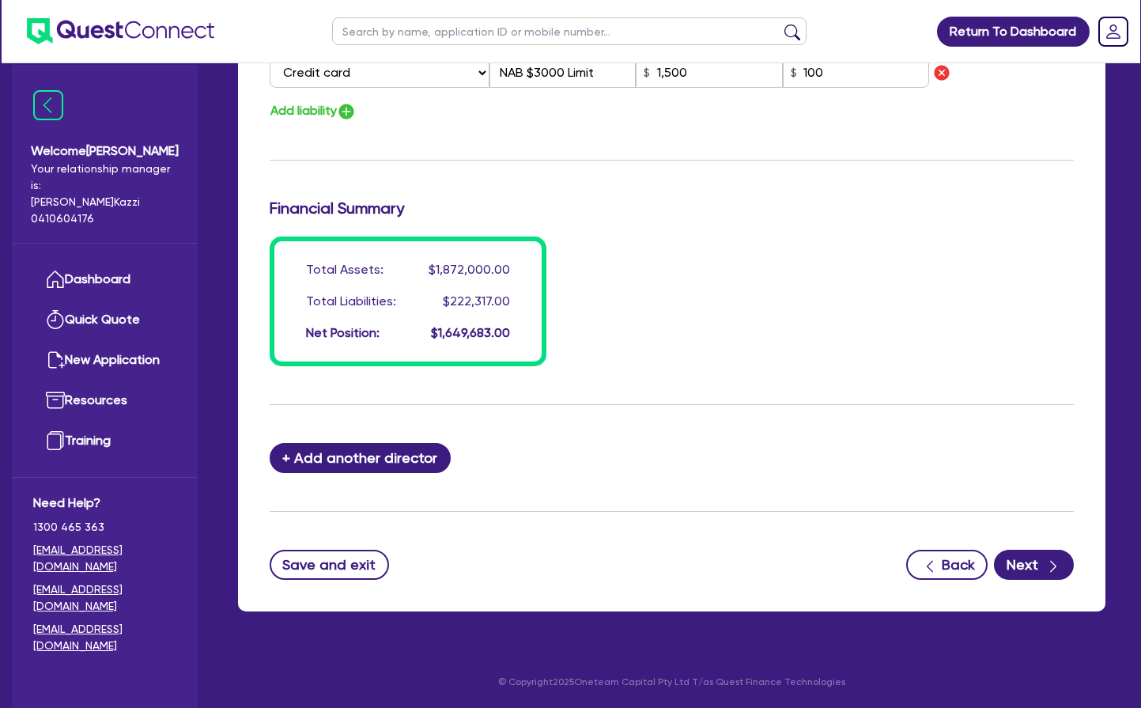
scroll to position [1381, 0]
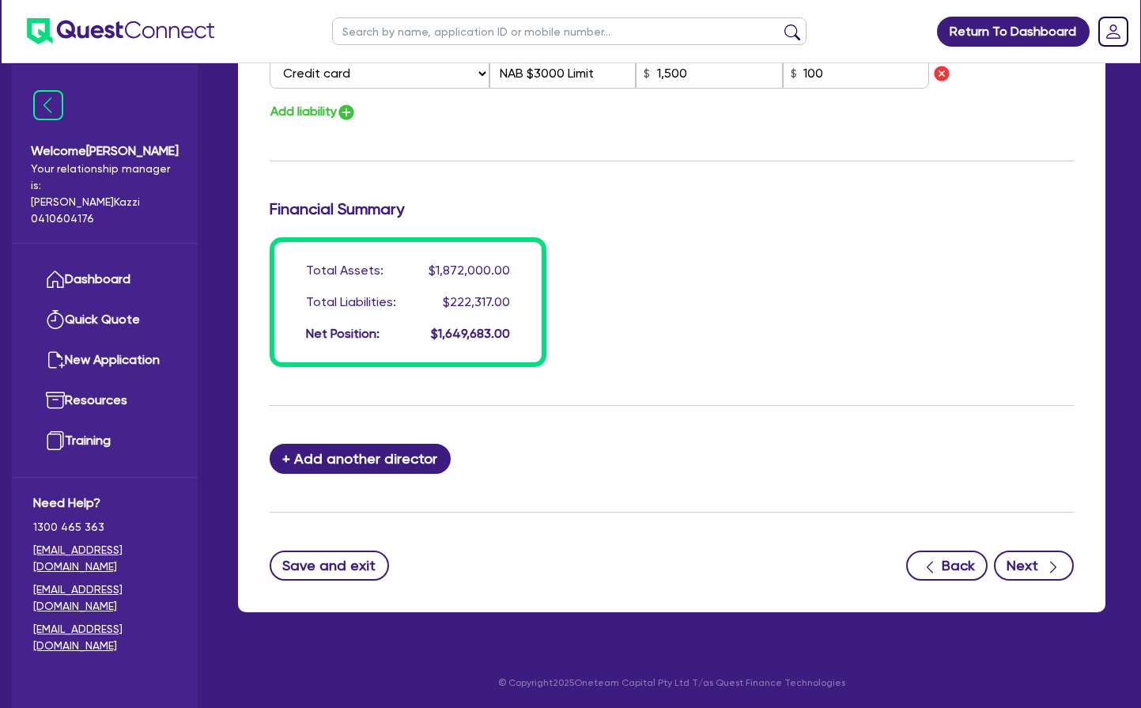
click at [1026, 564] on button "Next" at bounding box center [1034, 565] width 80 height 30
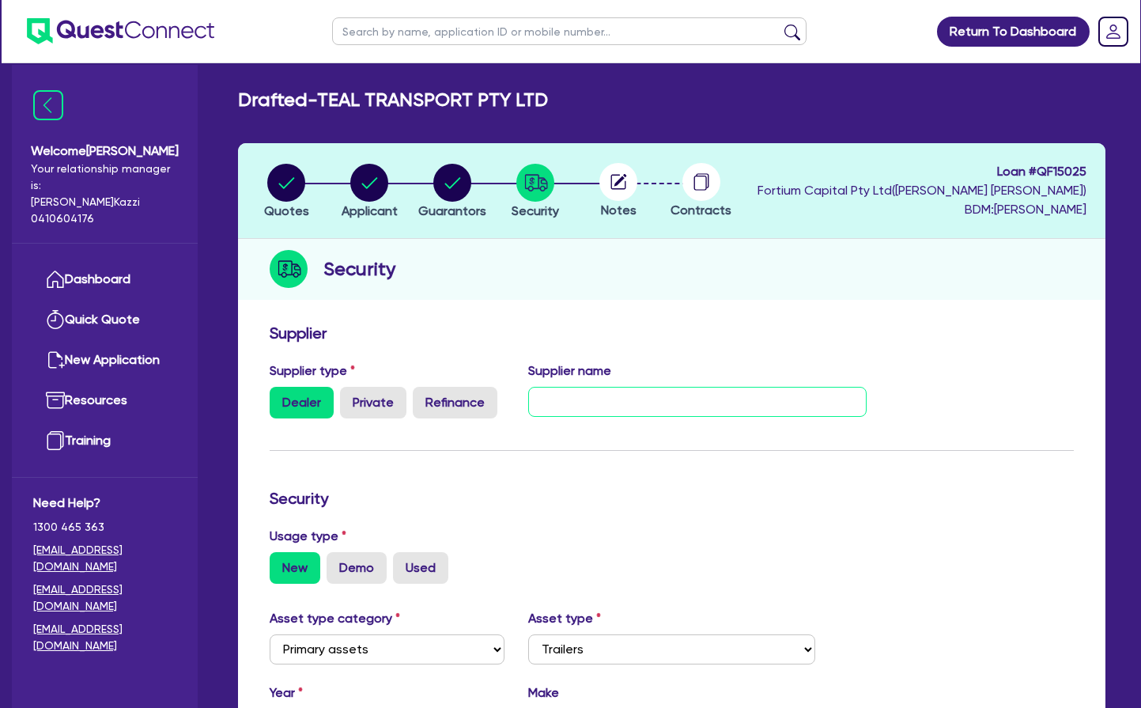
click at [590, 398] on input "text" at bounding box center [697, 402] width 338 height 30
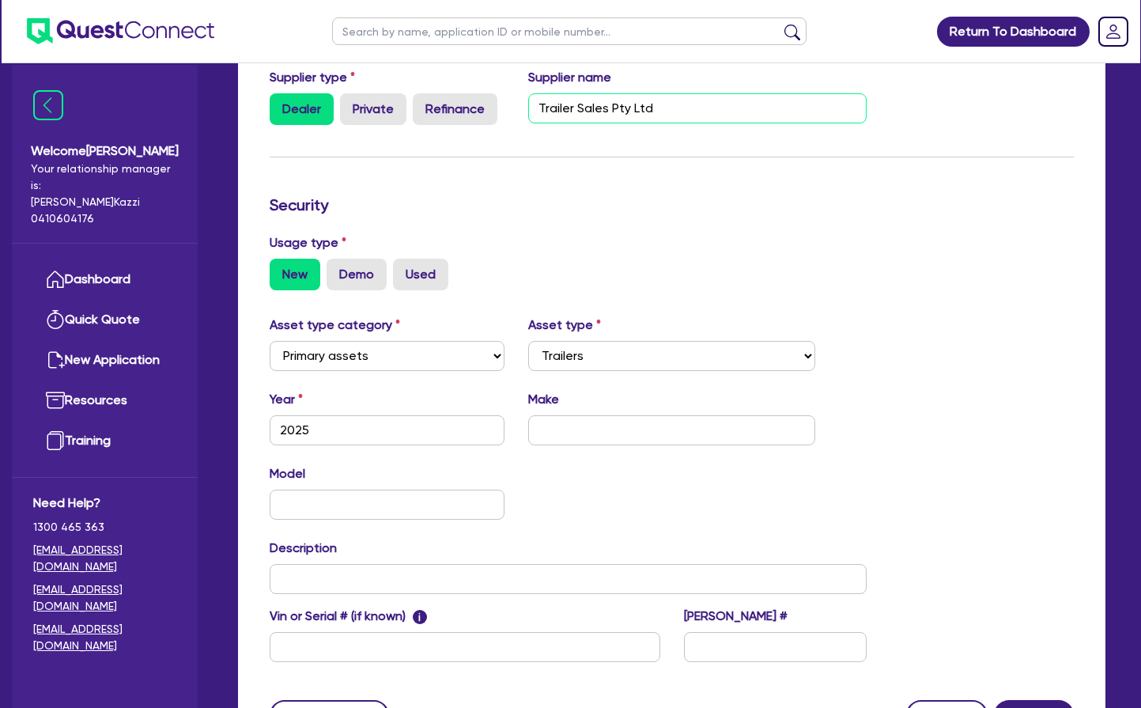
scroll to position [307, 0]
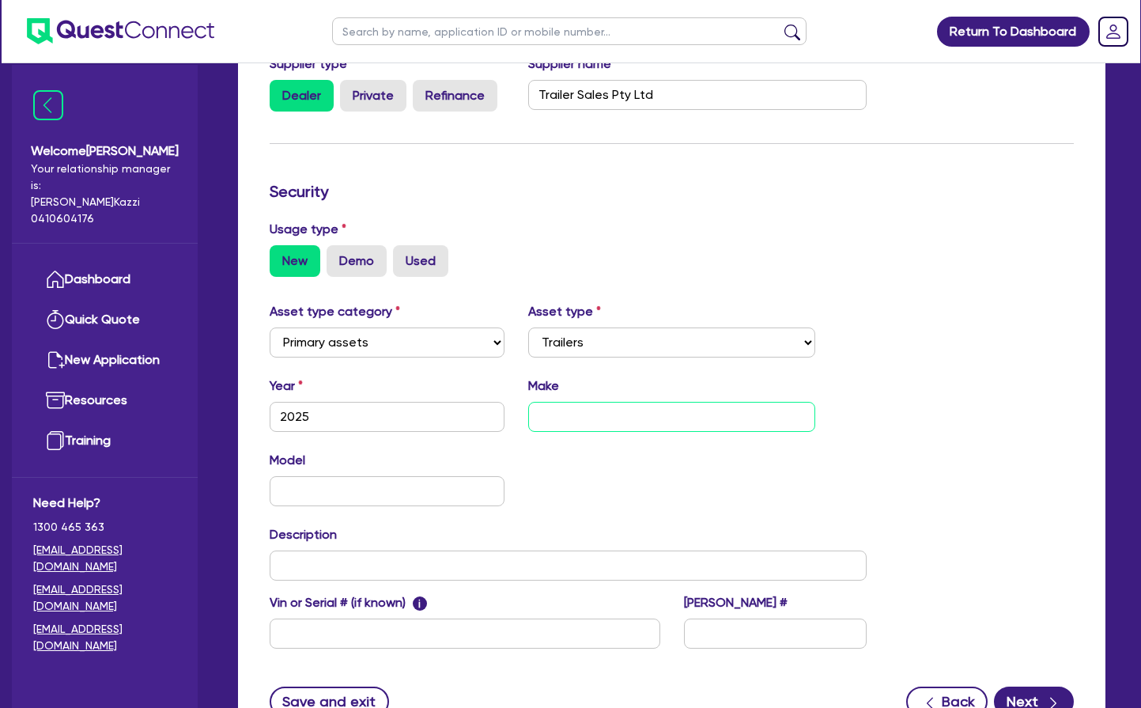
click at [579, 432] on input "text" at bounding box center [671, 417] width 287 height 30
click at [331, 506] on input "text" at bounding box center [387, 491] width 235 height 30
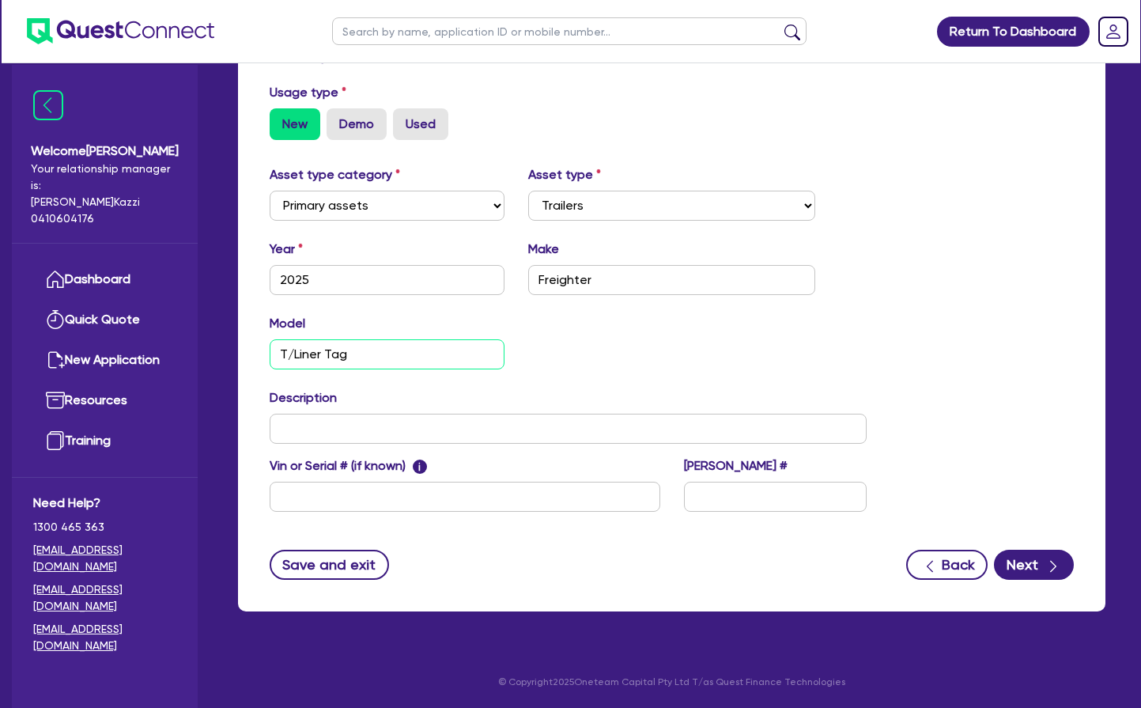
scroll to position [474, 0]
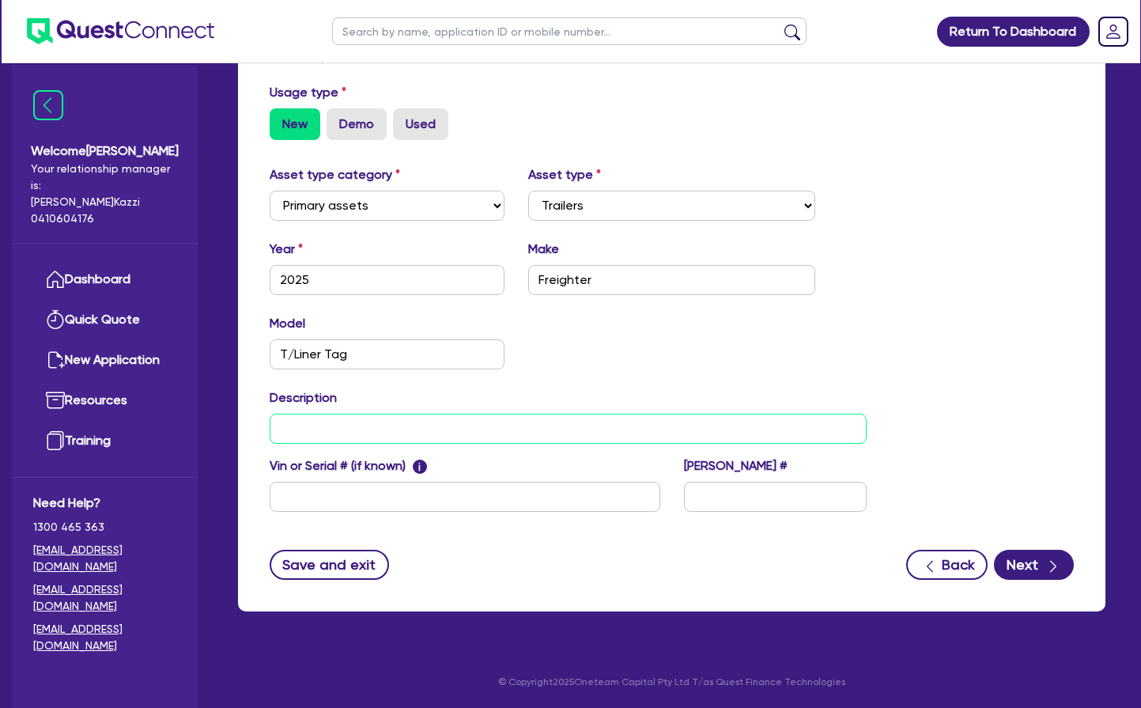
click at [370, 429] on input "text" at bounding box center [568, 429] width 597 height 30
paste input "New Freigther T/Liner Tag with painted and sign written curtains, hanging gates…"
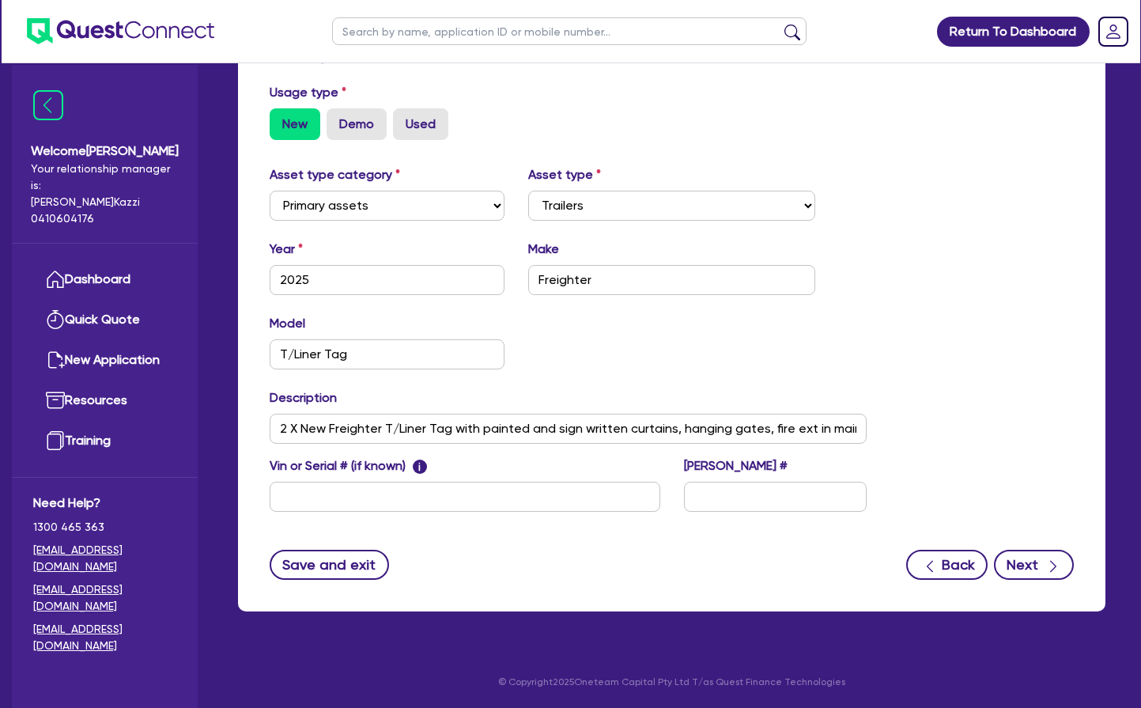
click at [1026, 565] on button "Next" at bounding box center [1034, 565] width 80 height 30
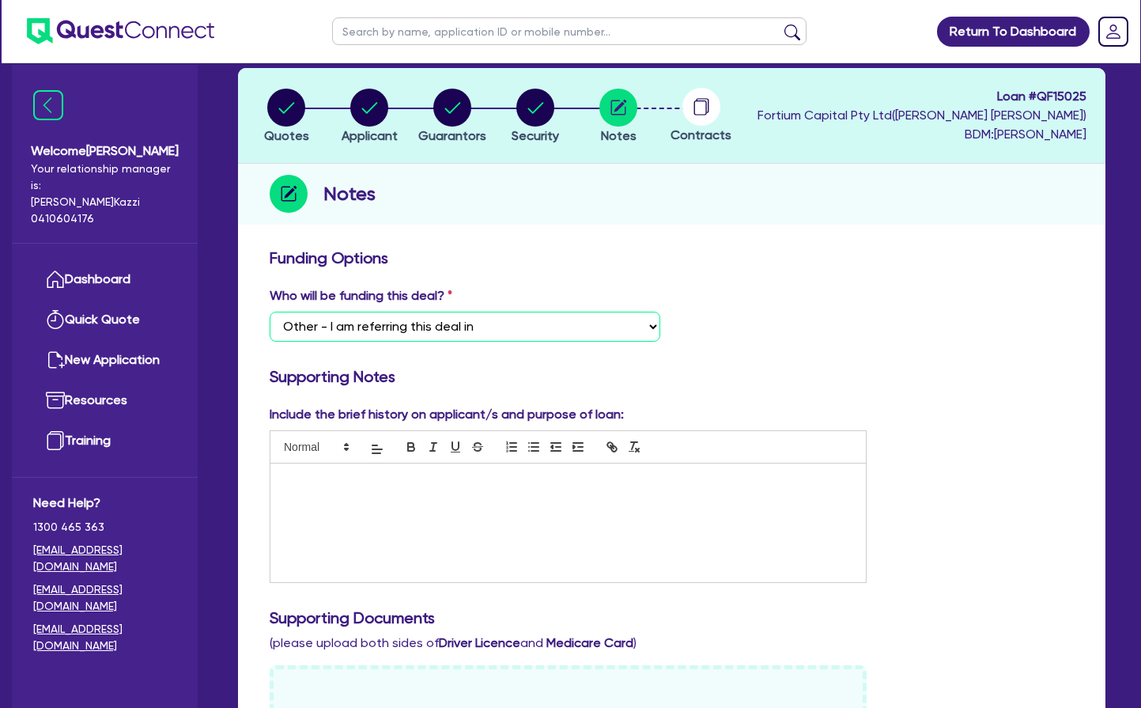
scroll to position [80, 0]
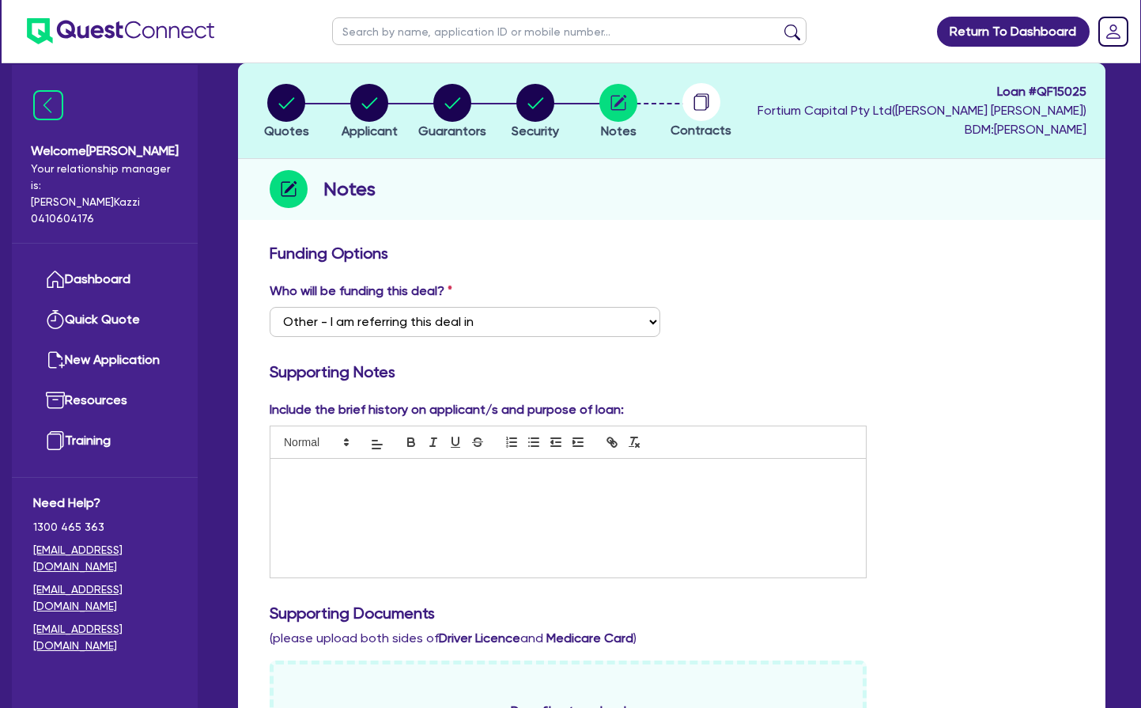
click at [357, 468] on p at bounding box center [568, 475] width 572 height 14
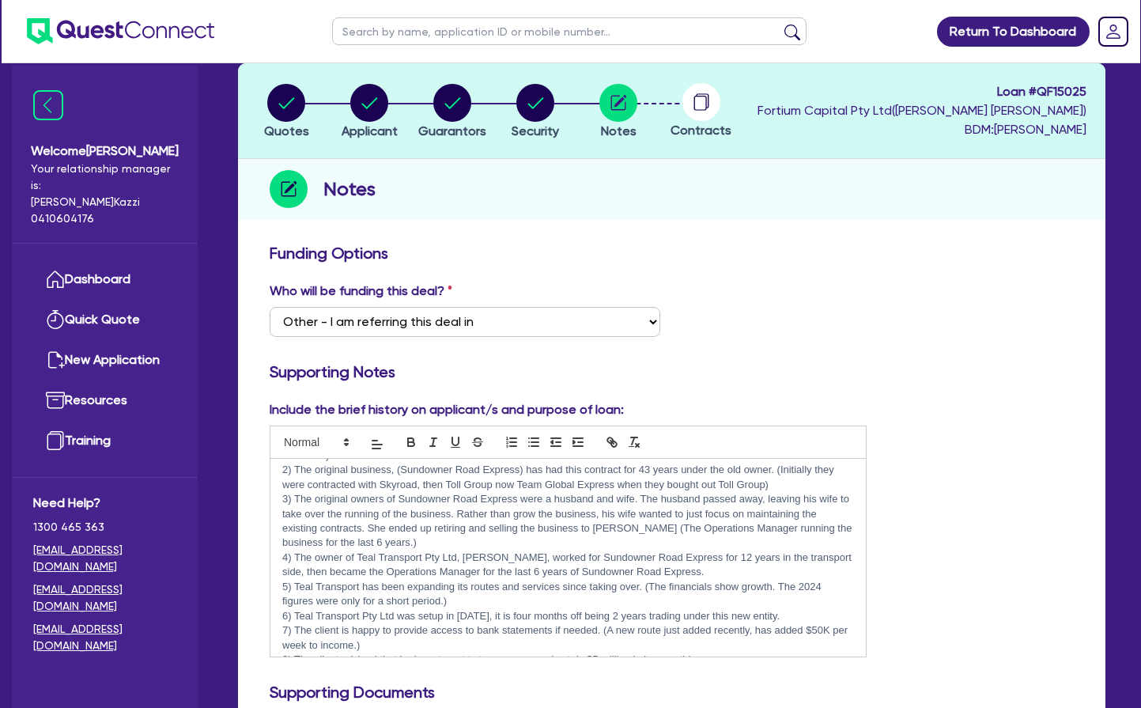
scroll to position [63, 0]
drag, startPoint x: 811, startPoint y: 610, endPoint x: 819, endPoint y: 652, distance: 41.9
click at [811, 624] on p "7) The client is happy to provide access to bank statements if needed. (A new r…" at bounding box center [568, 638] width 572 height 29
click at [361, 626] on p "7) The client is happy to provide access to bank statements if needed. (A new r…" at bounding box center [568, 638] width 572 height 29
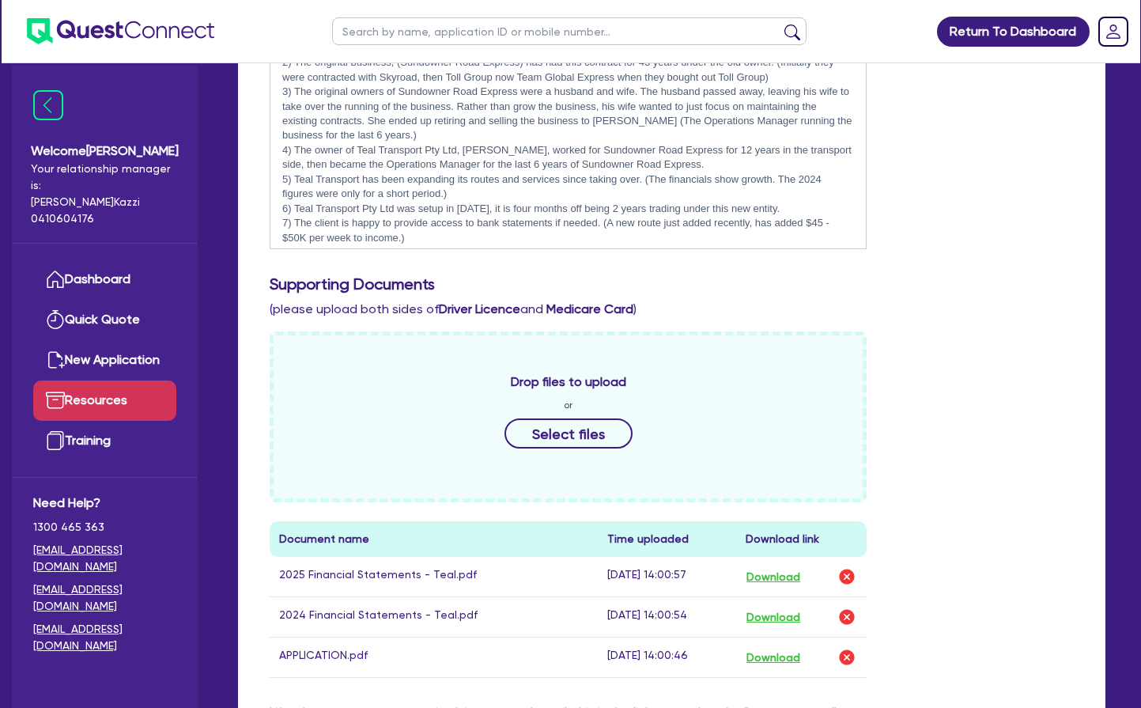
scroll to position [486, 0]
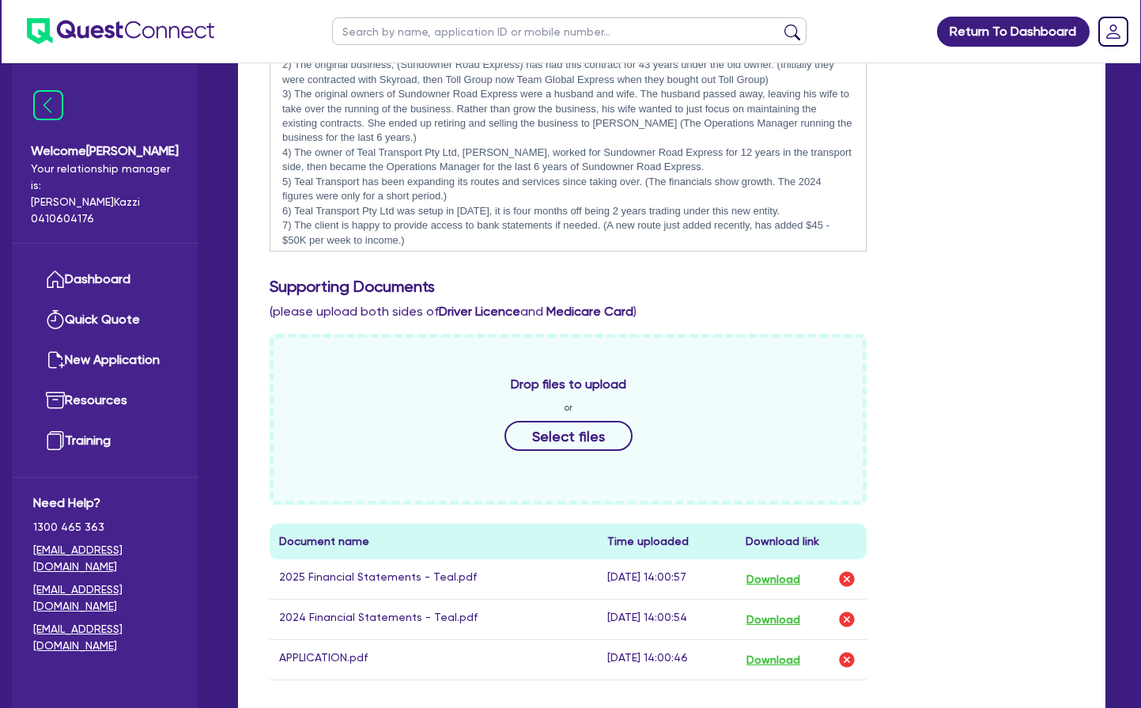
click at [792, 660] on button "Download" at bounding box center [773, 659] width 55 height 21
click at [788, 660] on button "Download" at bounding box center [773, 659] width 55 height 21
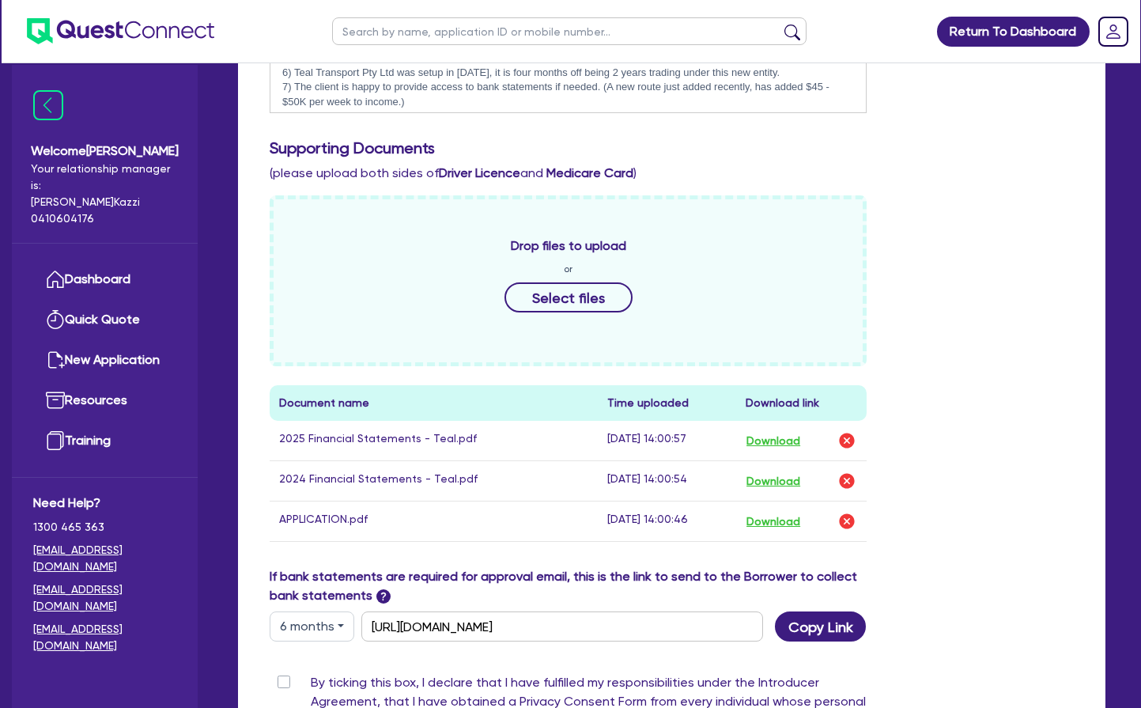
scroll to position [625, 0]
click at [847, 519] on img "button" at bounding box center [846, 520] width 19 height 19
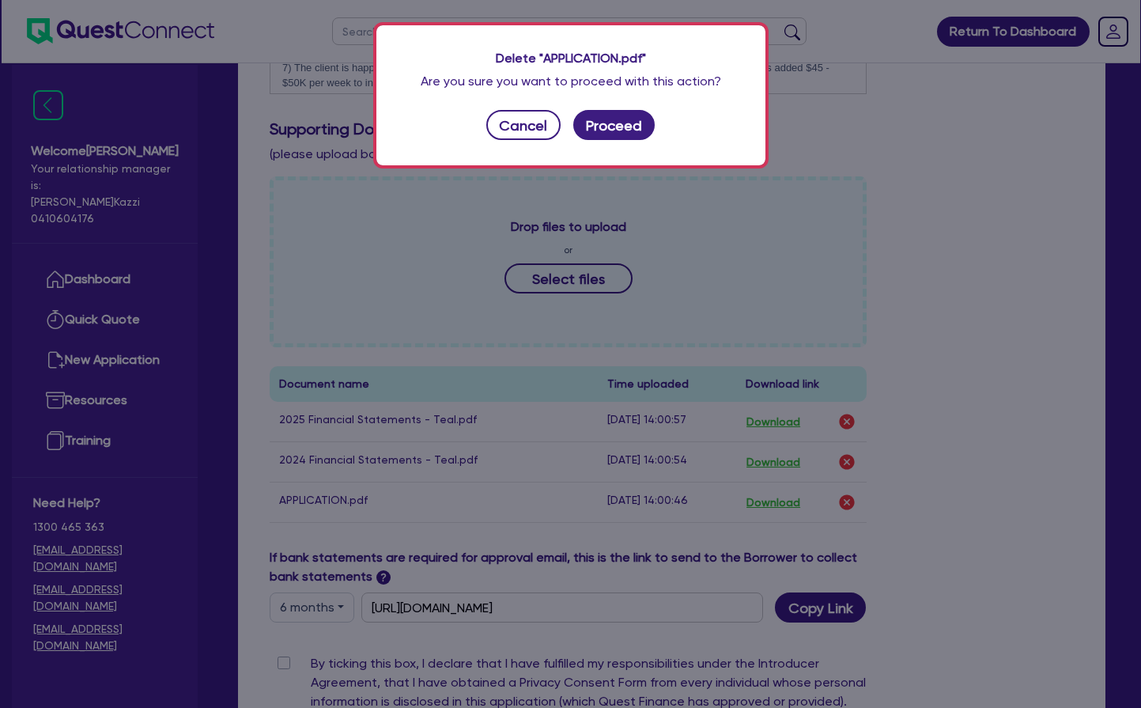
scroll to position [648, 0]
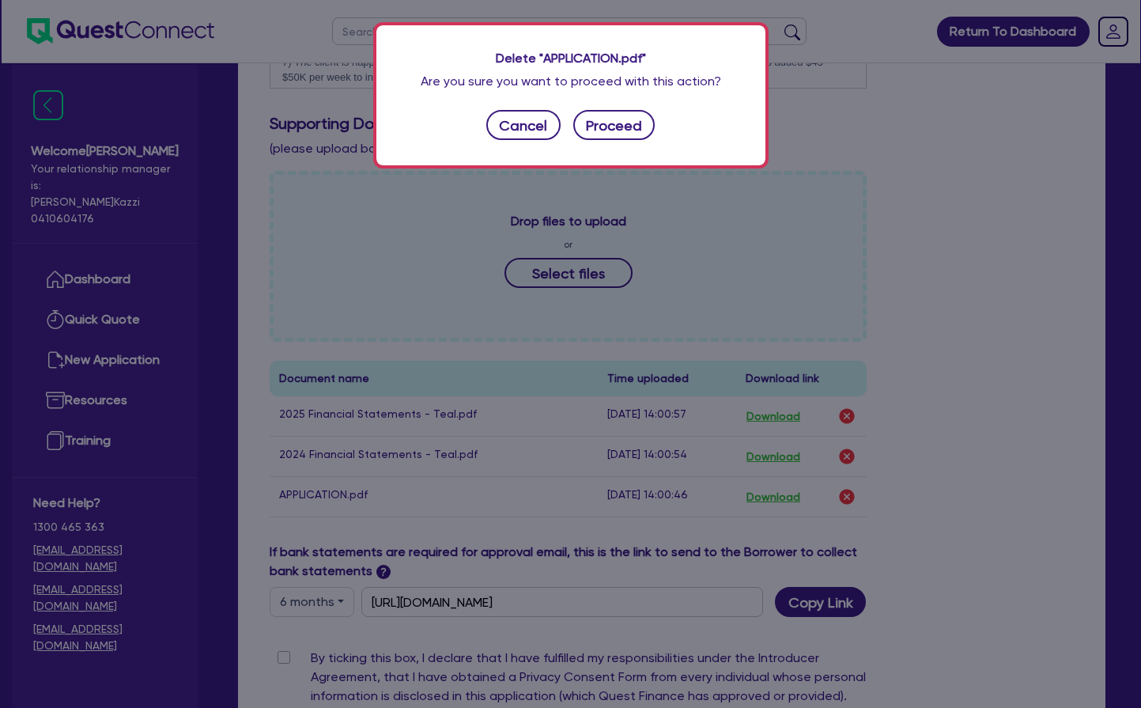
click at [626, 119] on button "Proceed" at bounding box center [614, 125] width 82 height 30
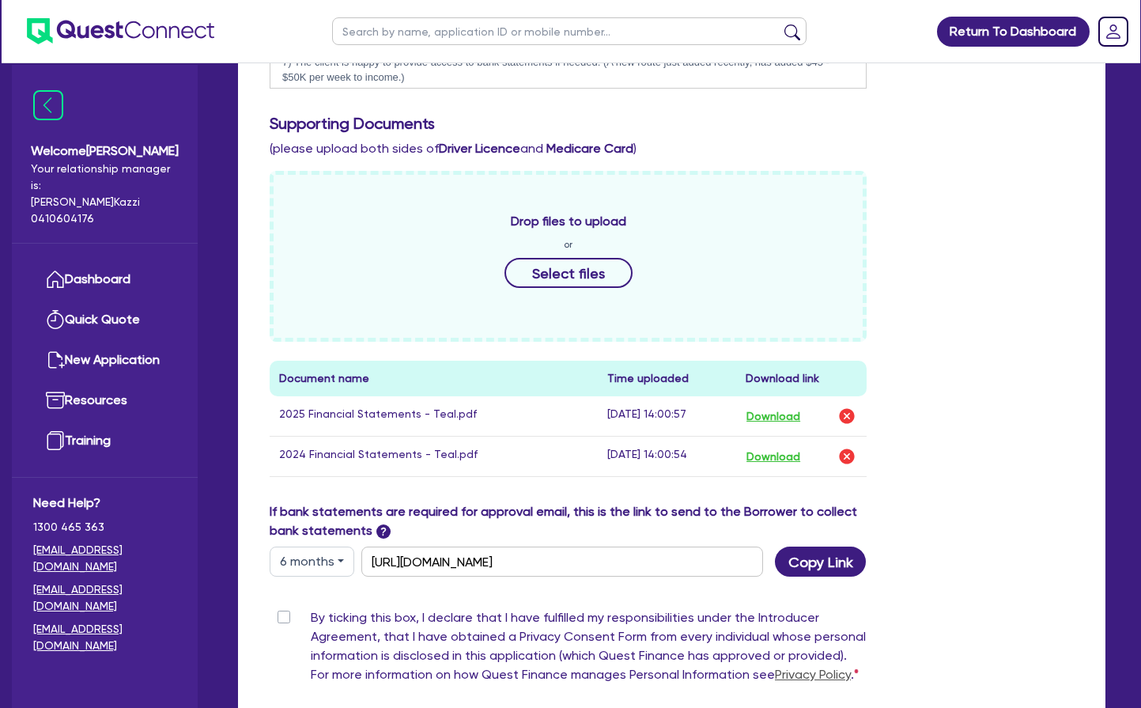
click at [849, 455] on img "button" at bounding box center [846, 456] width 19 height 19
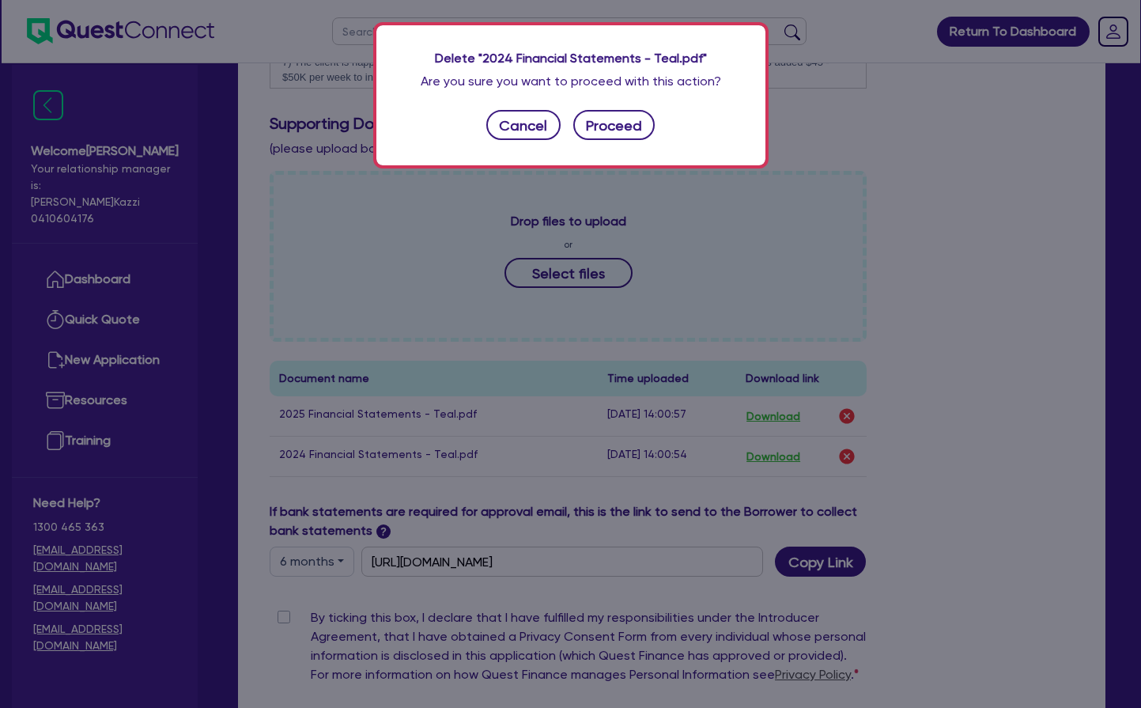
click at [626, 126] on button "Proceed" at bounding box center [614, 125] width 82 height 30
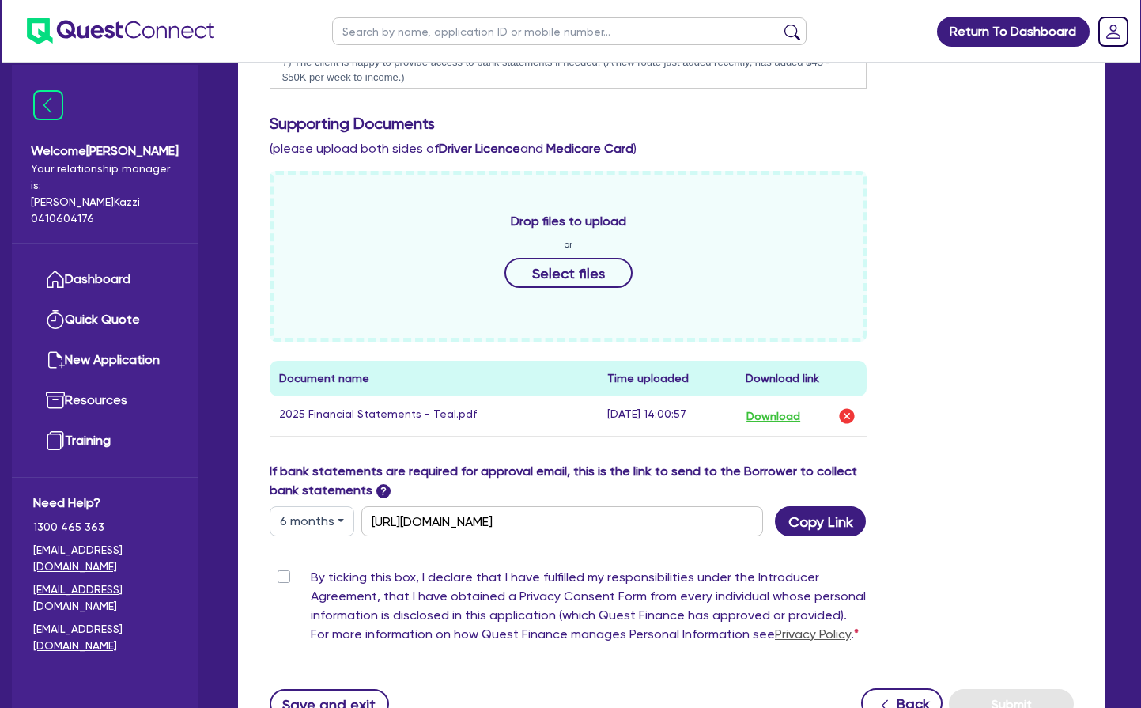
click at [846, 415] on img "button" at bounding box center [846, 415] width 19 height 19
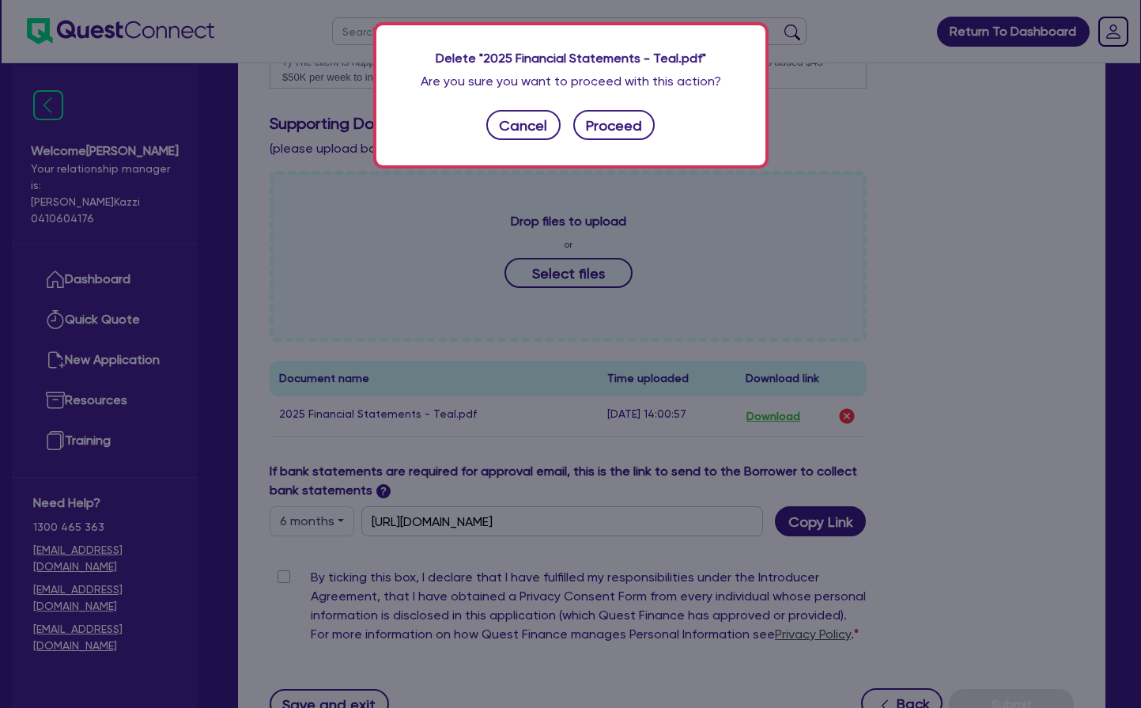
click at [627, 125] on button "Proceed" at bounding box center [614, 125] width 82 height 30
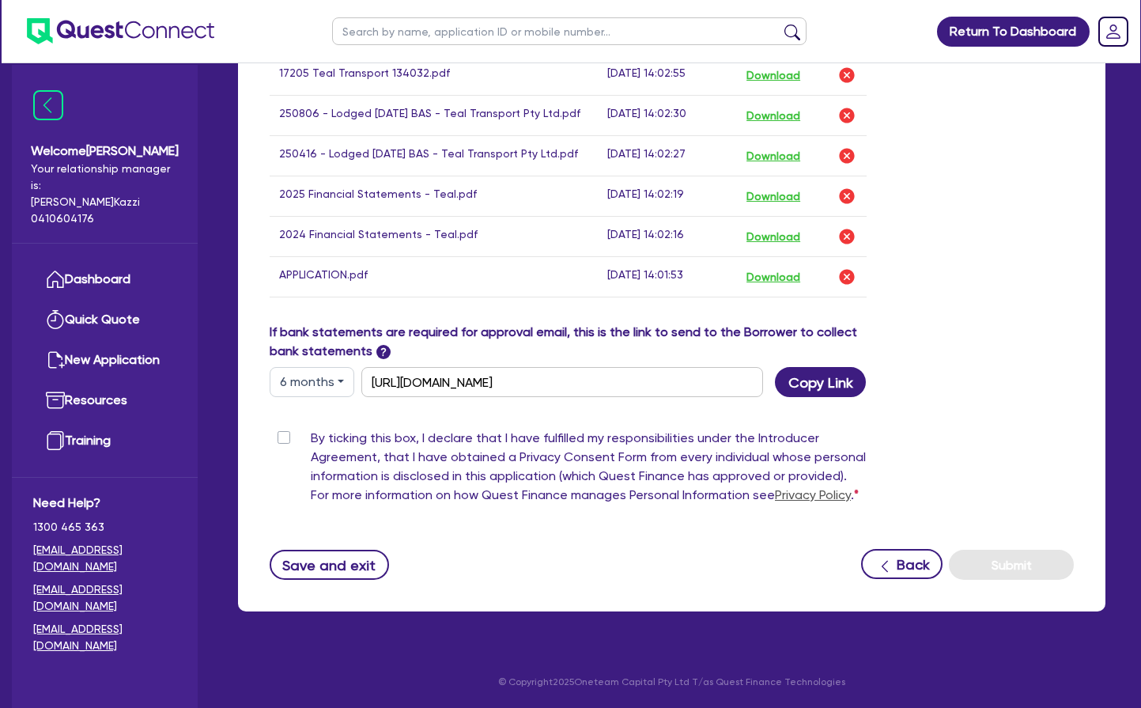
scroll to position [1041, 0]
drag, startPoint x: 282, startPoint y: 436, endPoint x: 291, endPoint y: 439, distance: 10.0
click at [311, 437] on label "By ticking this box, I declare that I have fulfilled my responsibilities under …" at bounding box center [589, 470] width 556 height 82
click at [282, 437] on input "By ticking this box, I declare that I have fulfilled my responsibilities under …" at bounding box center [276, 436] width 13 height 15
click at [1012, 565] on button "Submit" at bounding box center [1011, 565] width 125 height 30
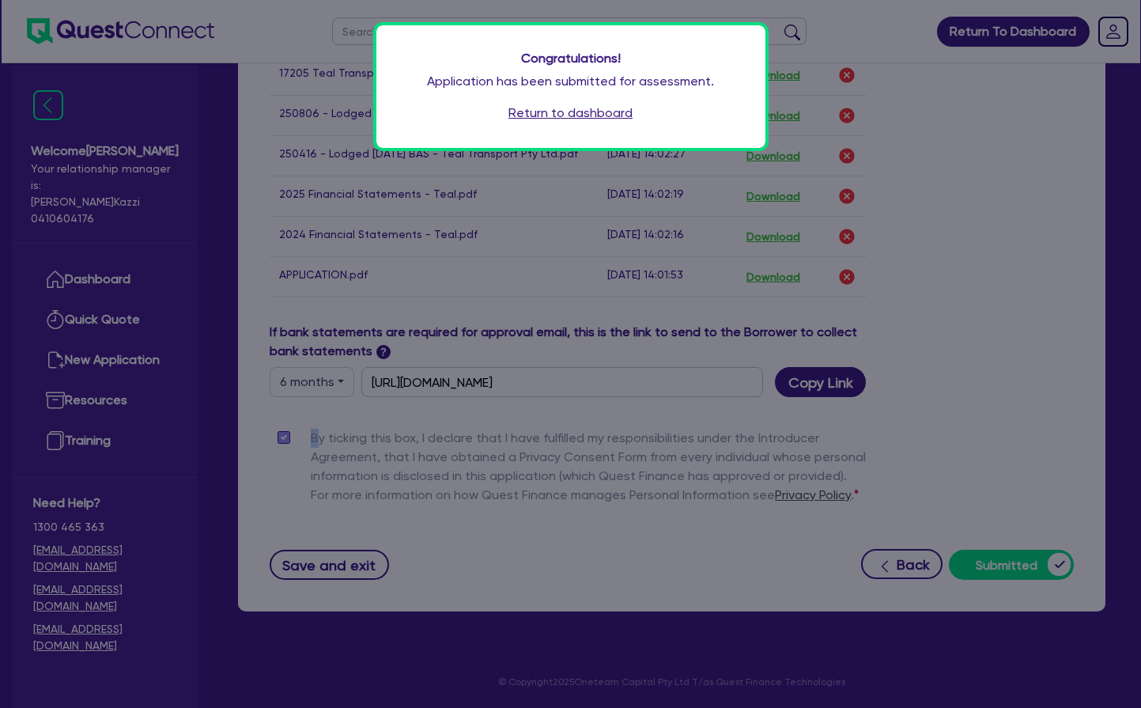
click at [611, 110] on link "Return to dashboard" at bounding box center [570, 113] width 124 height 19
